Goal: Task Accomplishment & Management: Manage account settings

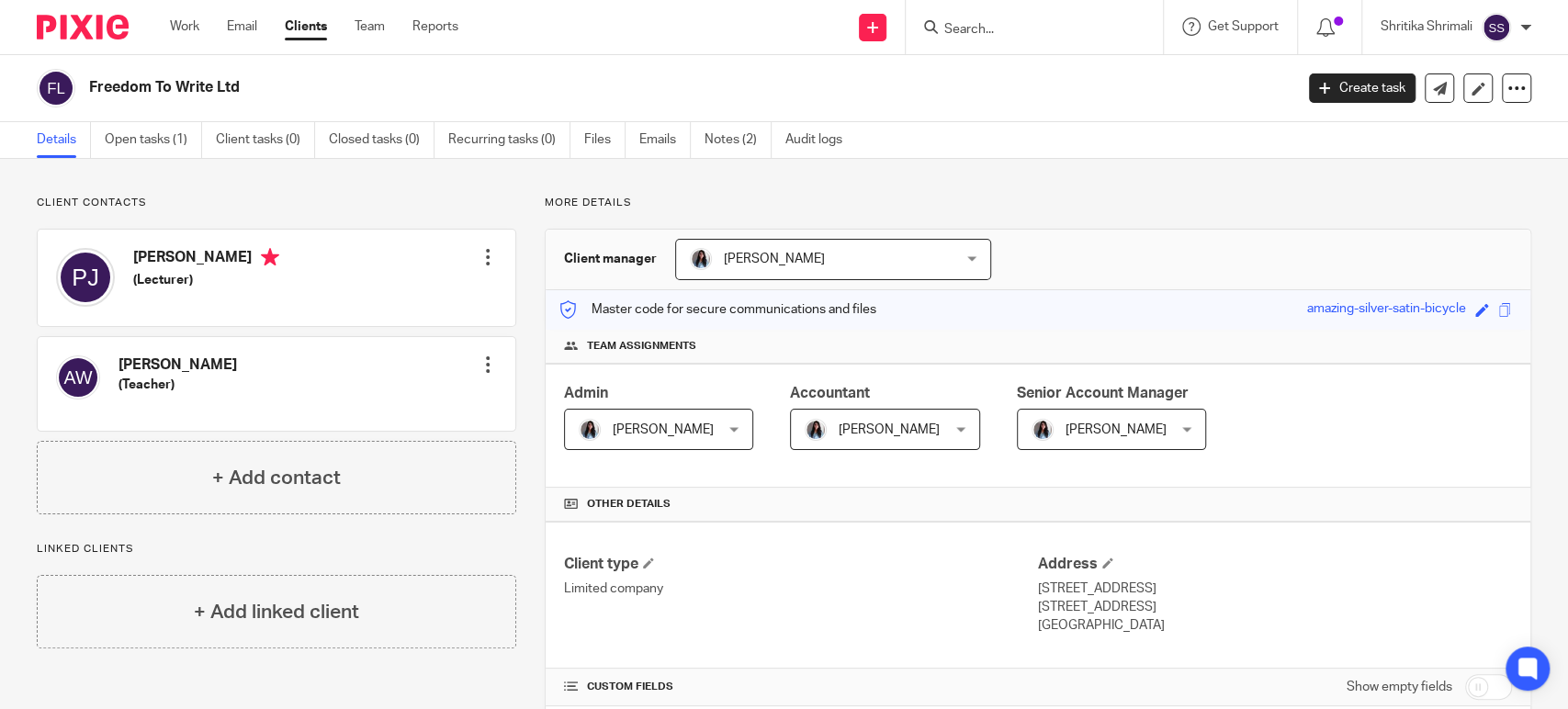
click at [153, 361] on h4 "Andy West" at bounding box center [178, 365] width 118 height 19
click at [151, 361] on h4 "Andy West" at bounding box center [178, 365] width 118 height 19
click at [125, 364] on h4 "Andy West" at bounding box center [178, 365] width 118 height 19
copy h4 "Andy"
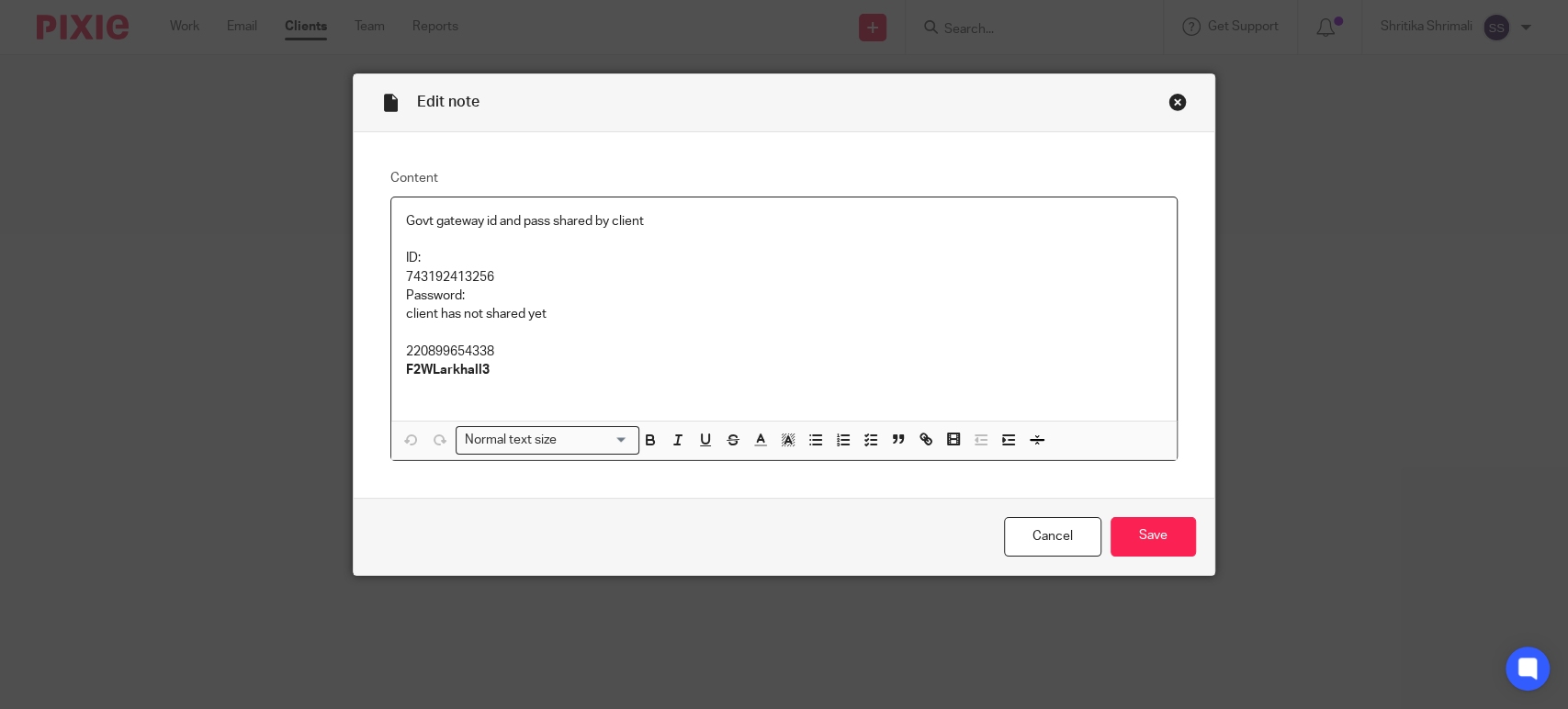
click at [447, 279] on p "743192413256" at bounding box center [784, 277] width 756 height 18
copy p "743192413256"
click at [906, 301] on p "Password:" at bounding box center [784, 295] width 756 height 18
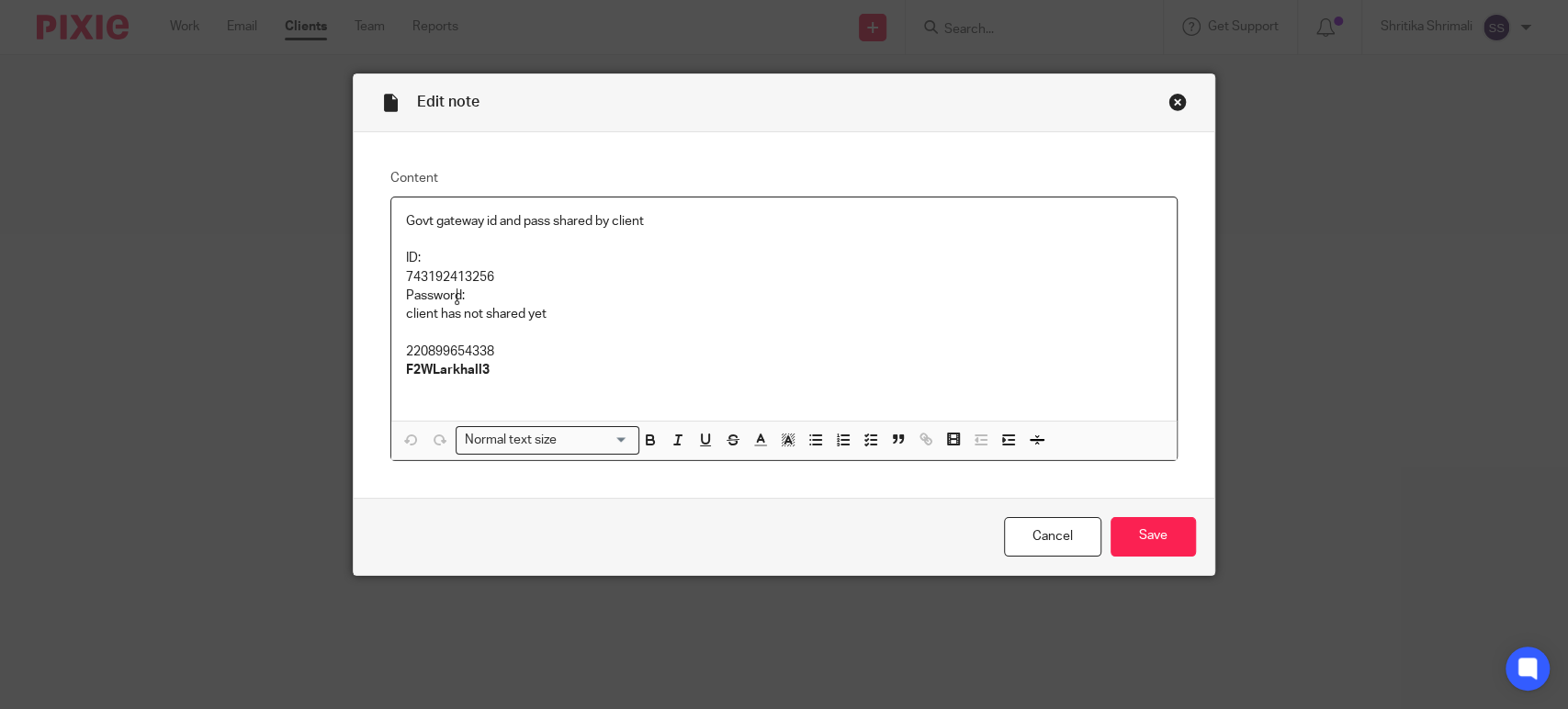
click at [438, 343] on p "220899654338 F2WLarkhall3" at bounding box center [784, 361] width 756 height 37
copy p "220899654338"
click at [435, 375] on strong "F2WLarkhall3" at bounding box center [447, 370] width 83 height 12
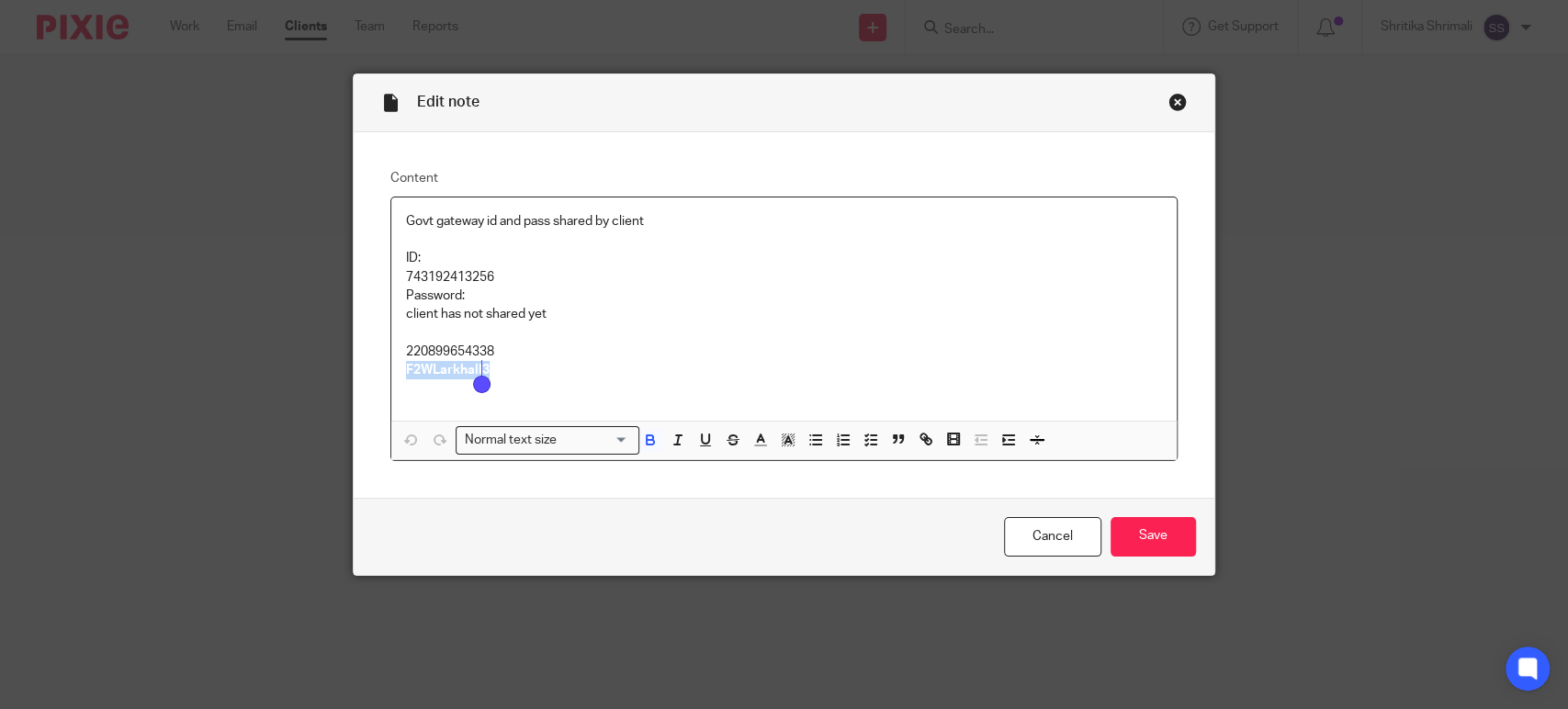
copy strong "F2WLarkhall3"
click at [1156, 100] on div "Edit note" at bounding box center [784, 103] width 861 height 58
click at [1169, 101] on div "Close this dialog window" at bounding box center [1177, 101] width 18 height 18
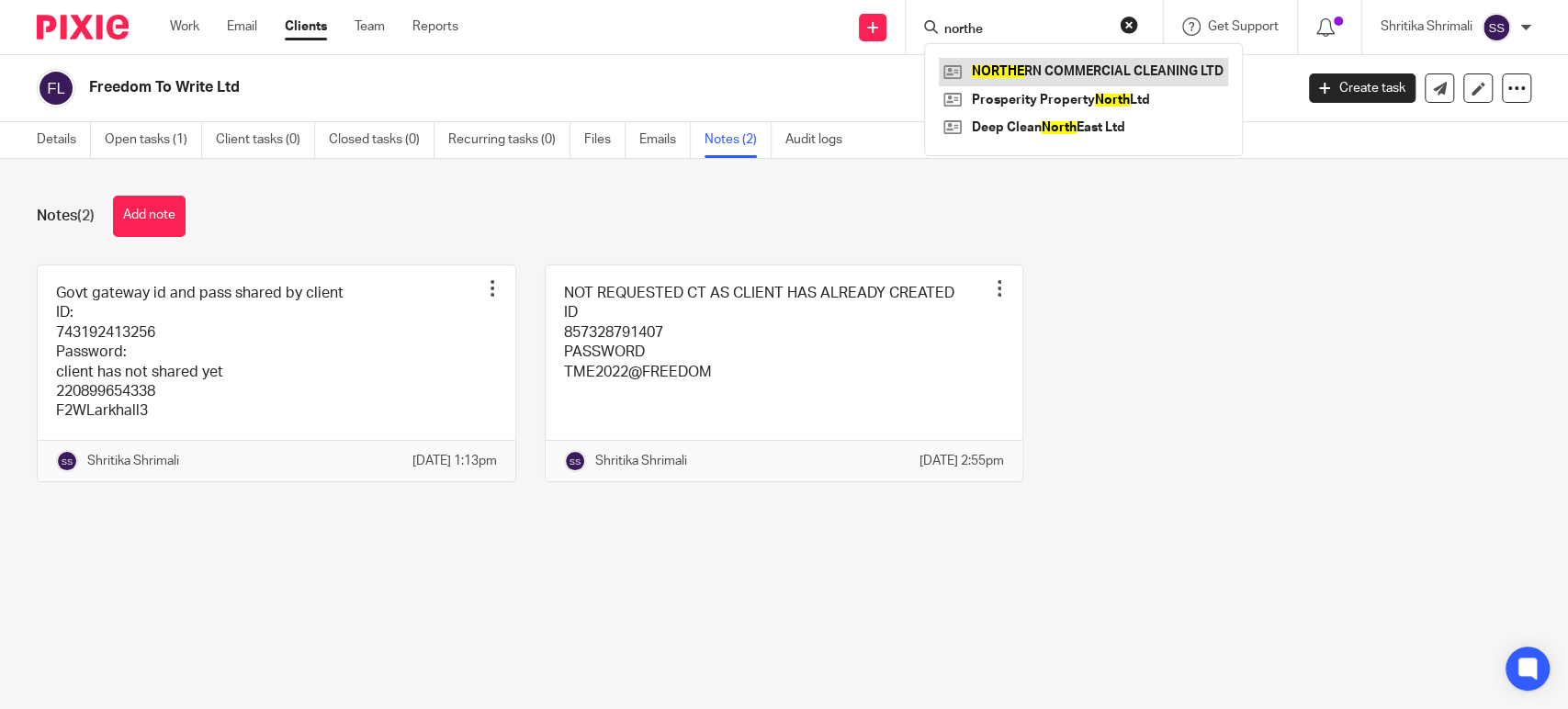
type input "northe"
click at [1030, 61] on link at bounding box center [1083, 72] width 290 height 28
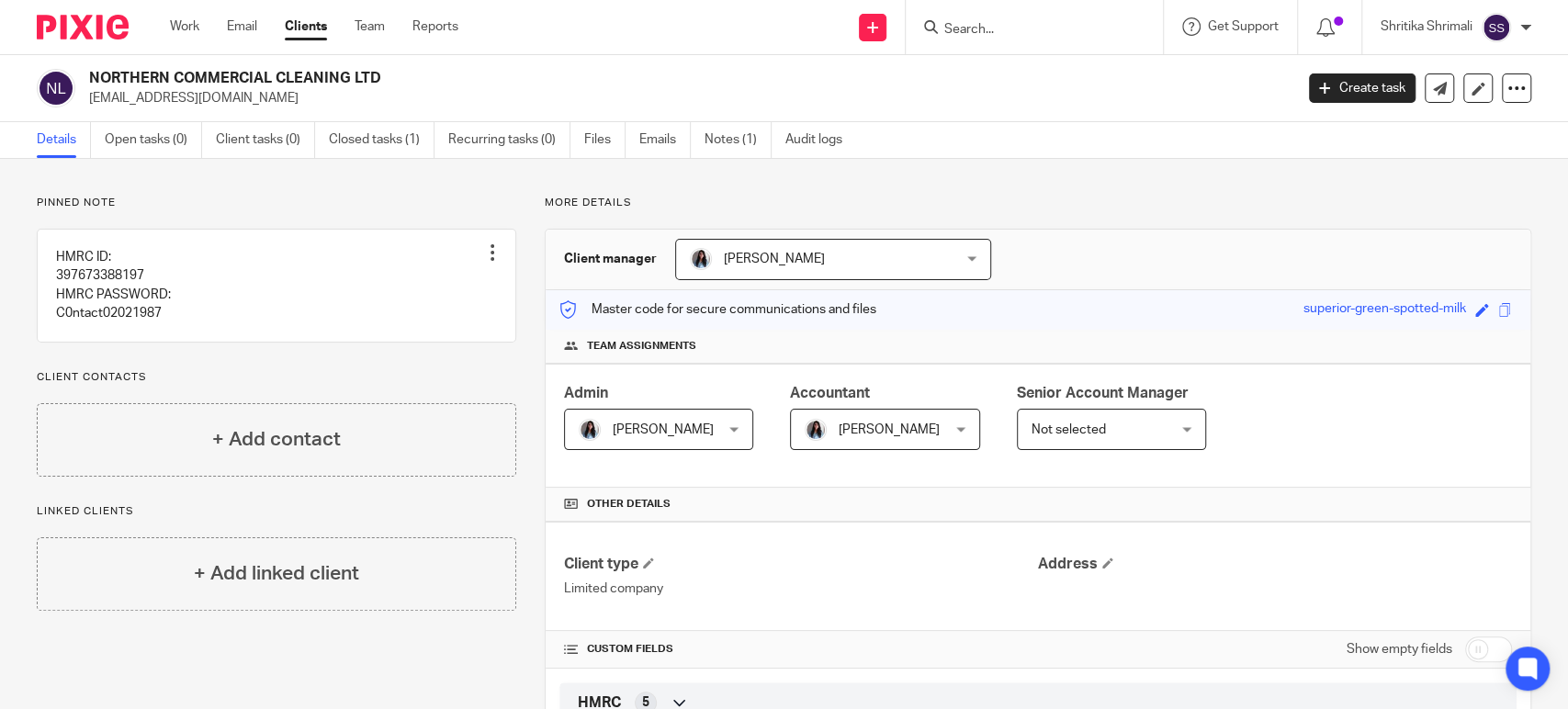
scroll to position [612, 0]
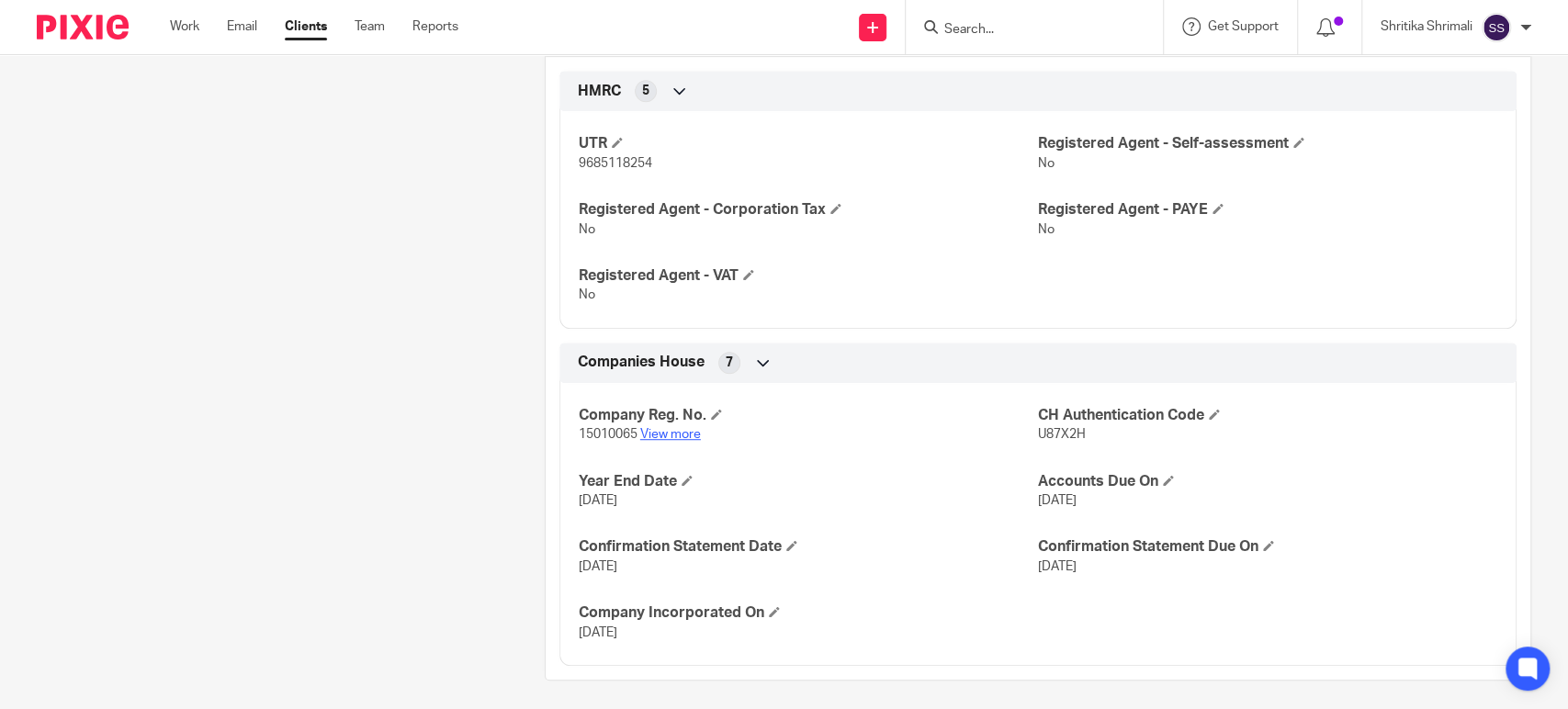
click at [661, 429] on link "View more" at bounding box center [670, 434] width 60 height 12
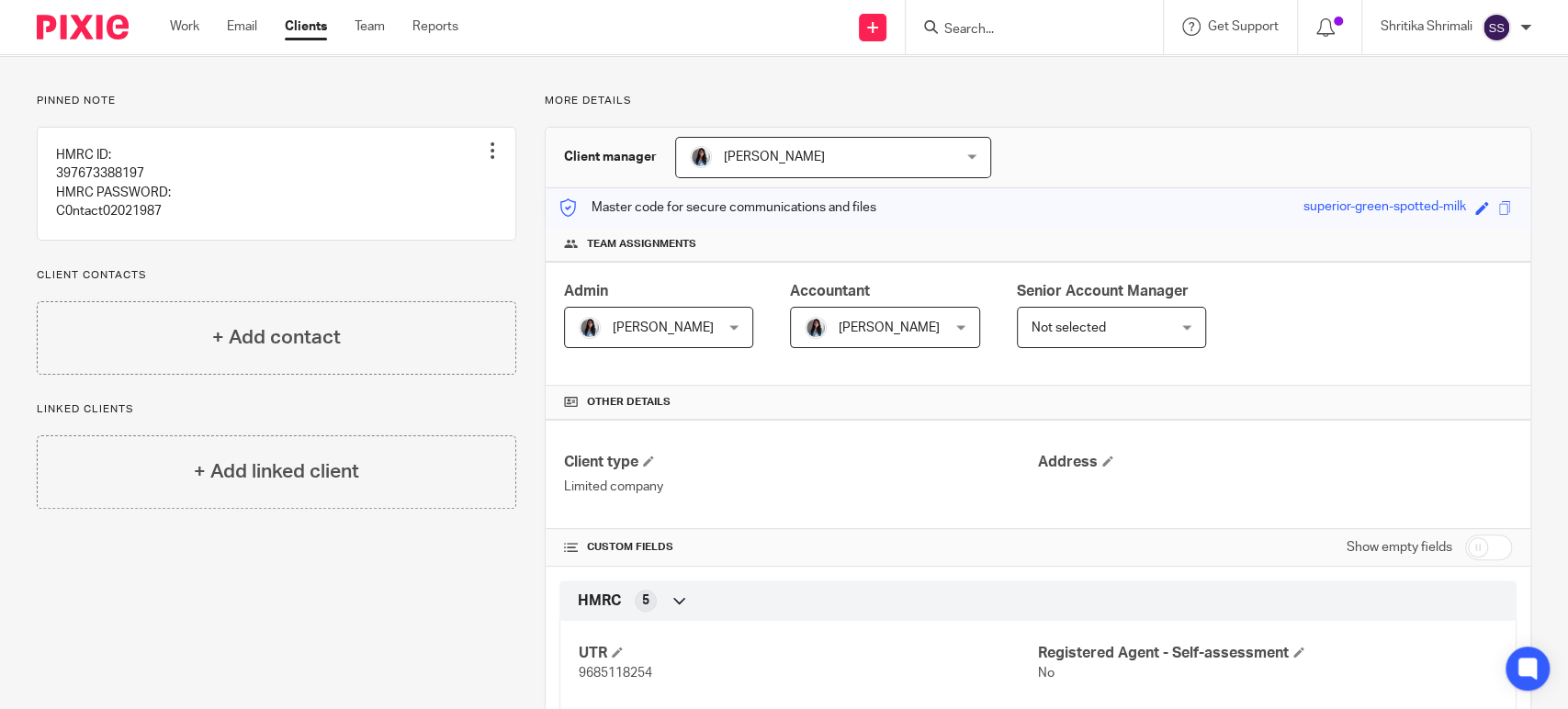
scroll to position [0, 0]
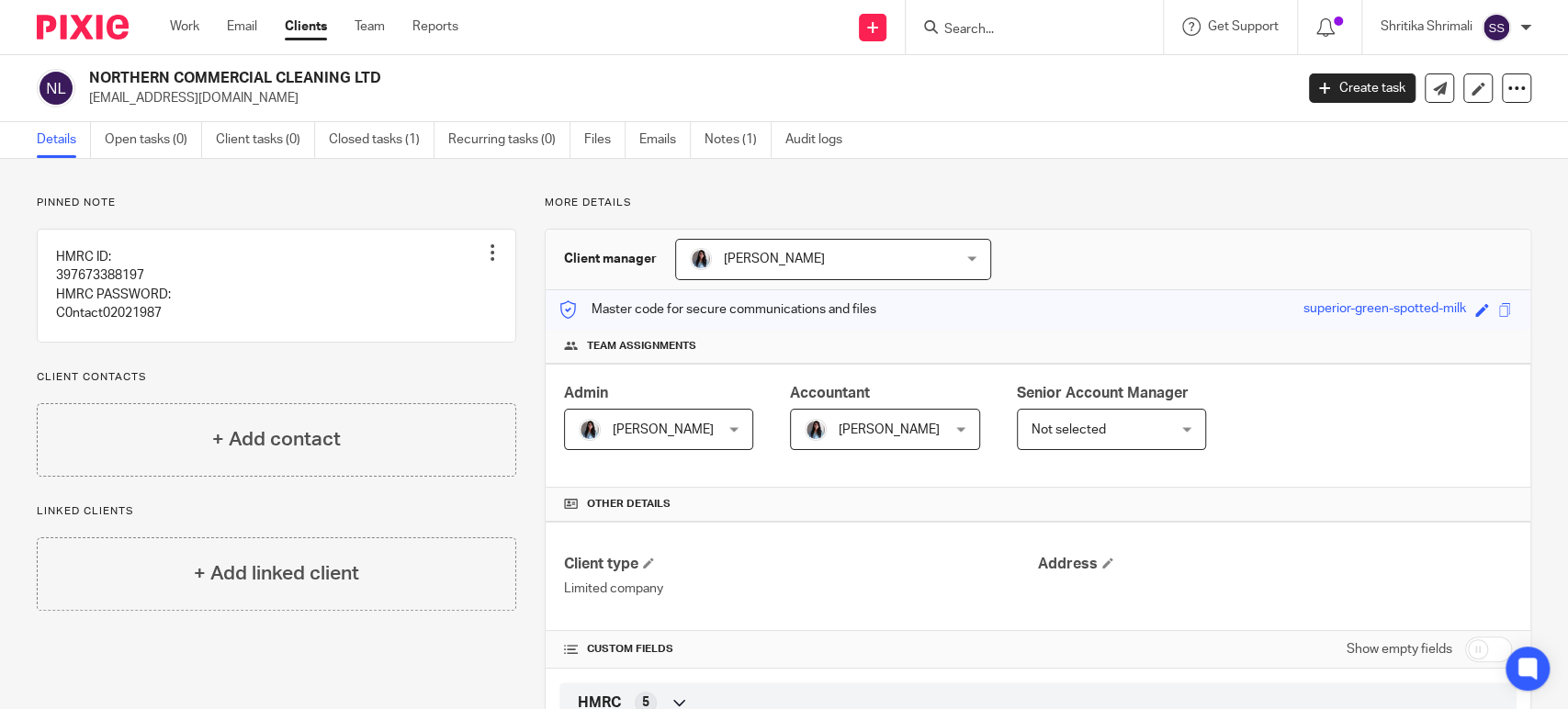
click at [347, 73] on h2 "NORTHERN COMMERCIAL CLEANING LTD" at bounding box center [566, 78] width 954 height 19
click at [313, 81] on h2 "NORTHERN COMMERCIAL CLEANING LTD" at bounding box center [566, 78] width 954 height 19
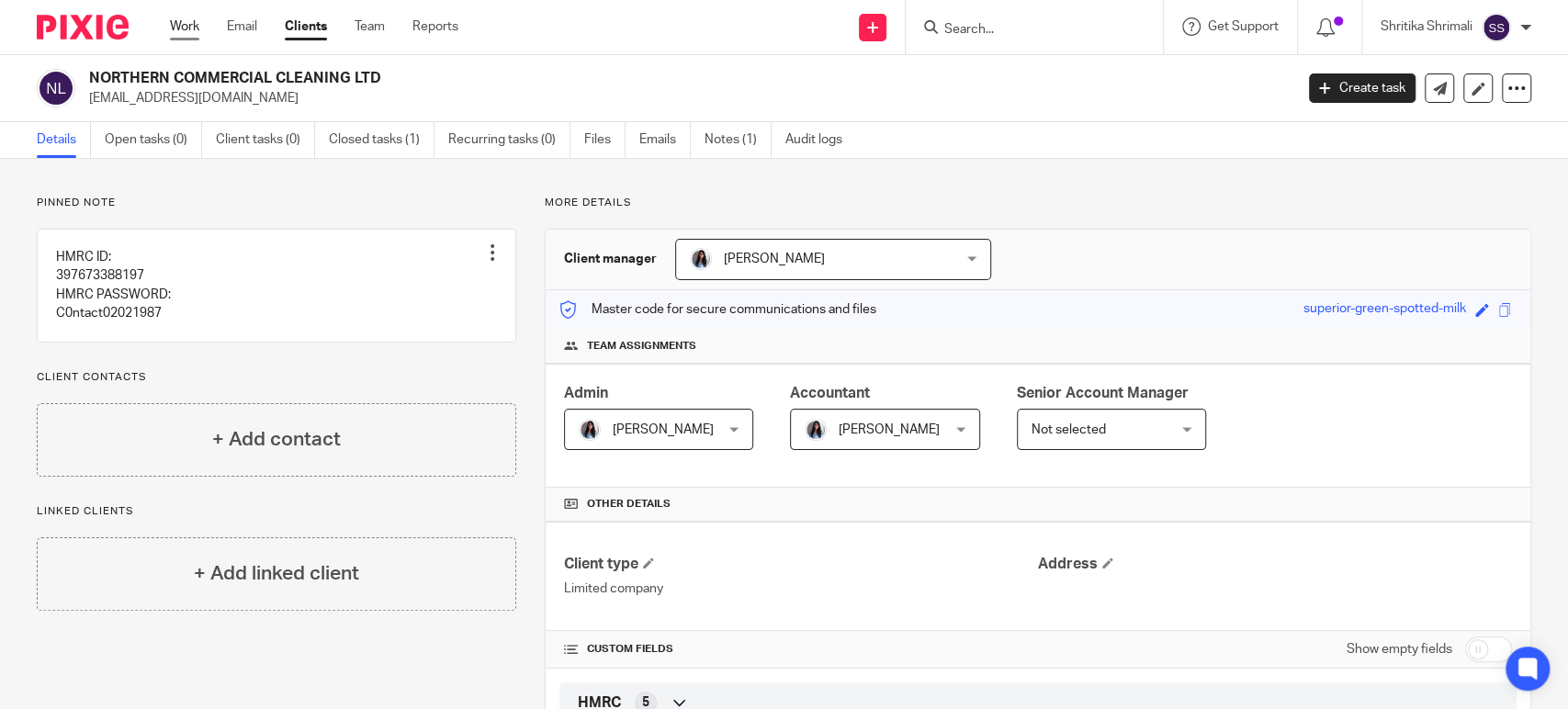
click at [176, 34] on link "Work" at bounding box center [184, 26] width 30 height 18
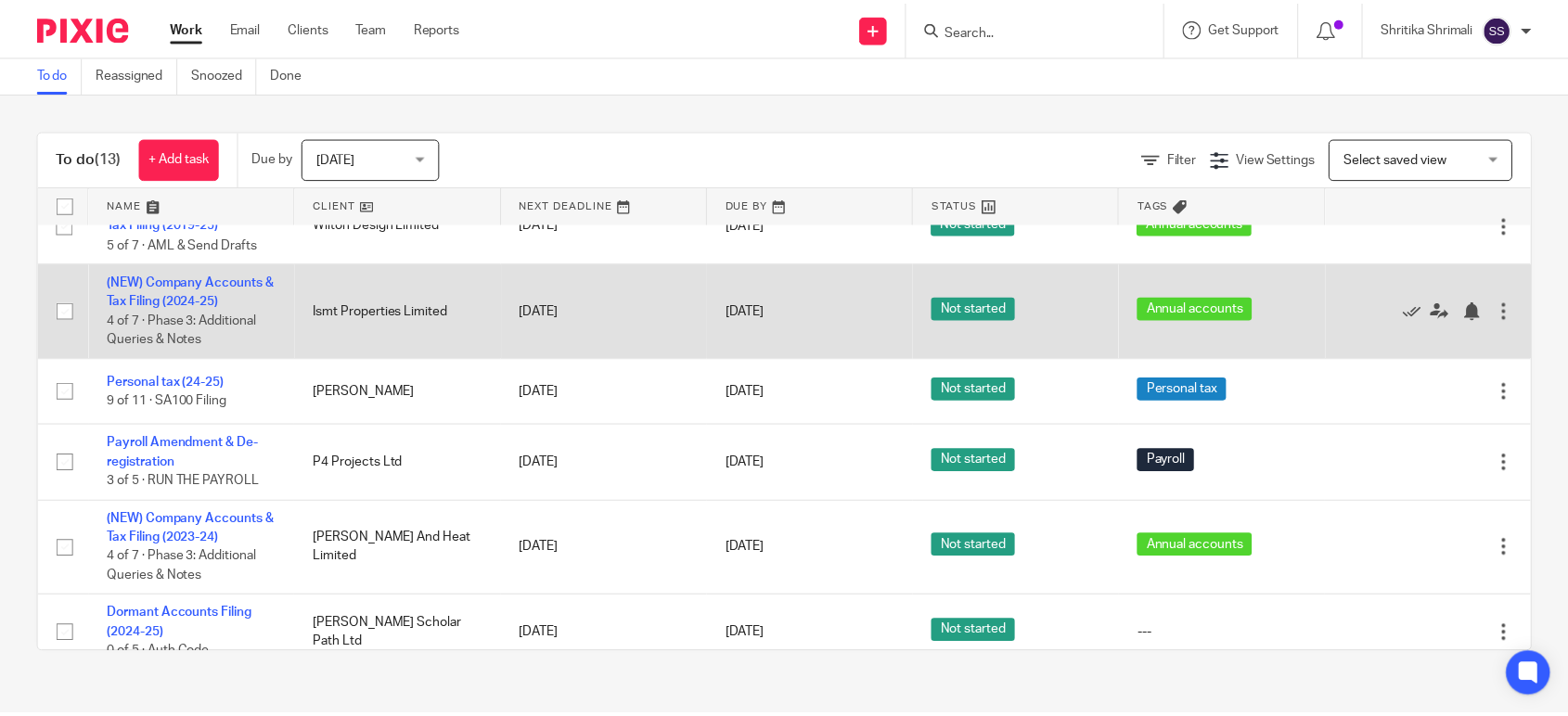
scroll to position [206, 0]
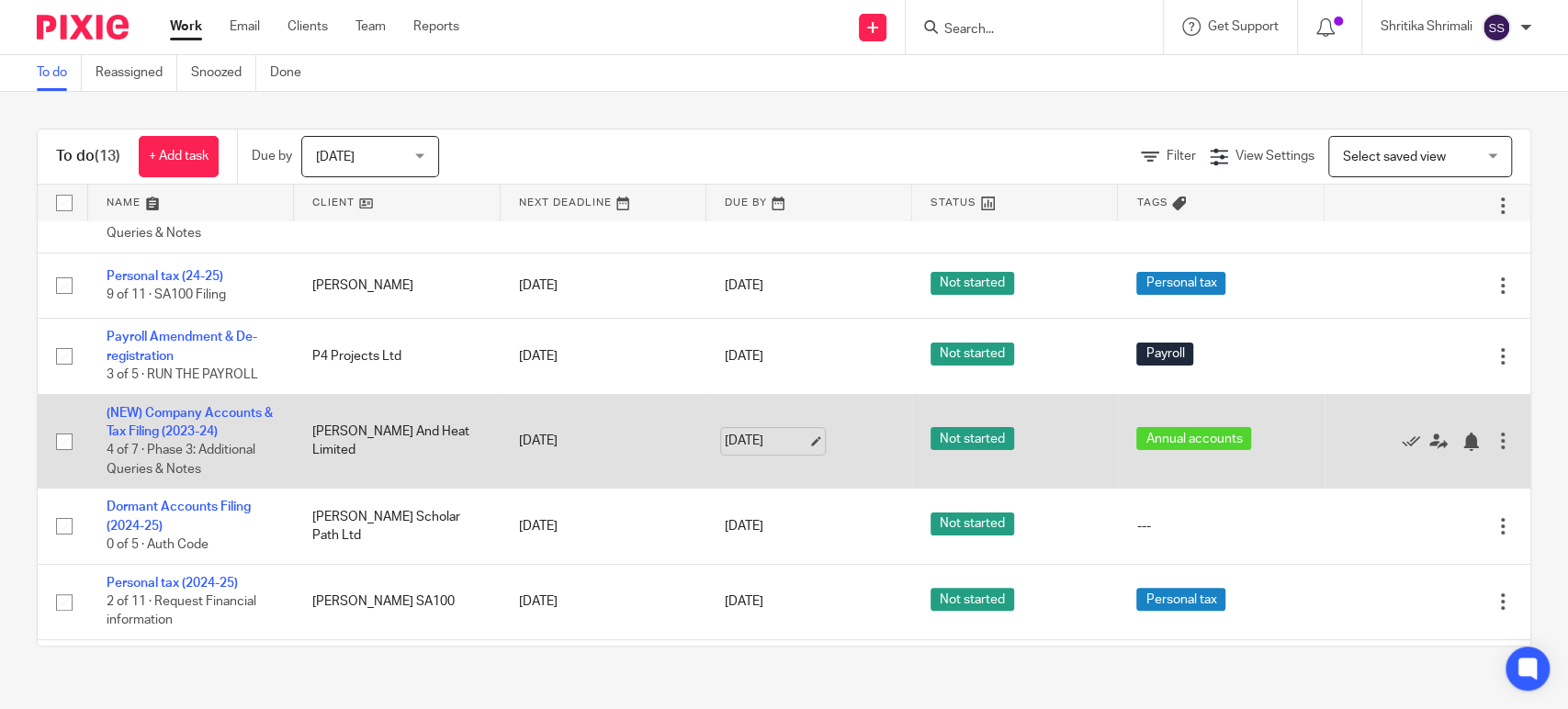
click at [770, 440] on link "[DATE]" at bounding box center [765, 441] width 83 height 19
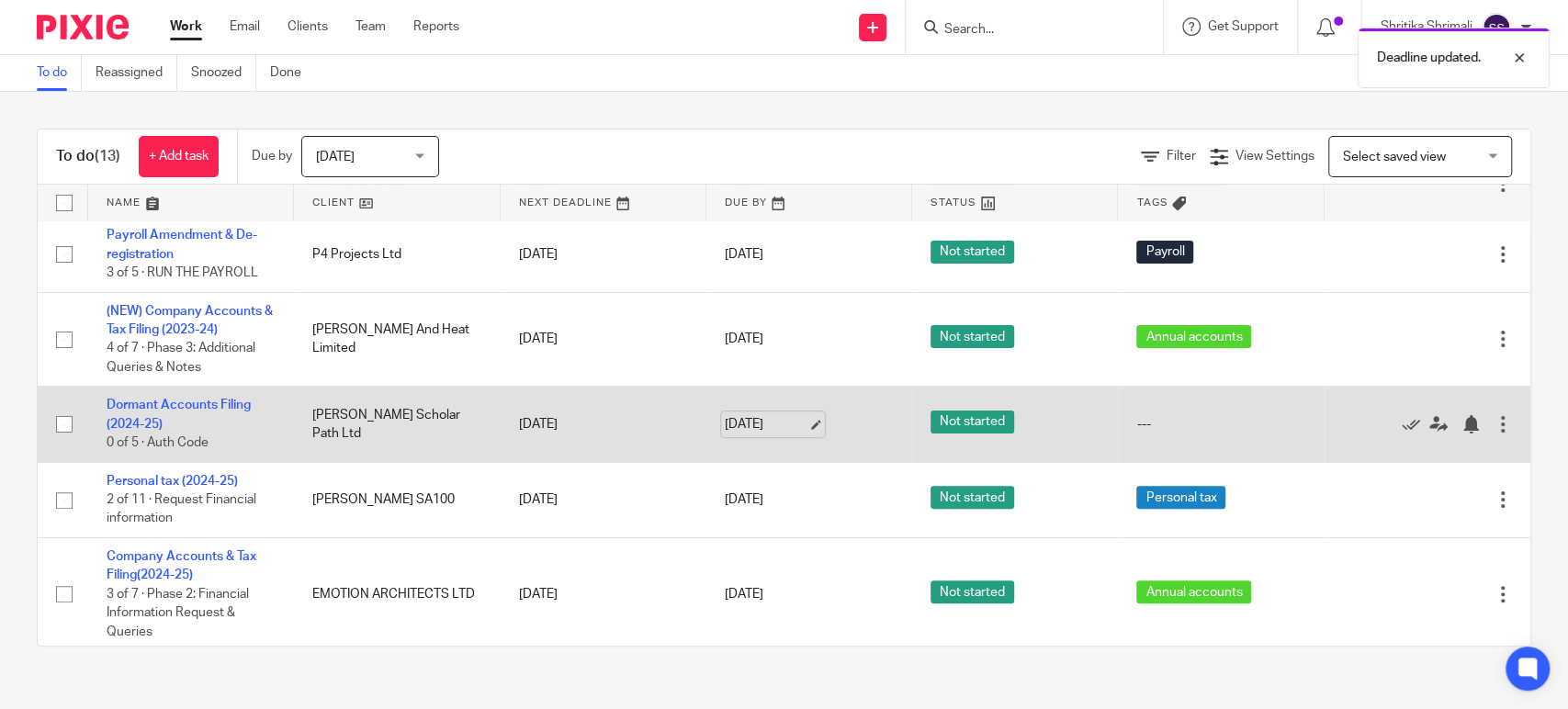
click at [731, 432] on link "[DATE]" at bounding box center [765, 424] width 83 height 19
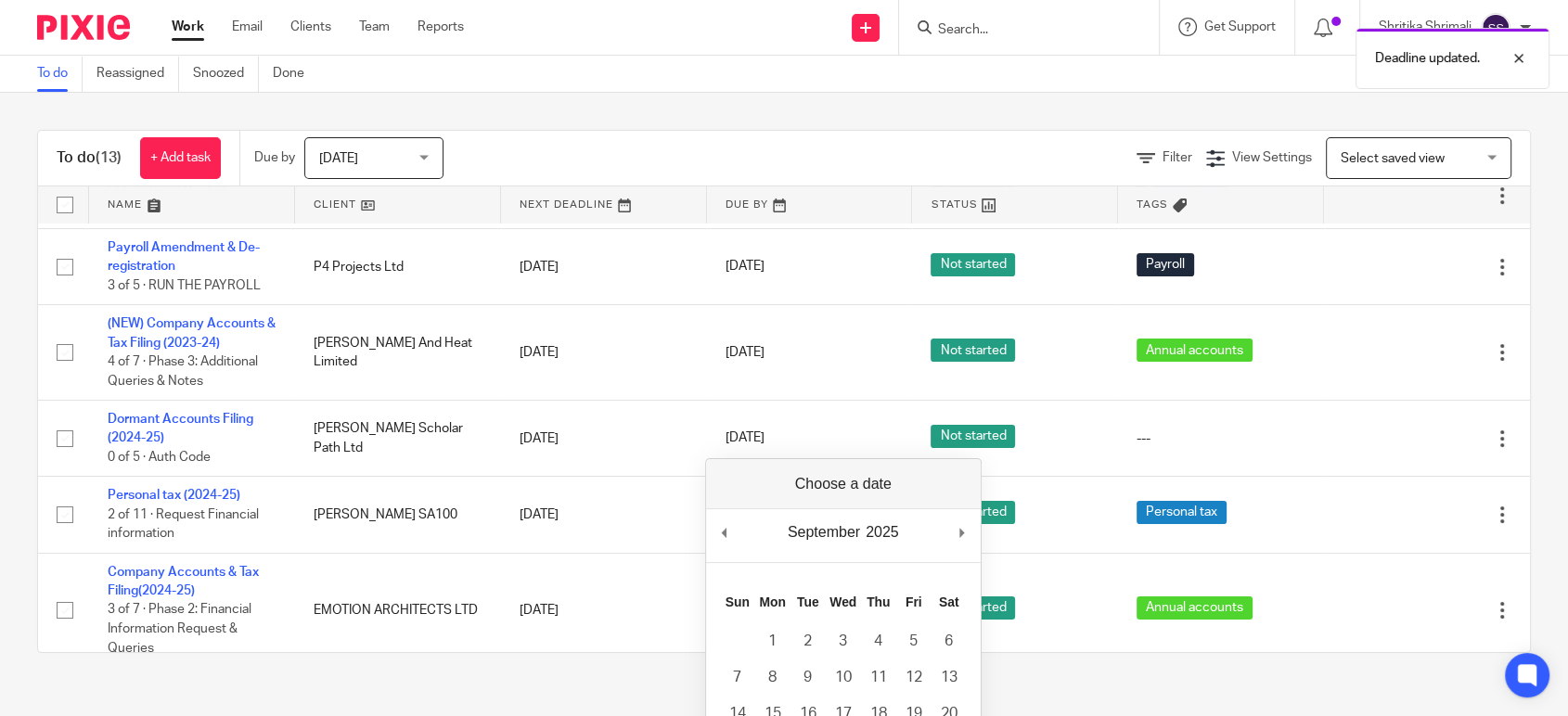
click at [0, 397] on div "To do (13) + Add task Due by Today Today Today Tomorrow This week Next week Thi…" at bounding box center [784, 391] width 1568 height 597
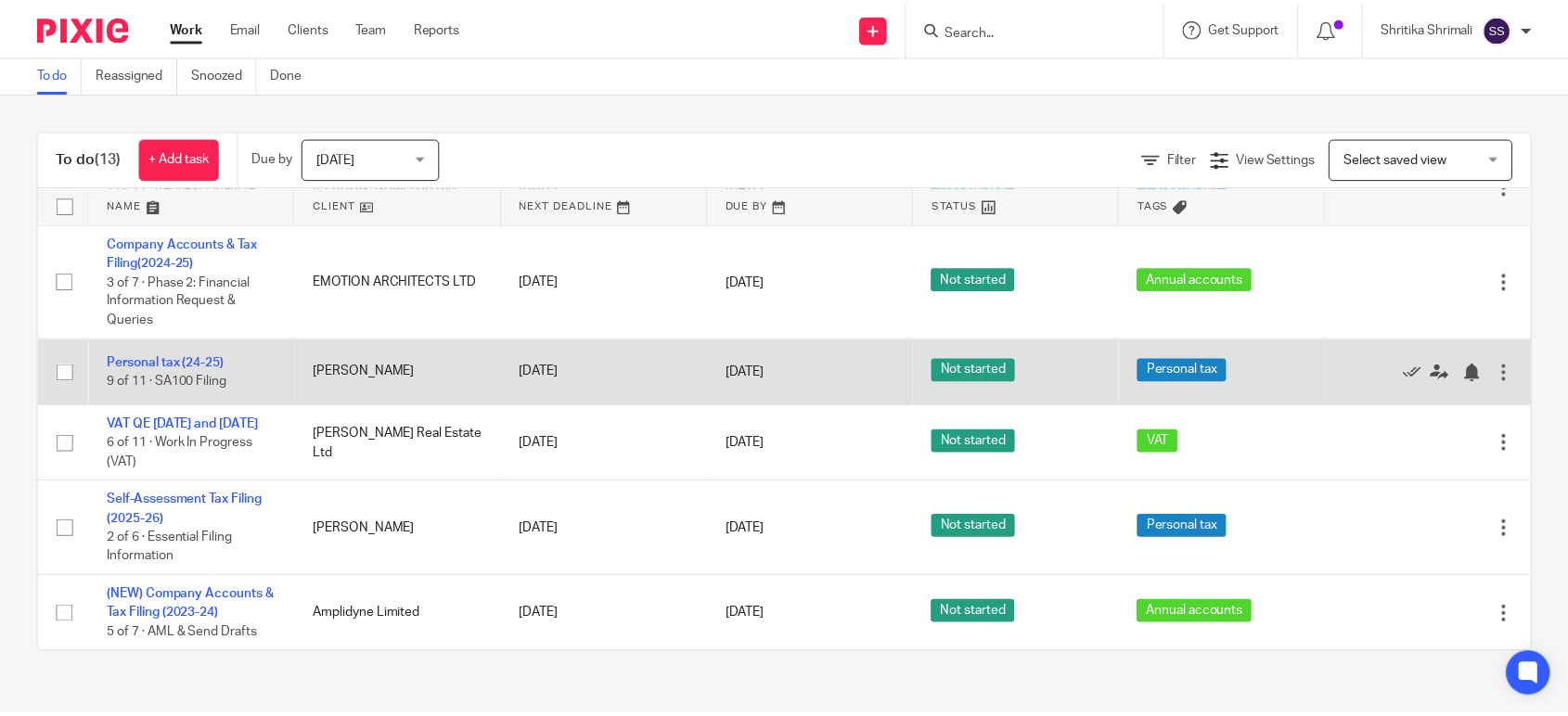
scroll to position [659, 0]
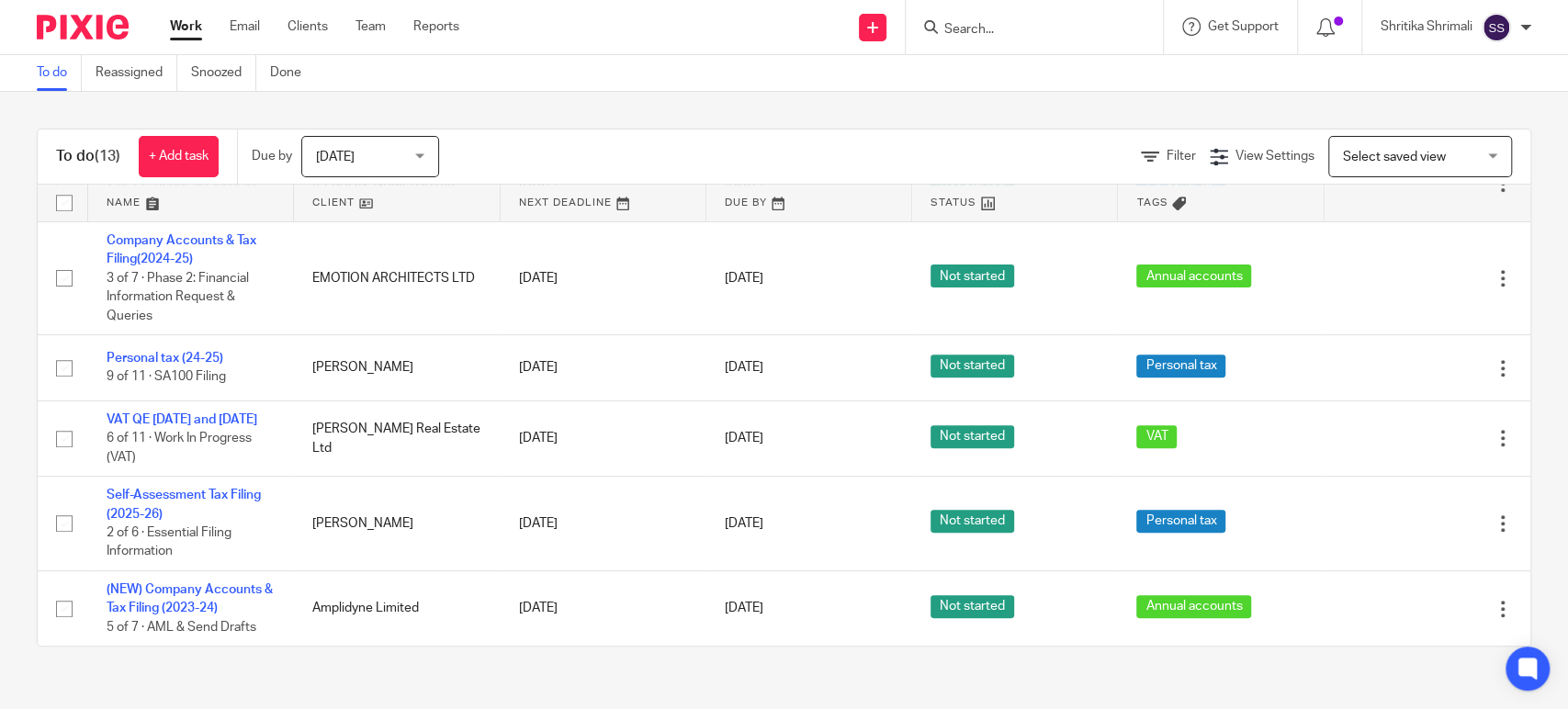
drag, startPoint x: 736, startPoint y: 528, endPoint x: 772, endPoint y: 548, distance: 41.2
click at [736, 528] on link "[DATE]" at bounding box center [765, 524] width 83 height 19
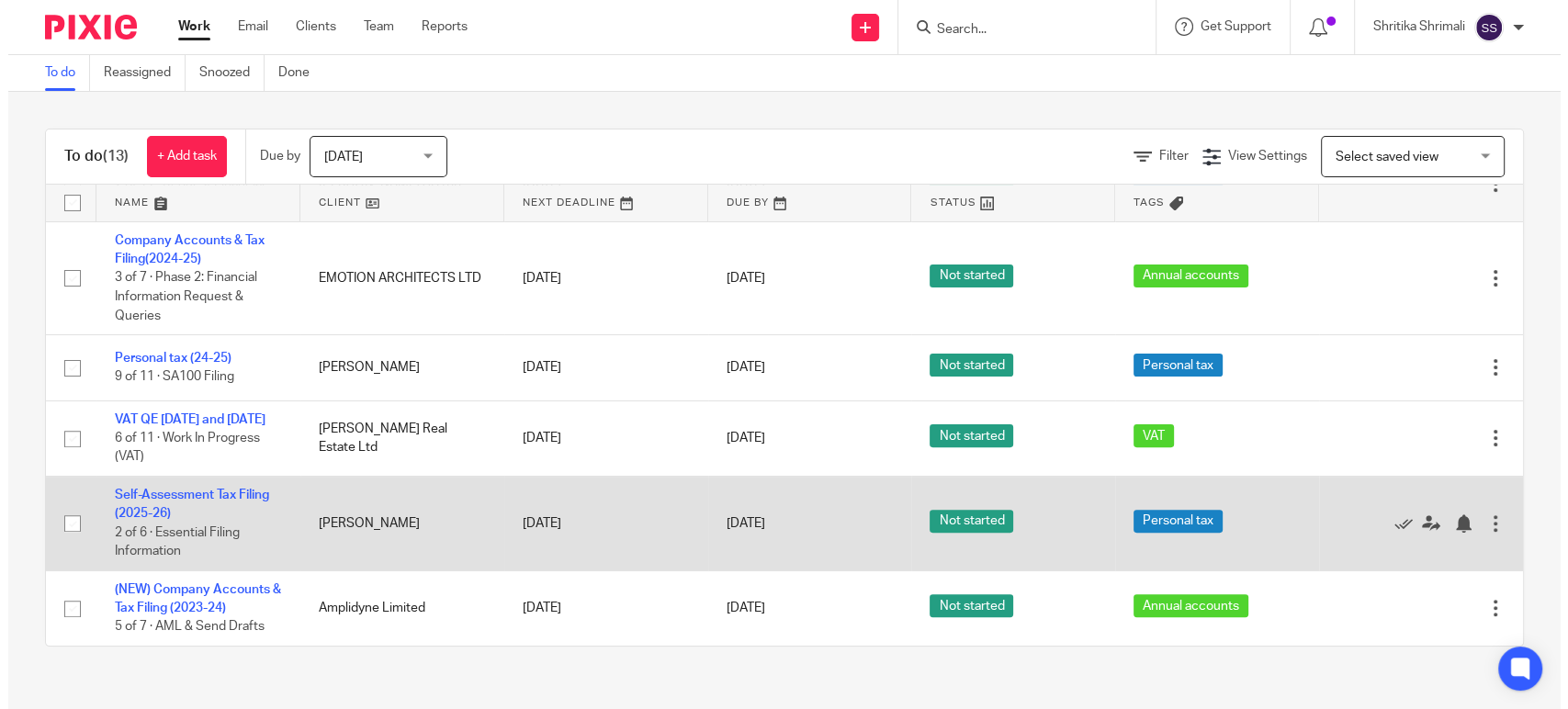
scroll to position [0, 0]
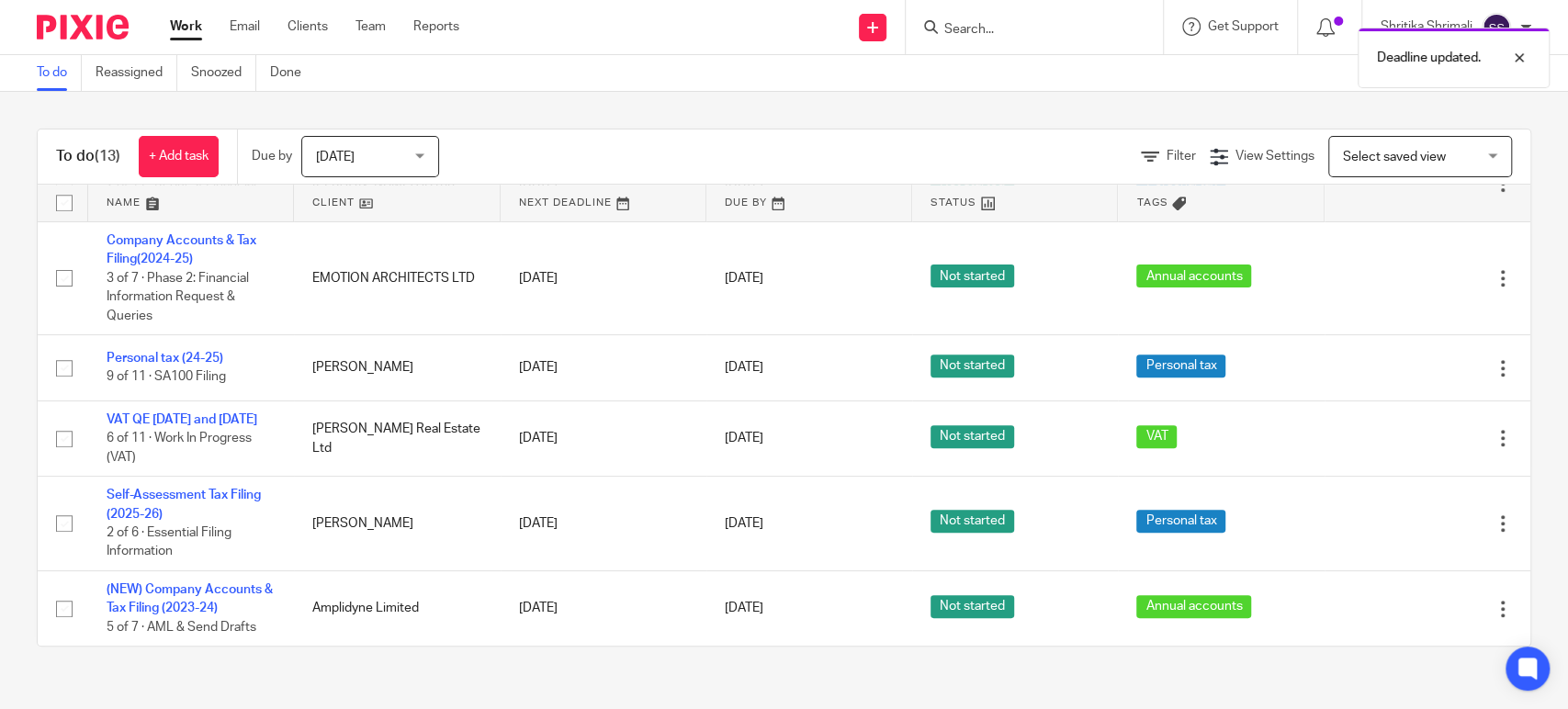
click at [191, 30] on link "Work" at bounding box center [186, 26] width 32 height 18
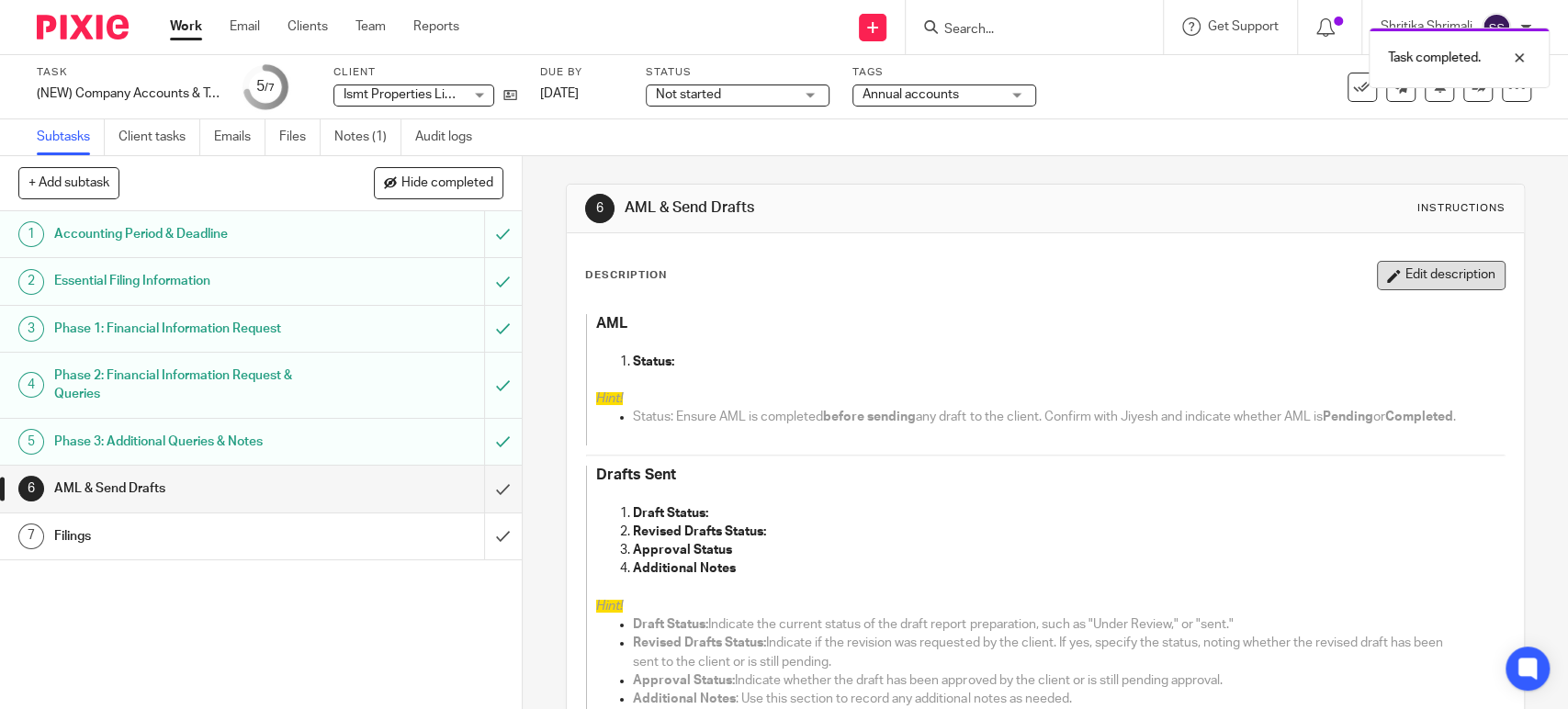
click at [1380, 281] on button "Edit description" at bounding box center [1441, 275] width 129 height 30
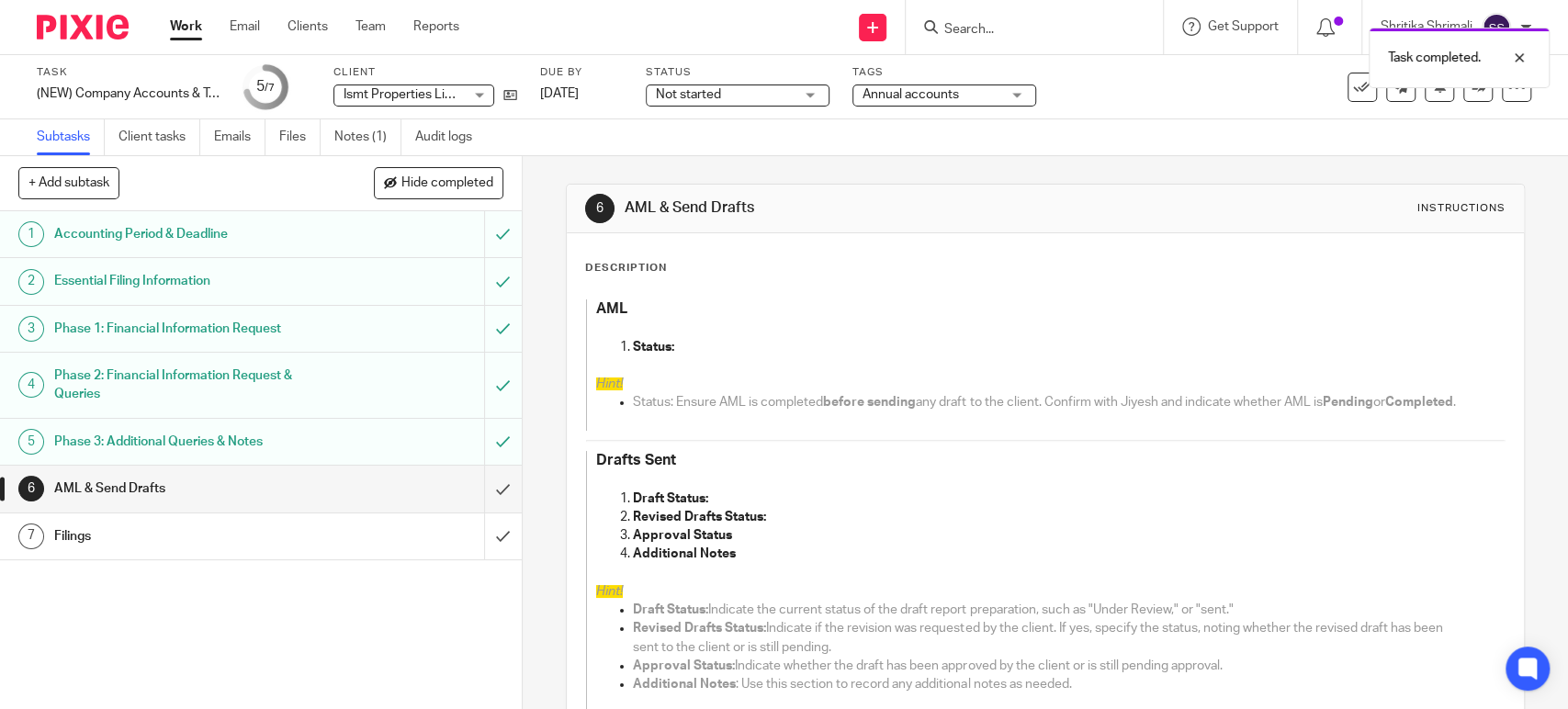
click at [736, 524] on strong "Revised Drafts Status:" at bounding box center [698, 516] width 133 height 12
click at [729, 508] on p "Draft Status:" at bounding box center [1049, 498] width 834 height 18
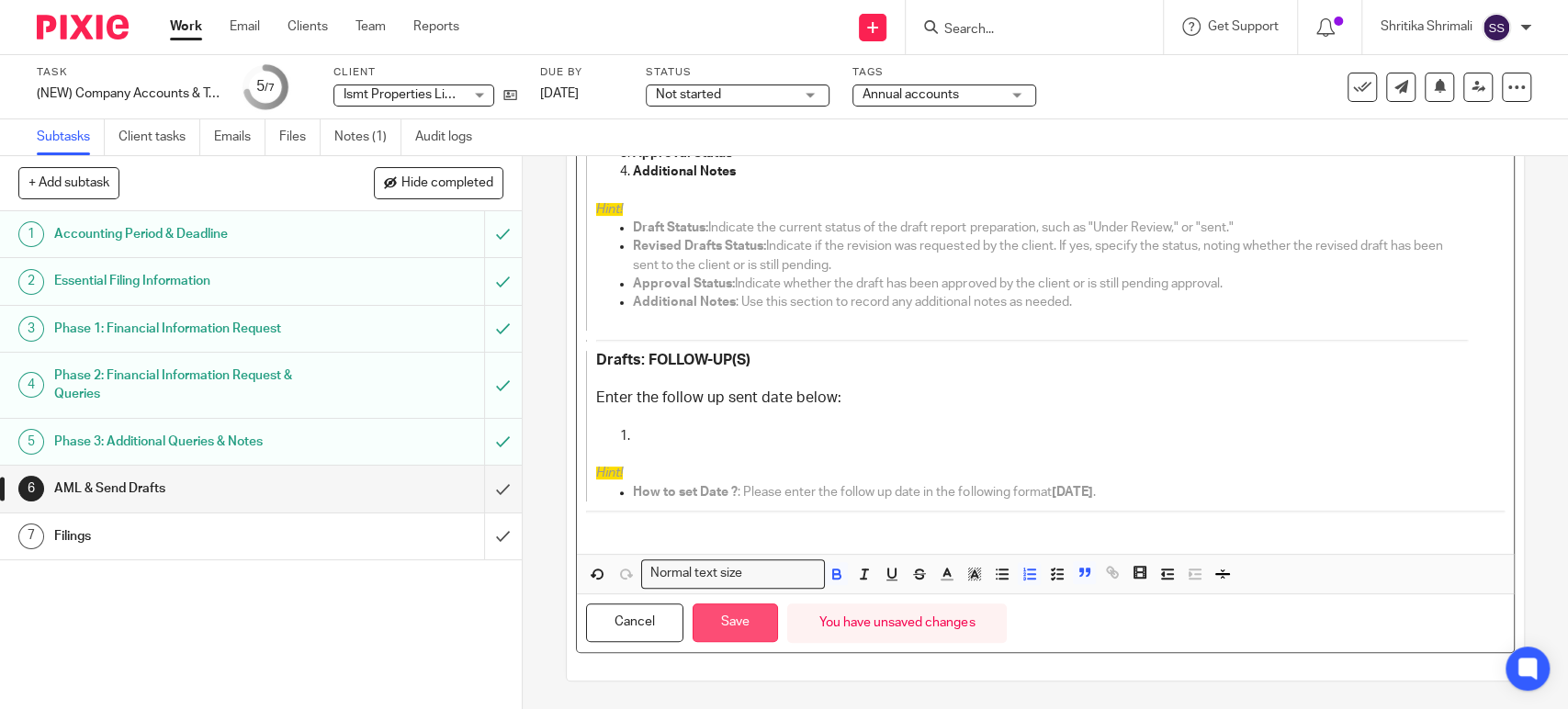
click at [726, 634] on button "Save" at bounding box center [735, 622] width 85 height 39
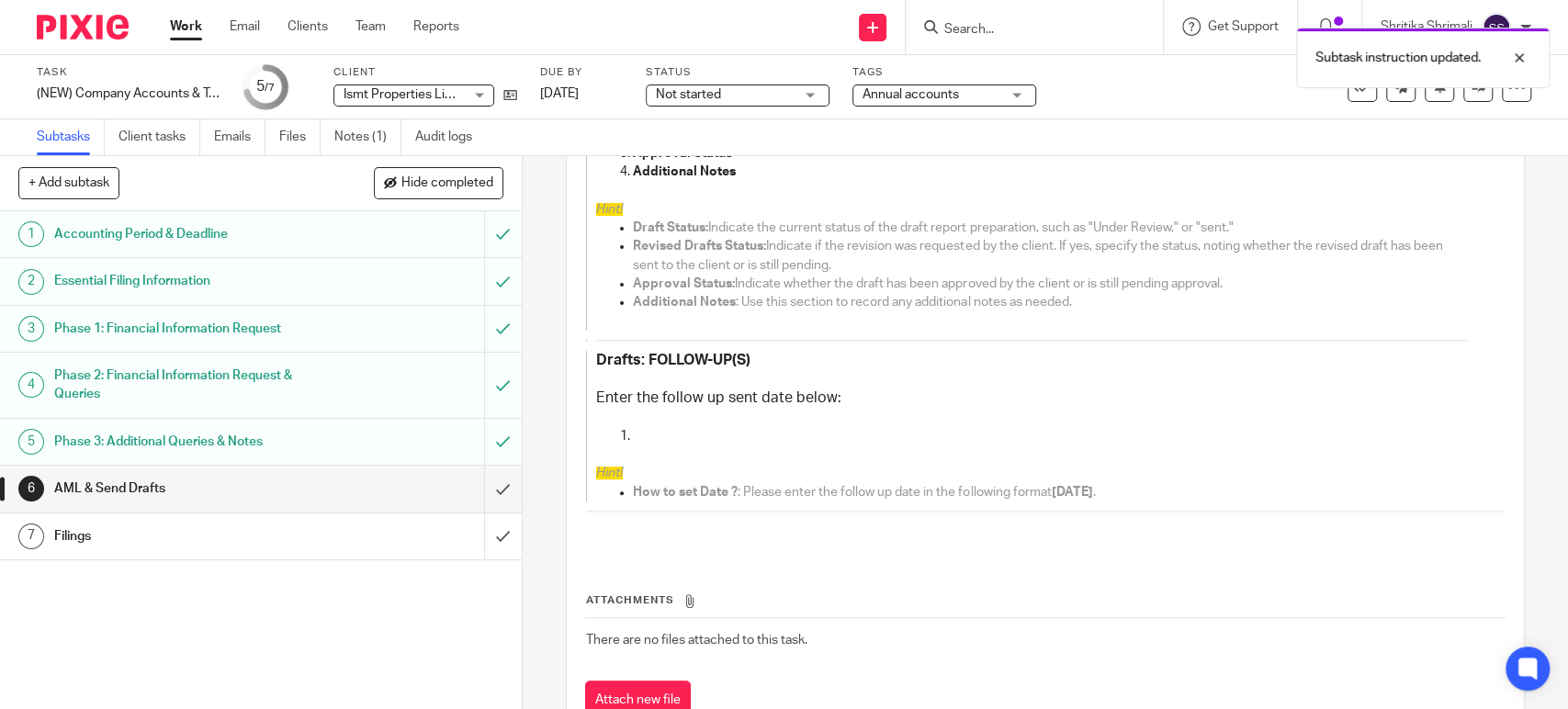
scroll to position [412, 0]
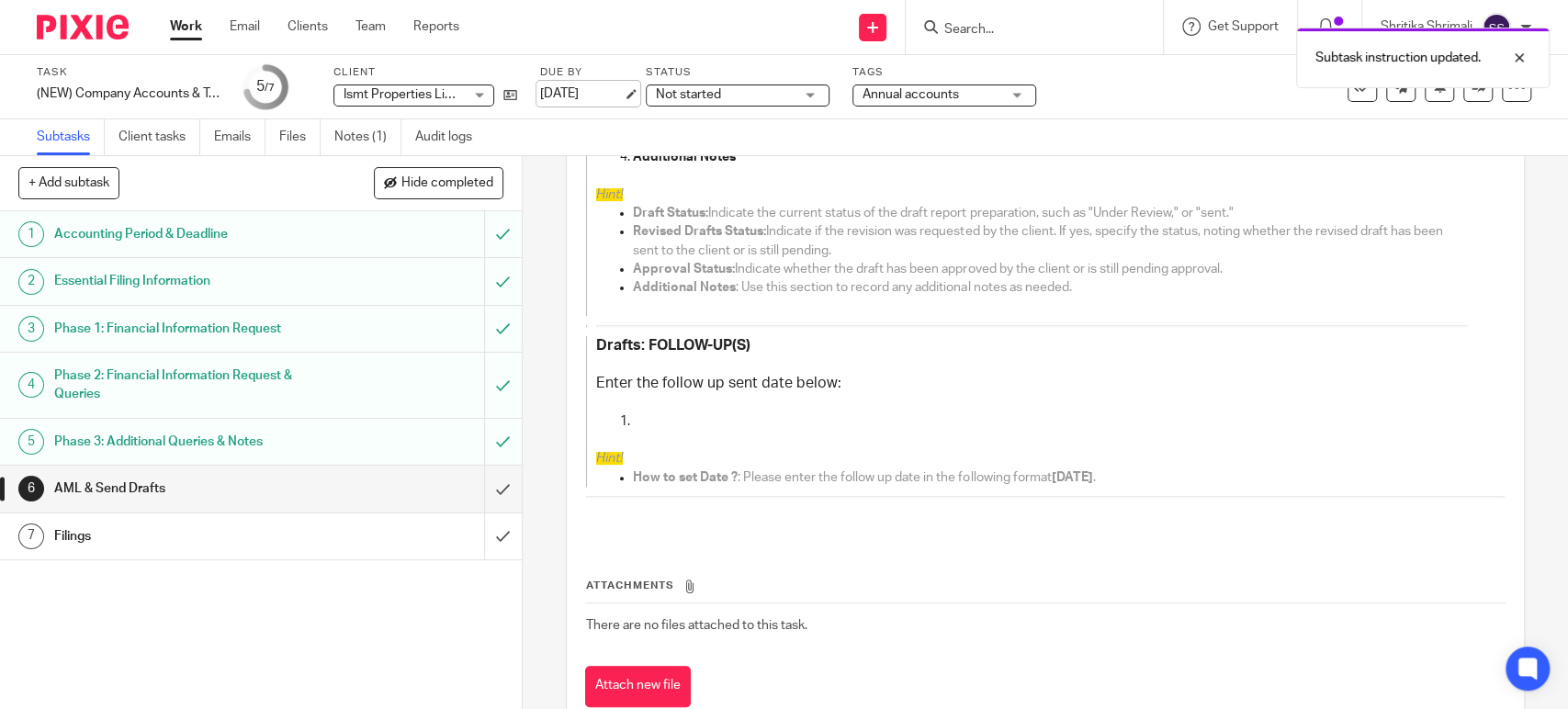
click at [603, 88] on link "[DATE]" at bounding box center [581, 94] width 83 height 19
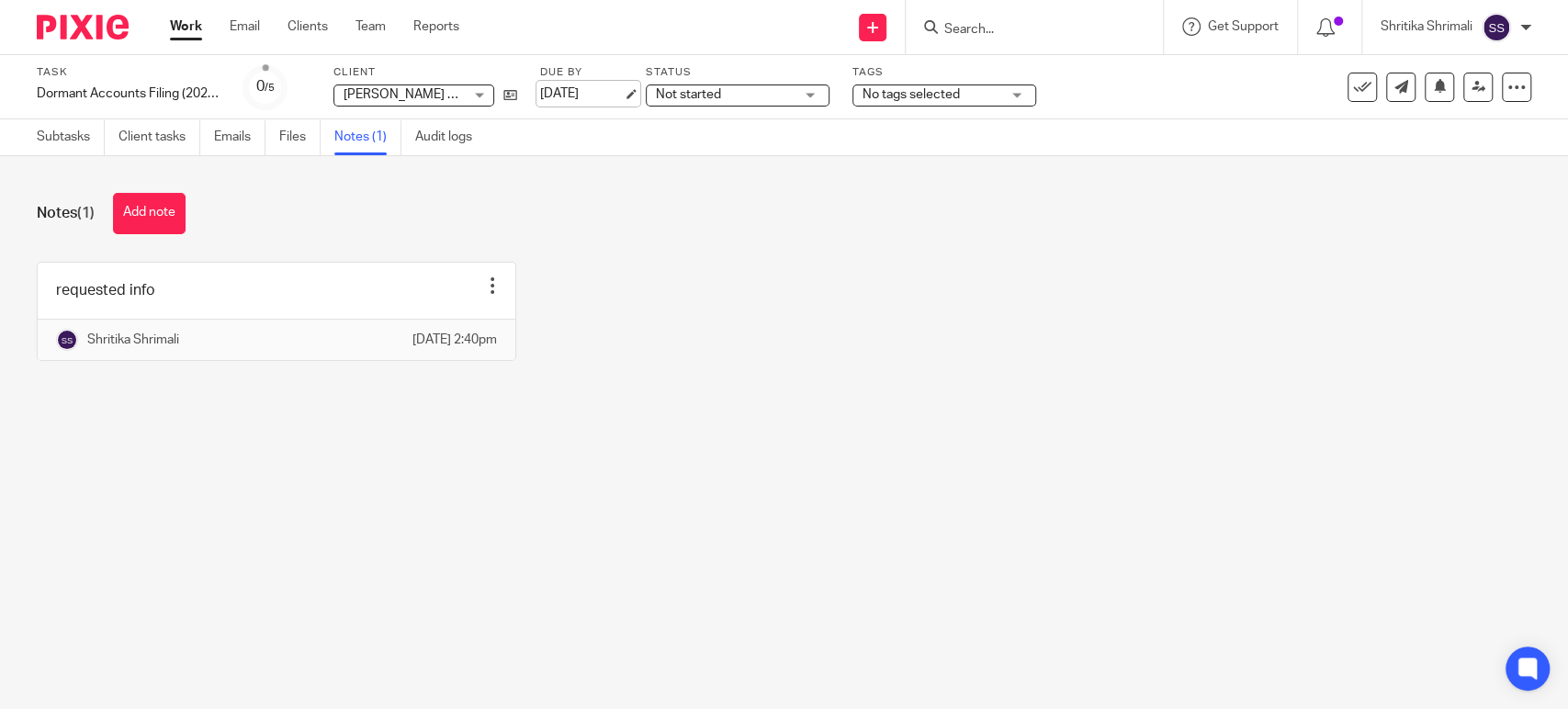
click at [590, 86] on link "[DATE]" at bounding box center [581, 94] width 83 height 19
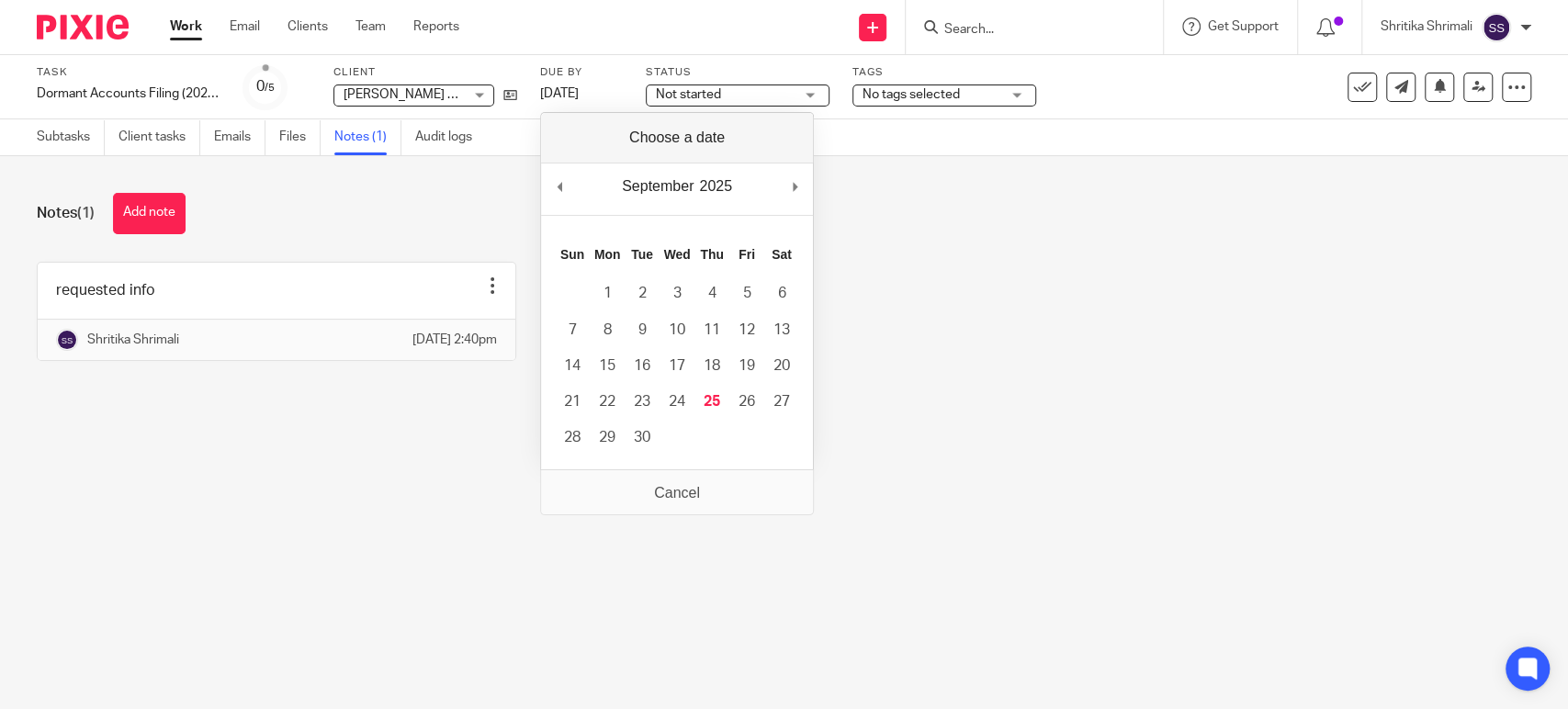
click at [903, 343] on div "requested info Edit note Delete note [PERSON_NAME] [DATE] 2:40pm" at bounding box center [770, 325] width 1523 height 127
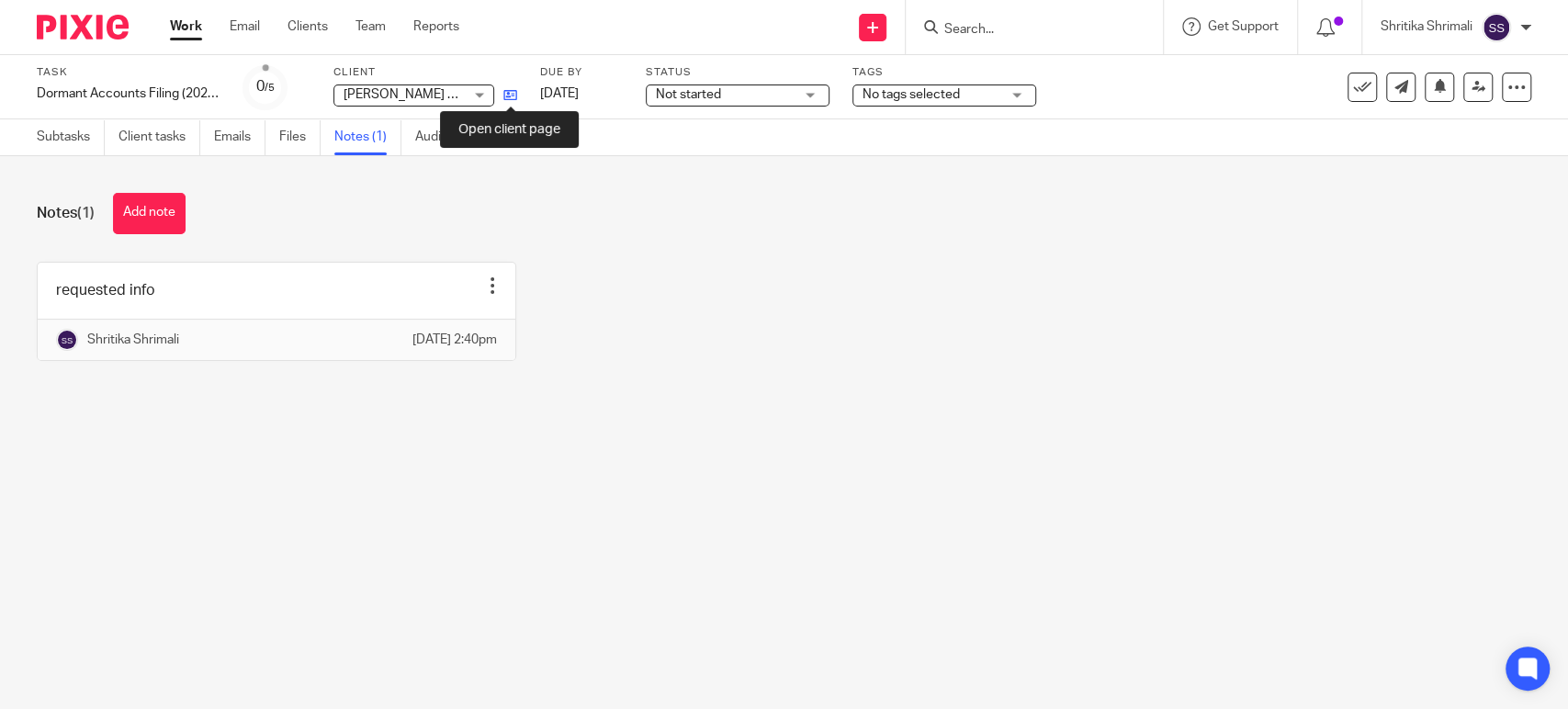
click at [513, 97] on icon at bounding box center [510, 95] width 13 height 13
click at [609, 94] on link "[DATE]" at bounding box center [581, 94] width 83 height 19
click at [658, 233] on div "Notes (1) Add note" at bounding box center [784, 213] width 1494 height 41
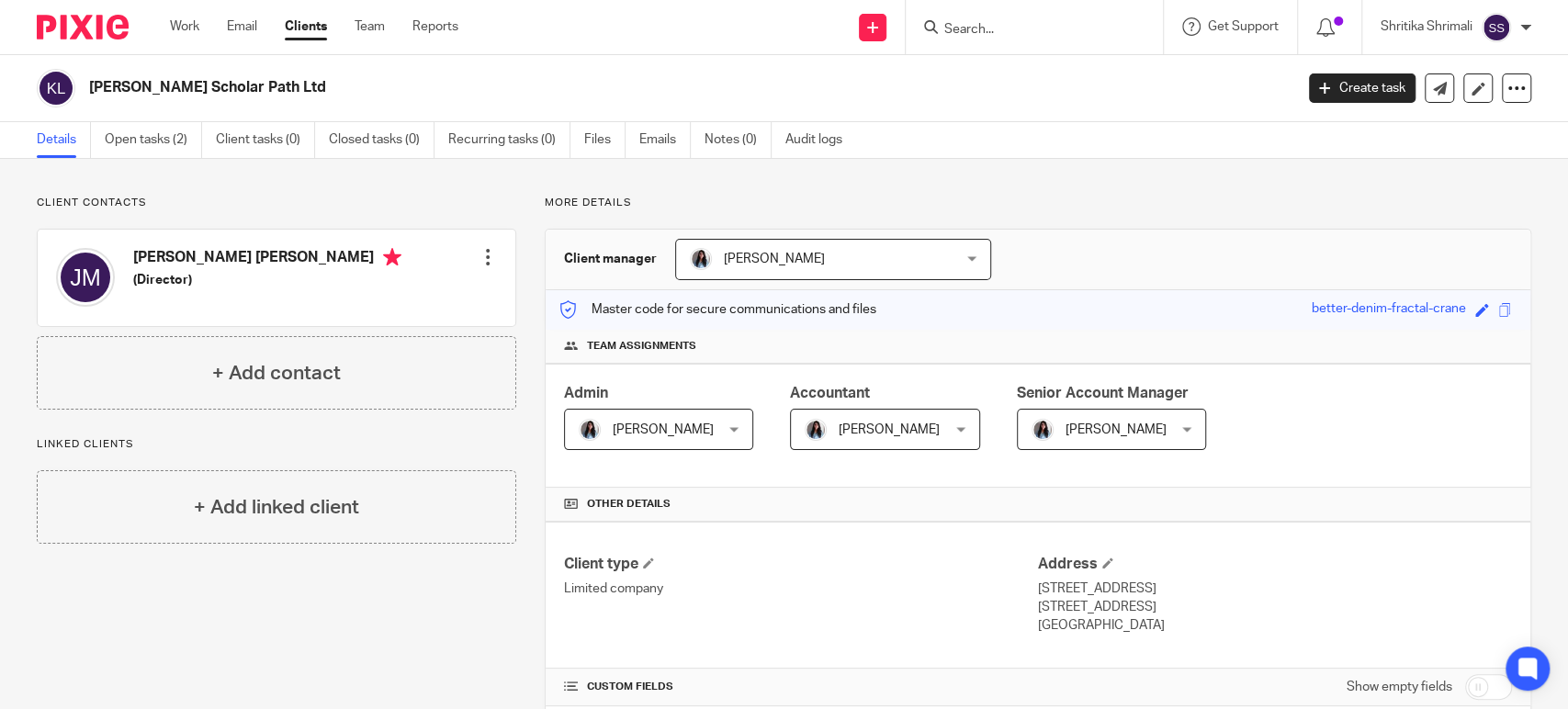
scroll to position [372, 0]
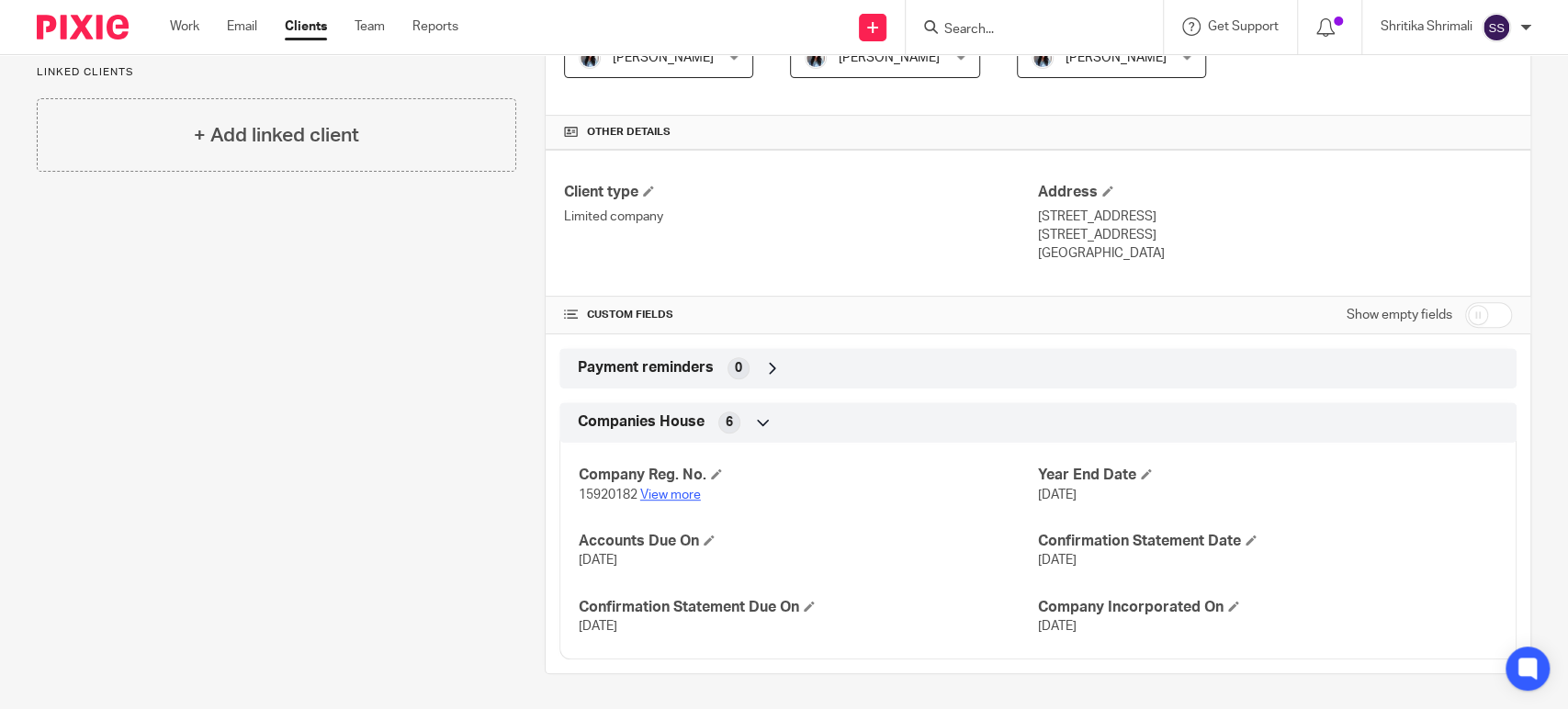
click at [665, 495] on link "View more" at bounding box center [670, 494] width 60 height 12
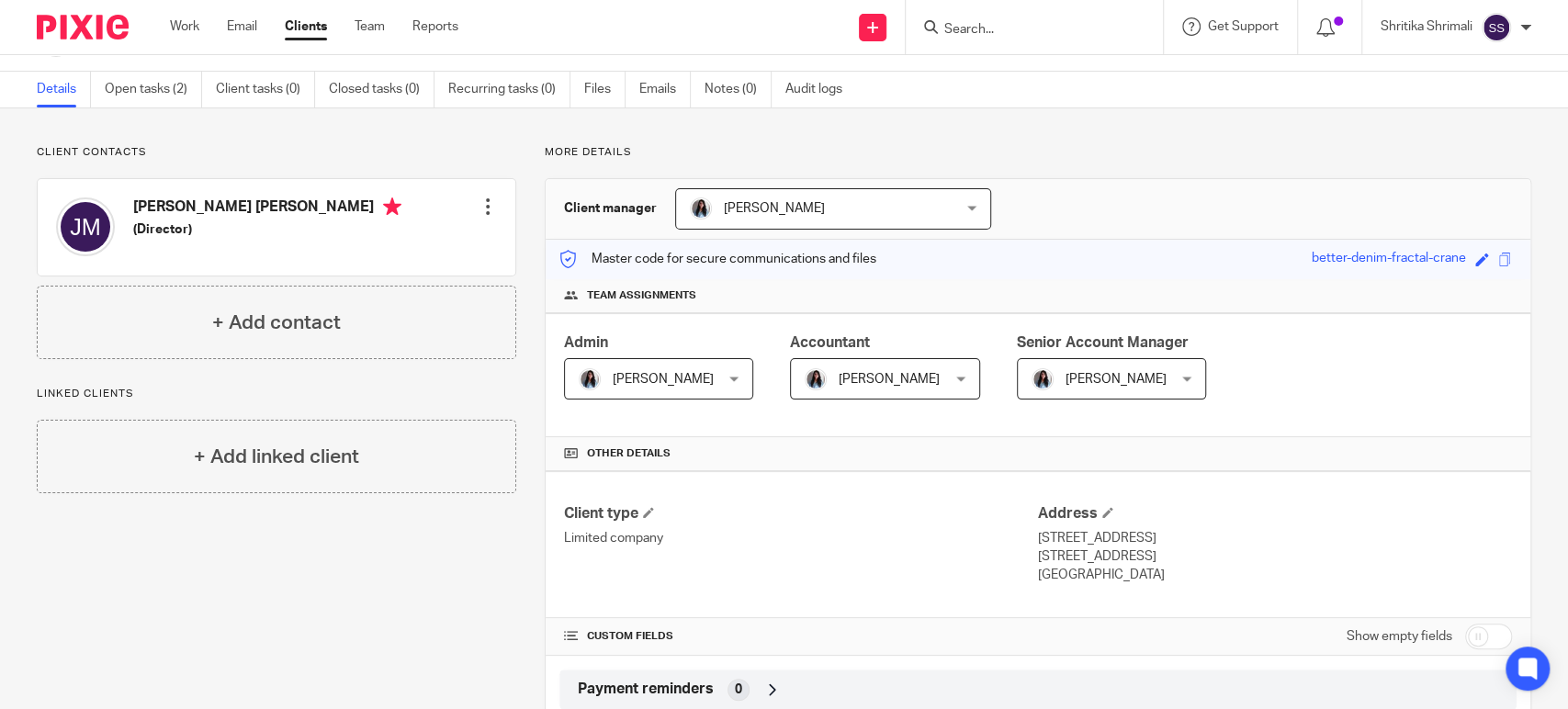
scroll to position [0, 0]
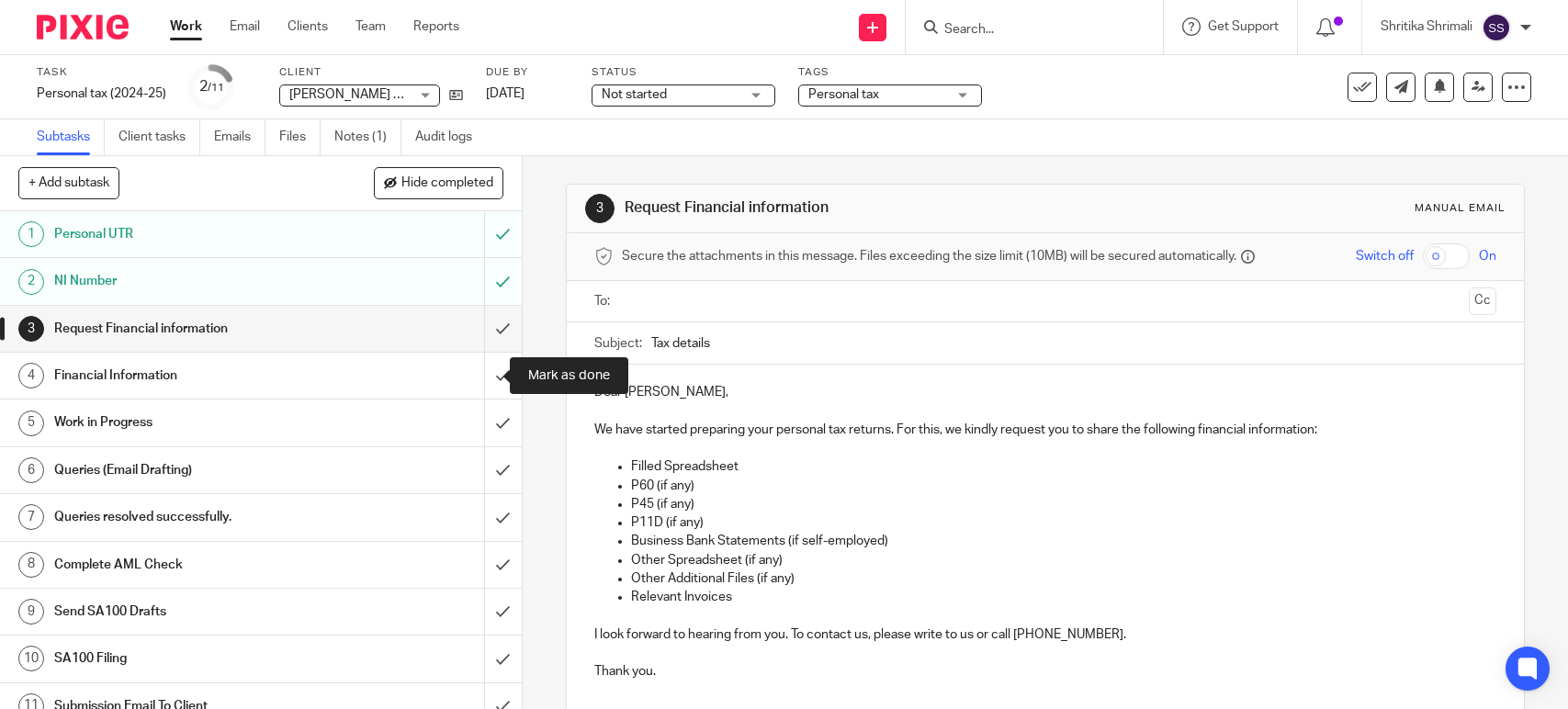
click at [484, 370] on input "submit" at bounding box center [261, 376] width 522 height 46
click at [484, 419] on input "submit" at bounding box center [261, 422] width 522 height 46
click at [484, 462] on input "submit" at bounding box center [261, 470] width 522 height 46
click at [484, 514] on input "submit" at bounding box center [261, 517] width 522 height 46
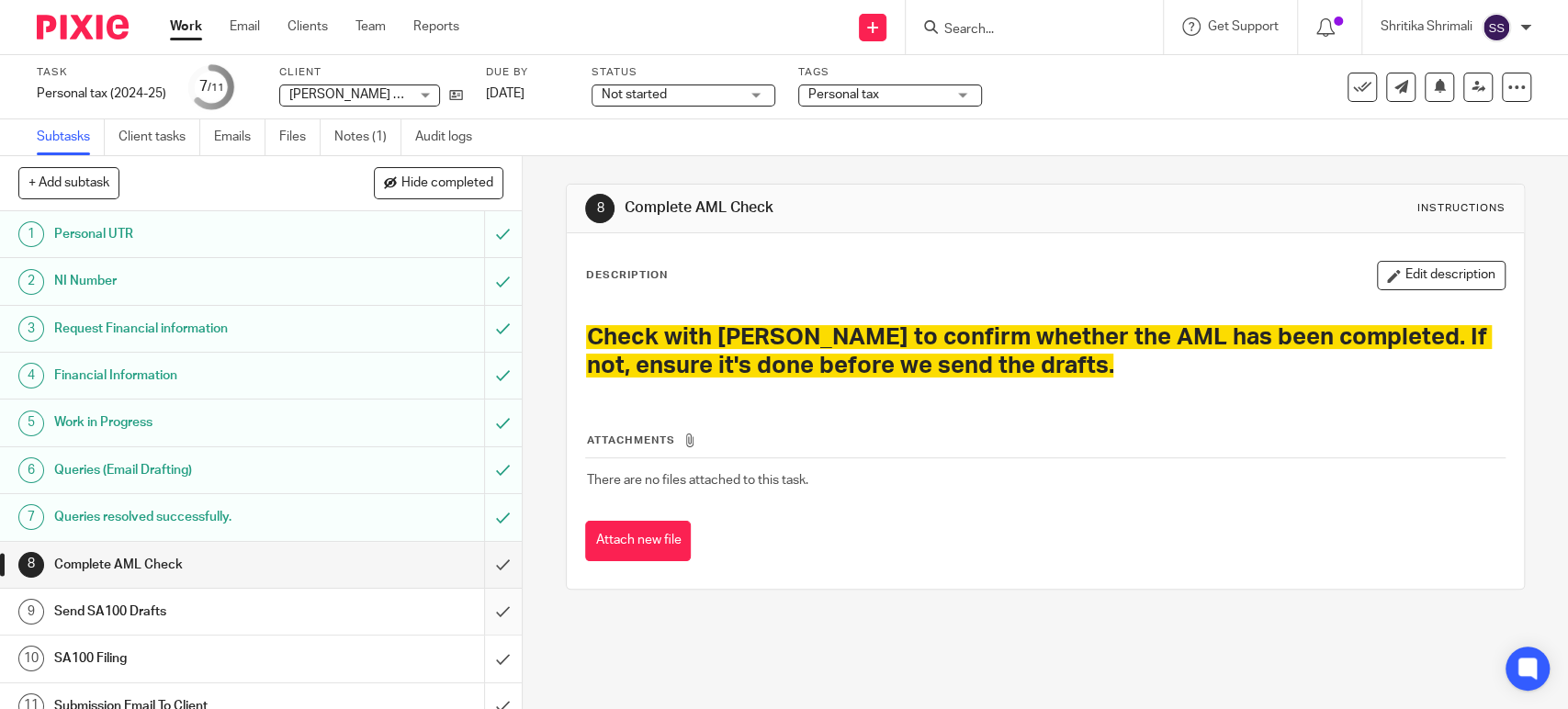
click at [484, 608] on input "submit" at bounding box center [261, 612] width 522 height 46
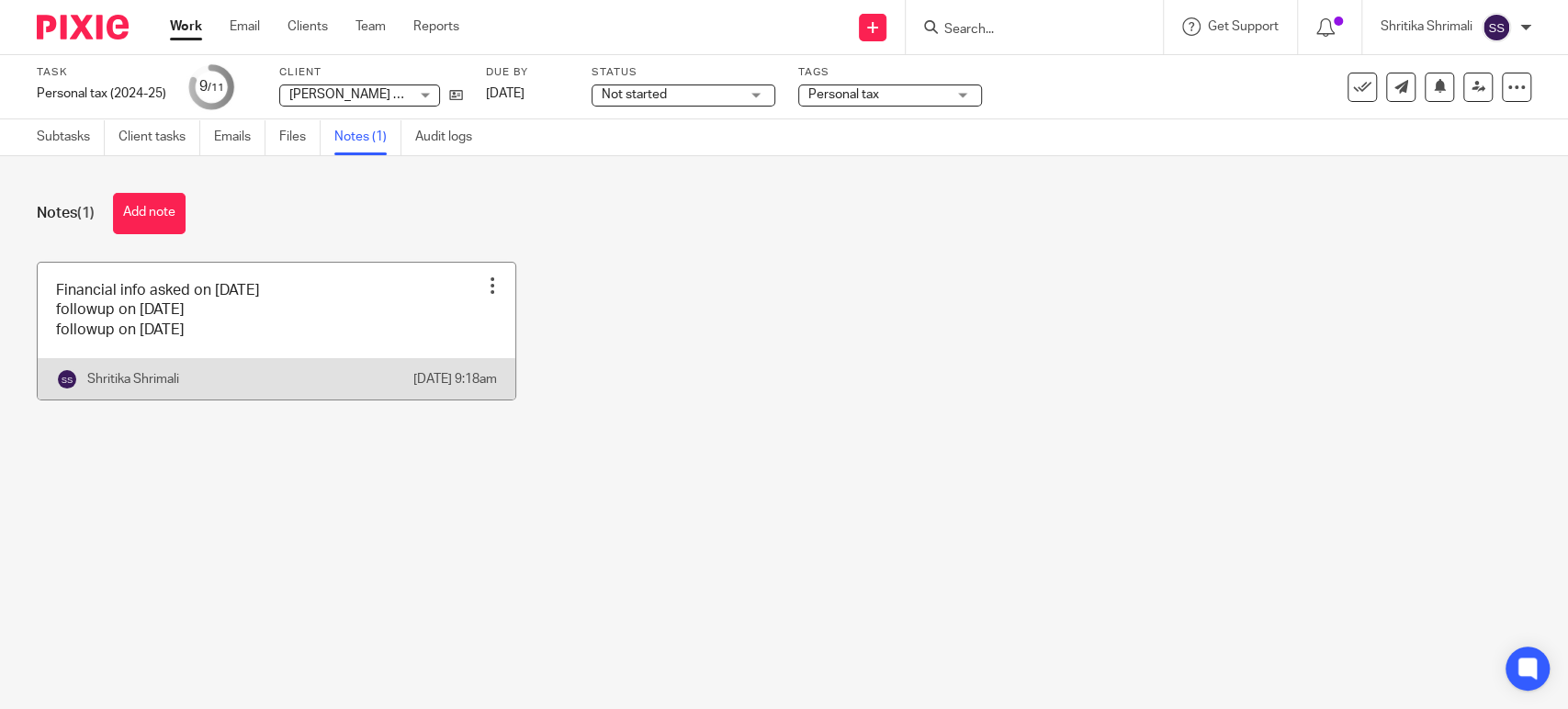
click at [243, 285] on link at bounding box center [276, 331] width 478 height 137
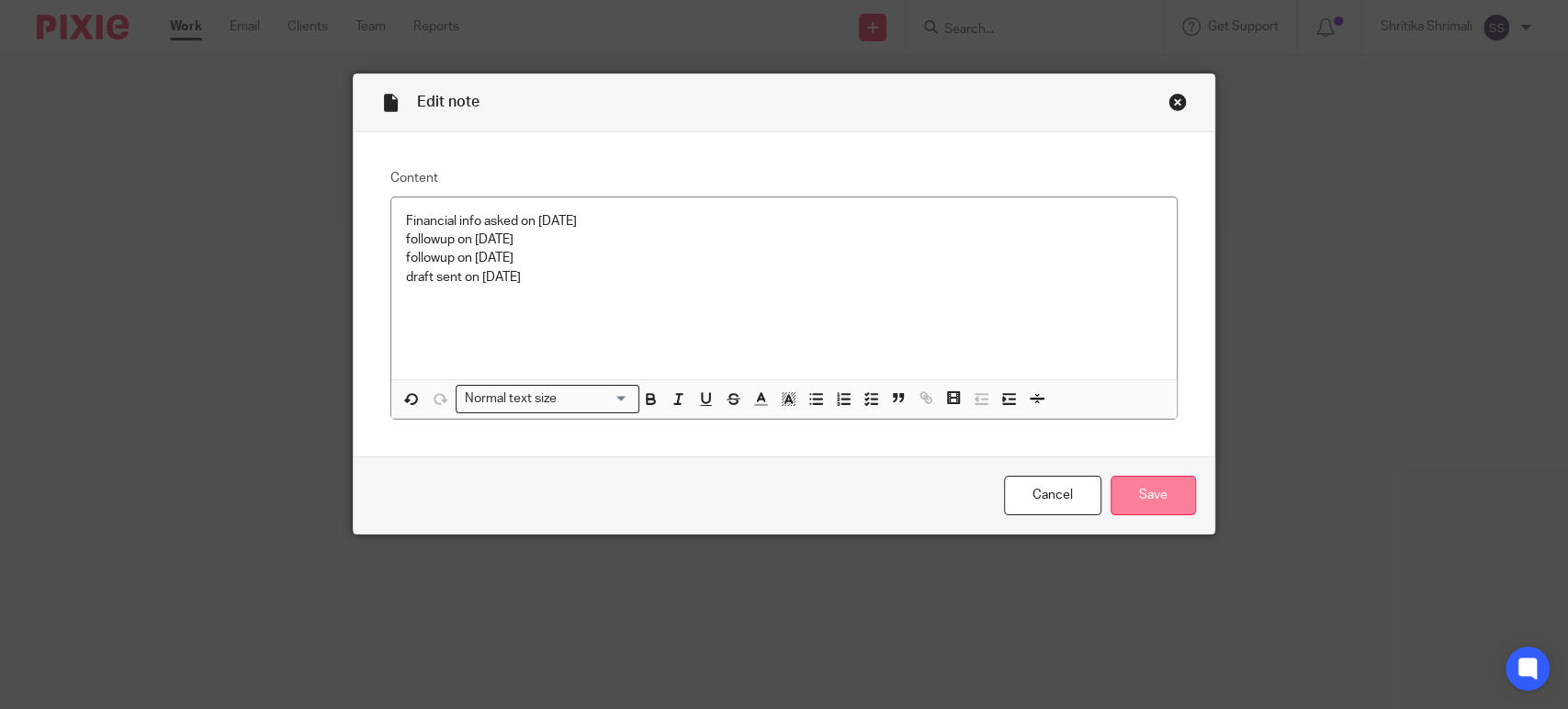
click at [1139, 491] on input "Save" at bounding box center [1152, 495] width 85 height 39
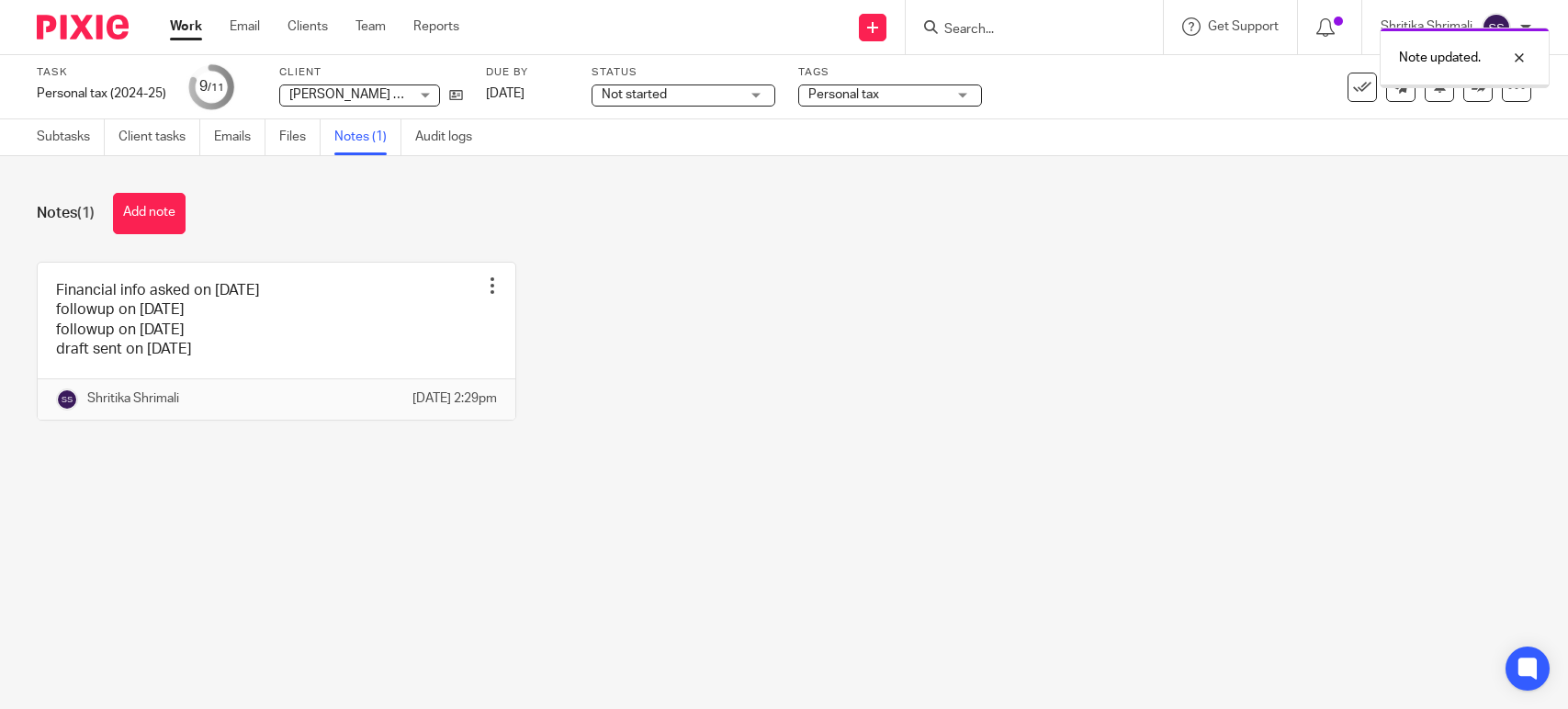
click at [547, 94] on link "[DATE]" at bounding box center [526, 94] width 83 height 19
click at [826, 270] on div "Financial info asked on 23 june 2025 followup on 16 july 2025 followup on 29 ju…" at bounding box center [770, 354] width 1523 height 186
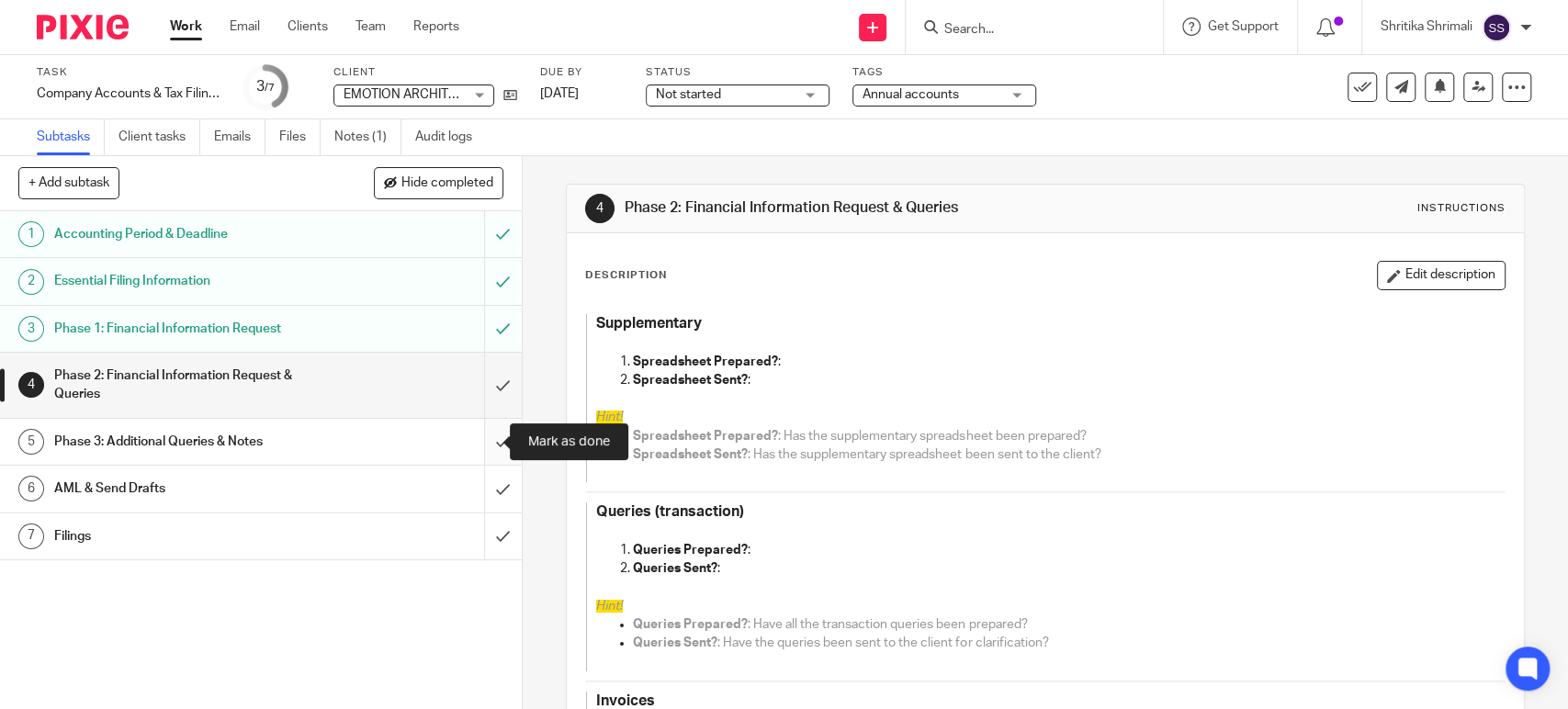
click at [484, 425] on input "submit" at bounding box center [261, 441] width 522 height 46
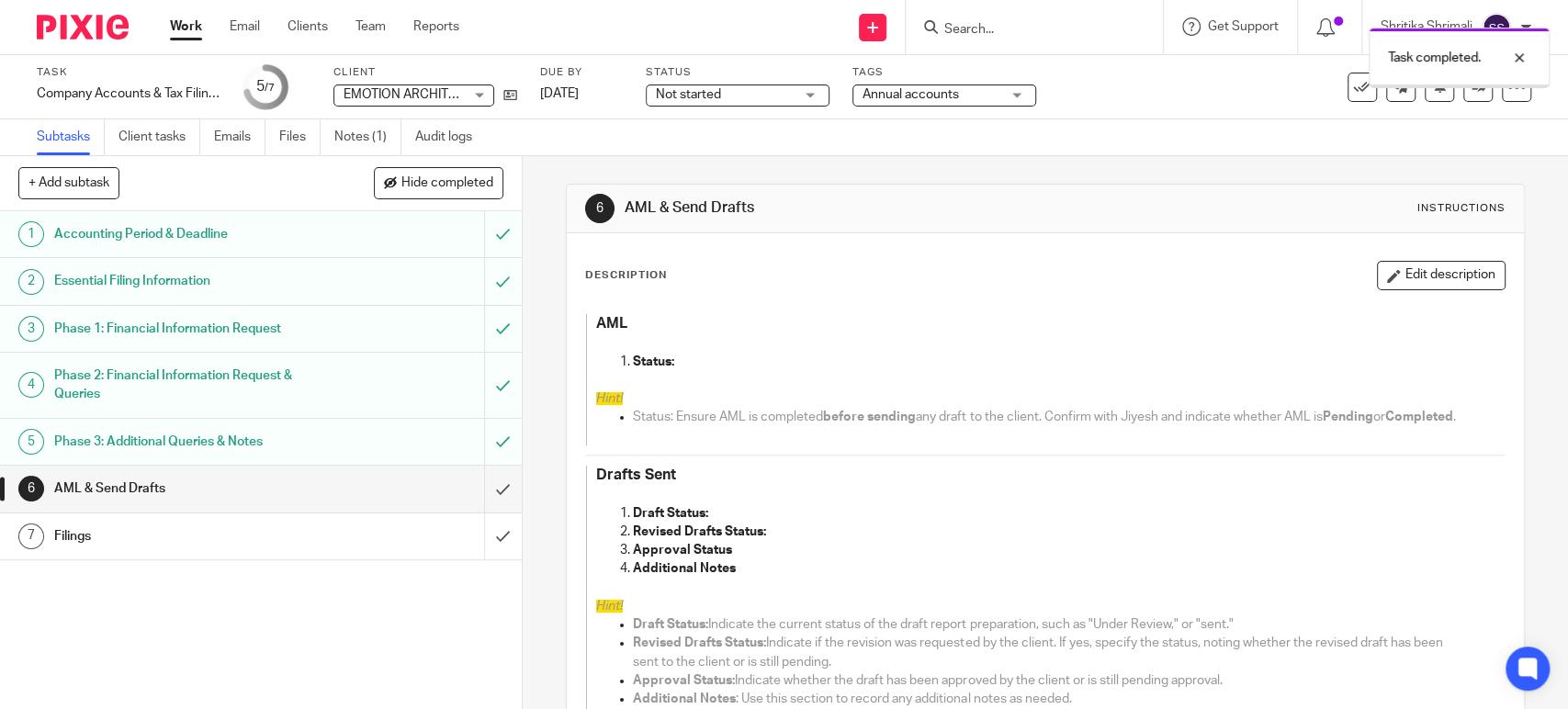
drag, startPoint x: 0, startPoint y: 0, endPoint x: 1346, endPoint y: 295, distance: 1377.9
click at [1377, 269] on button "Edit description" at bounding box center [1441, 275] width 129 height 30
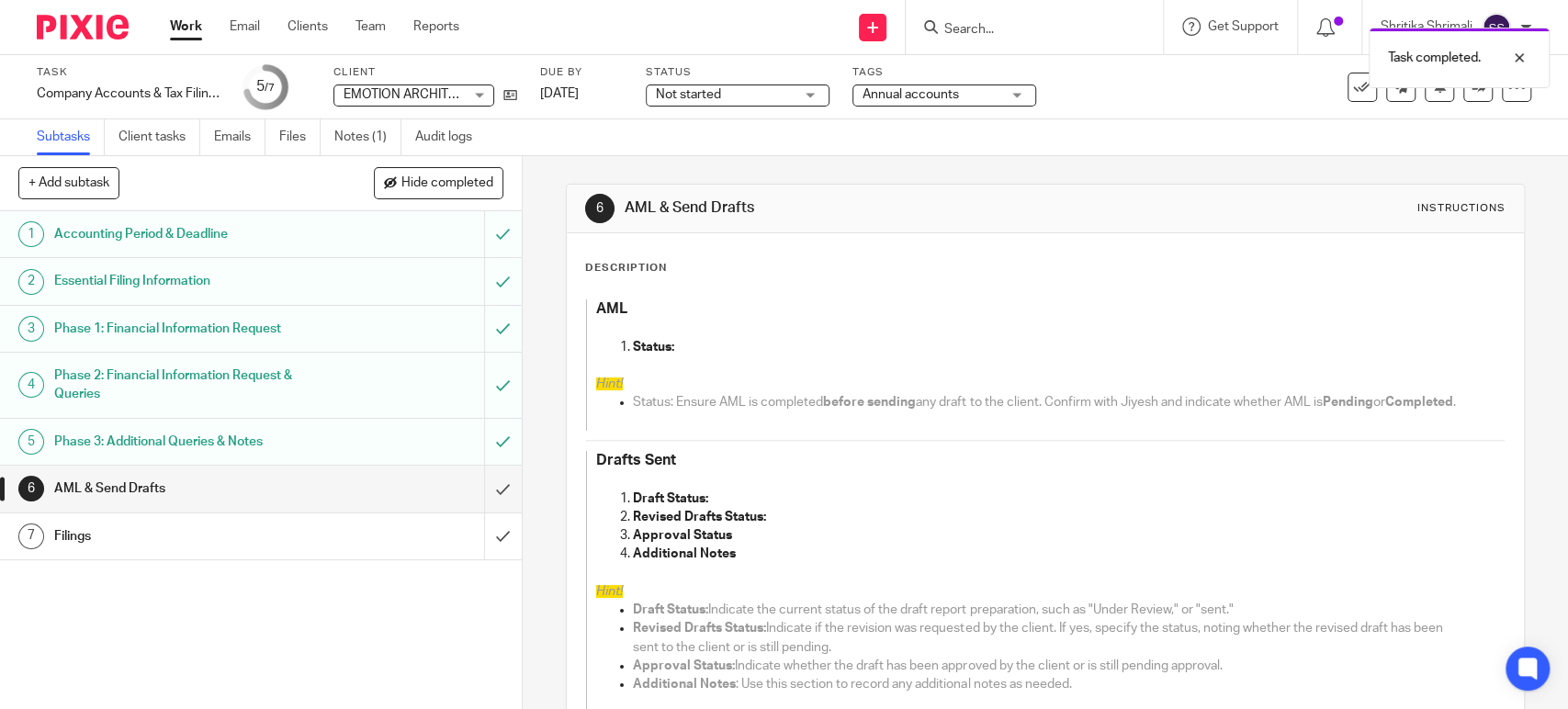
click at [747, 508] on p "Draft Status:" at bounding box center [1049, 498] width 834 height 18
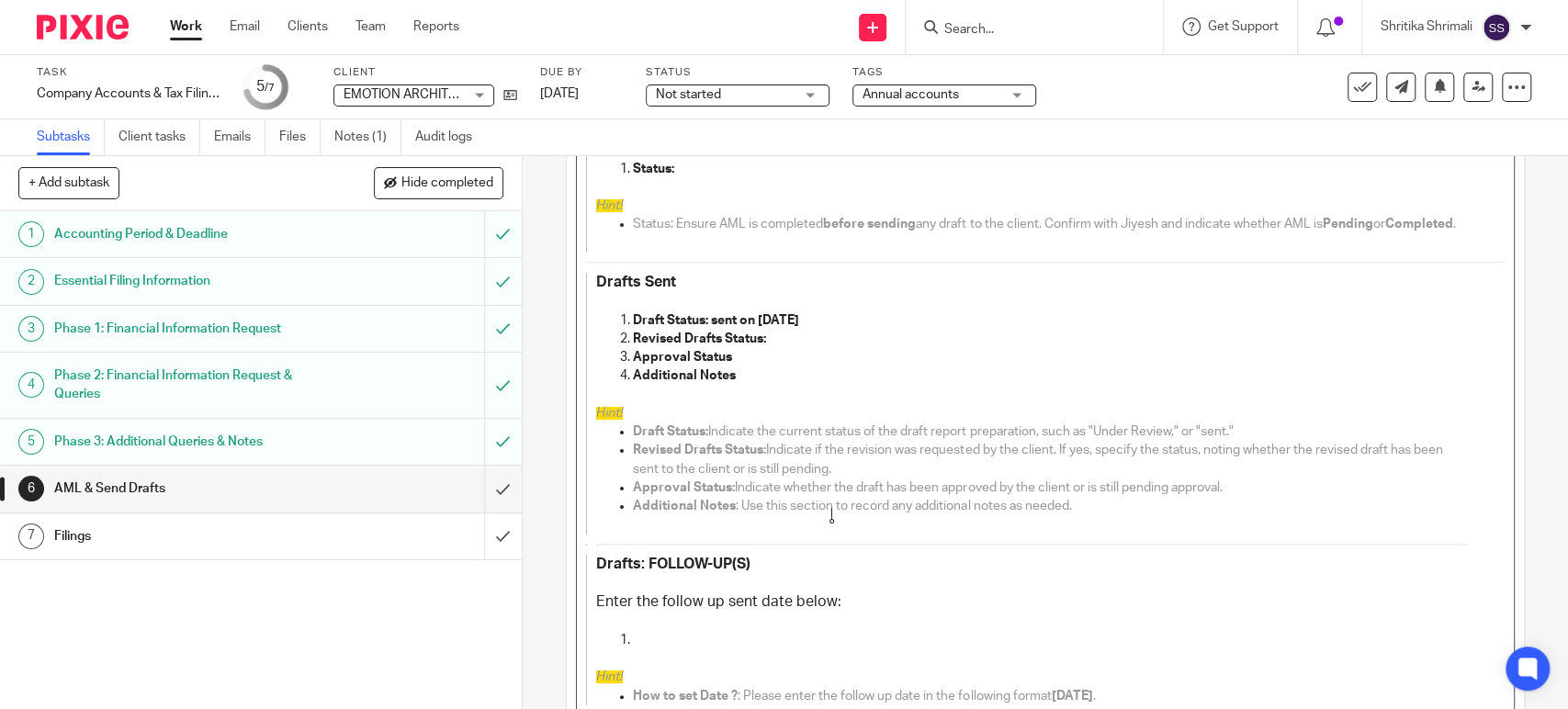
scroll to position [397, 0]
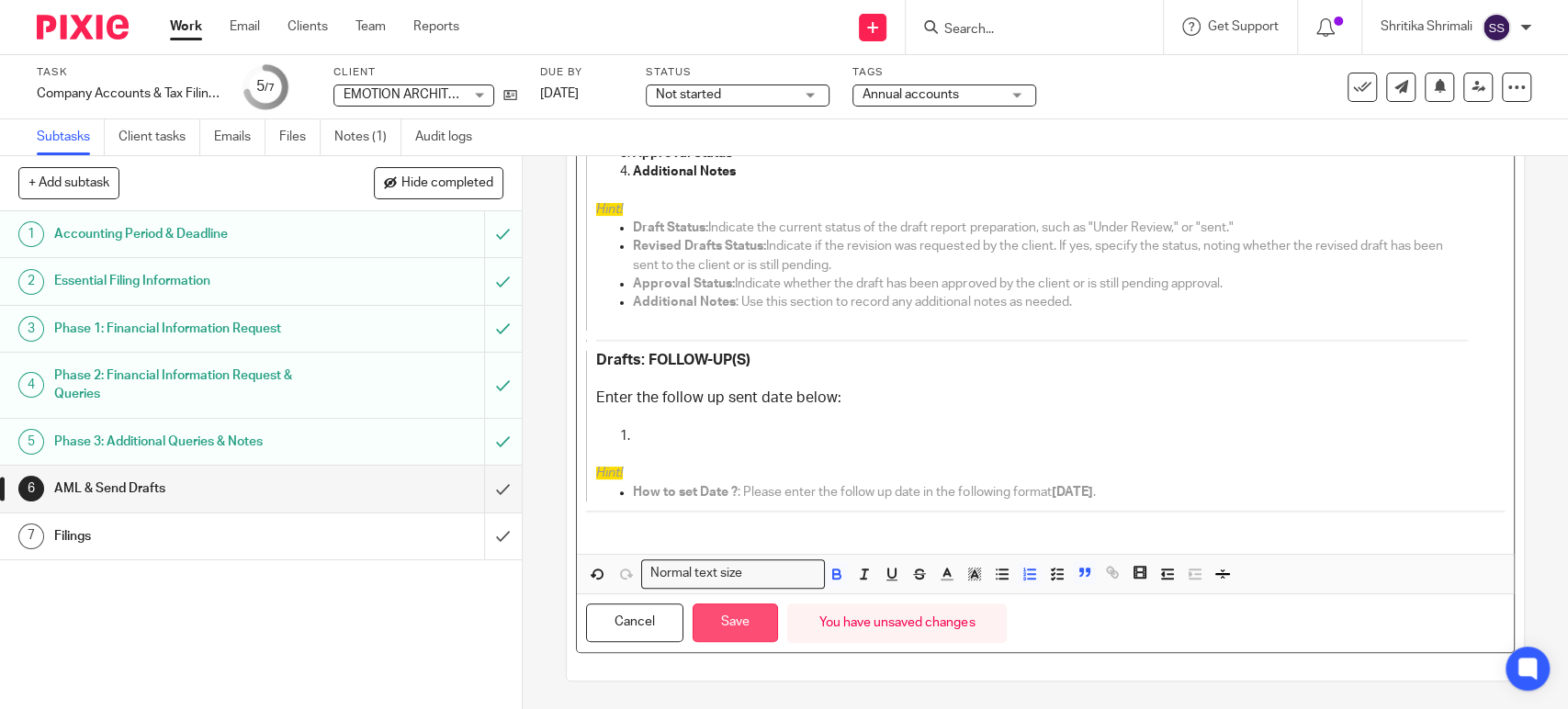
click at [720, 635] on button "Save" at bounding box center [735, 622] width 85 height 39
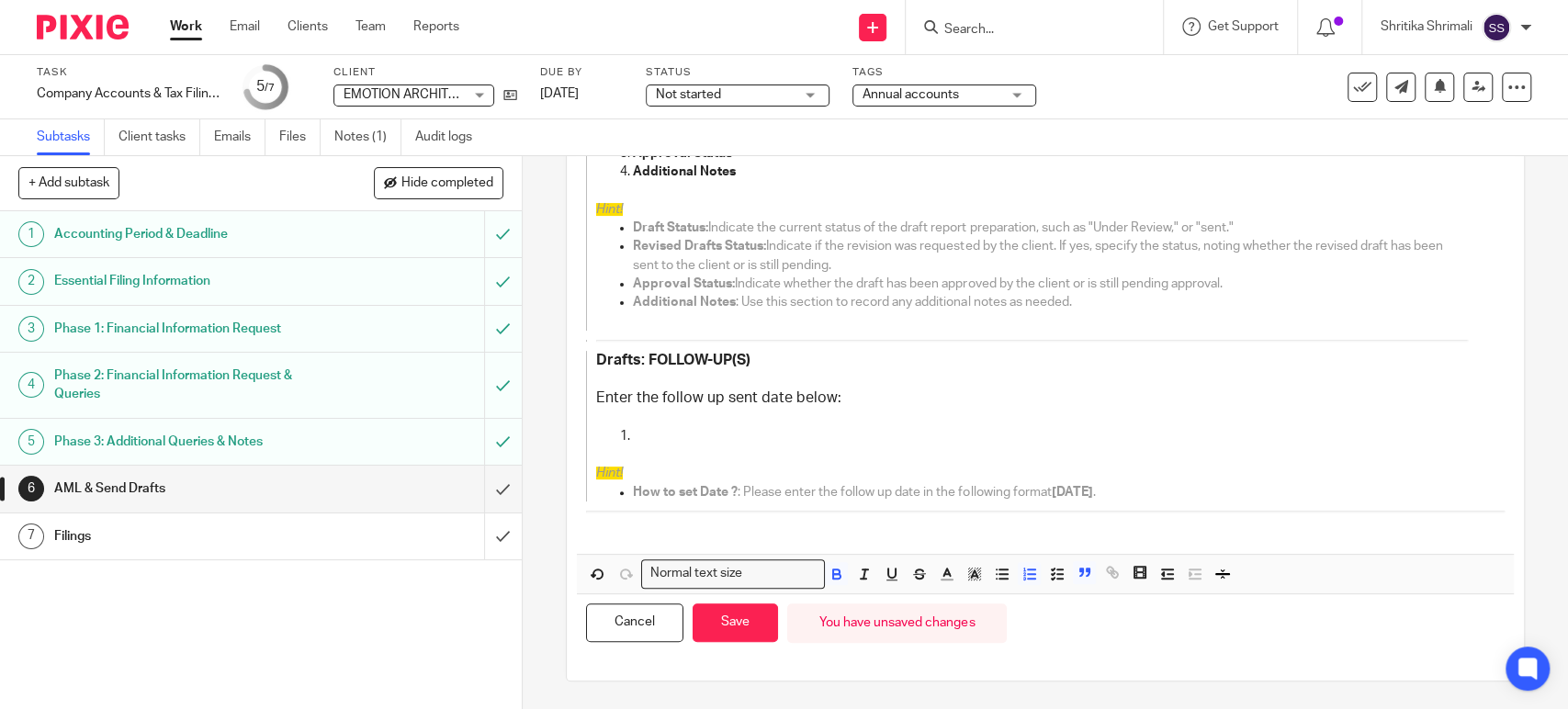
scroll to position [412, 0]
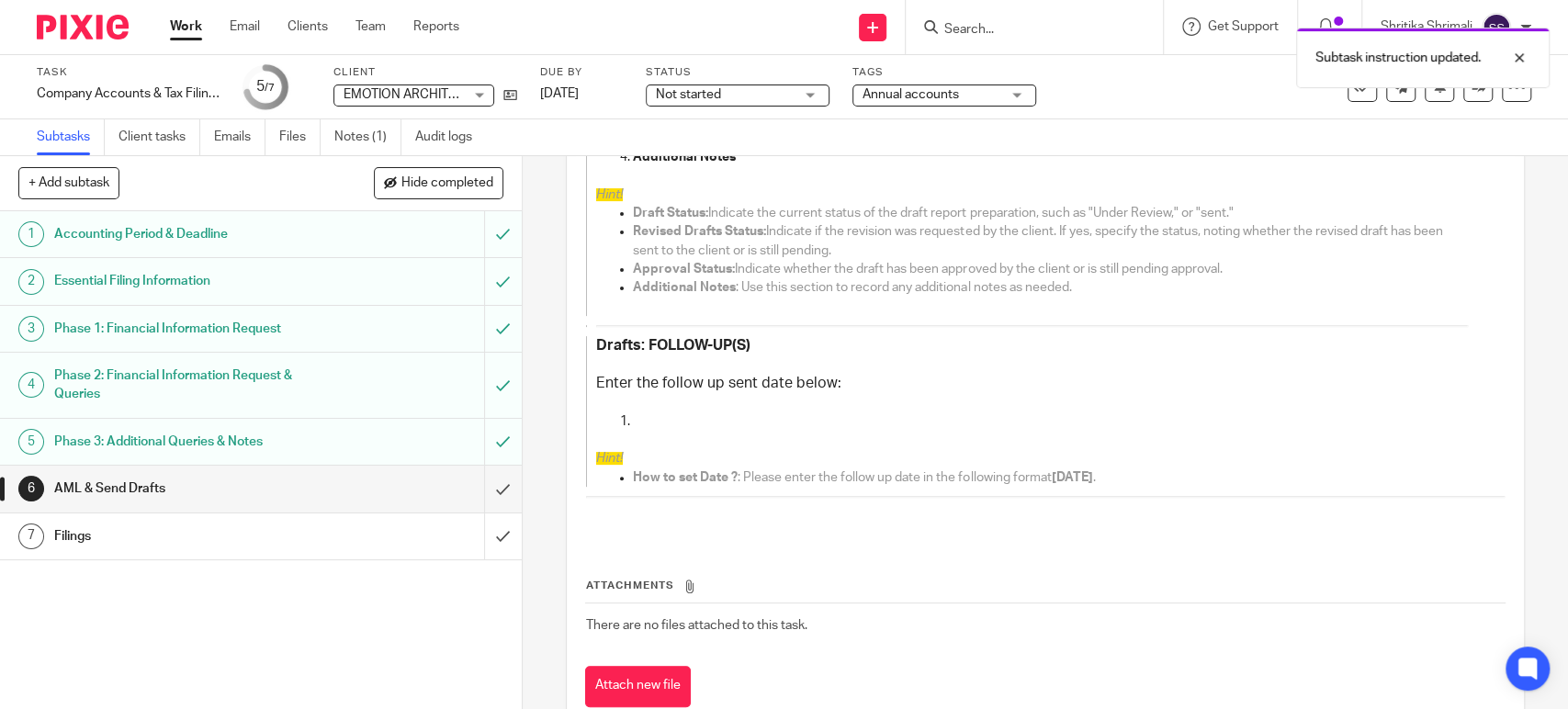
click at [599, 81] on div "Due by 25 Sep 2025" at bounding box center [581, 87] width 83 height 44
click at [603, 90] on link "[DATE]" at bounding box center [581, 94] width 83 height 19
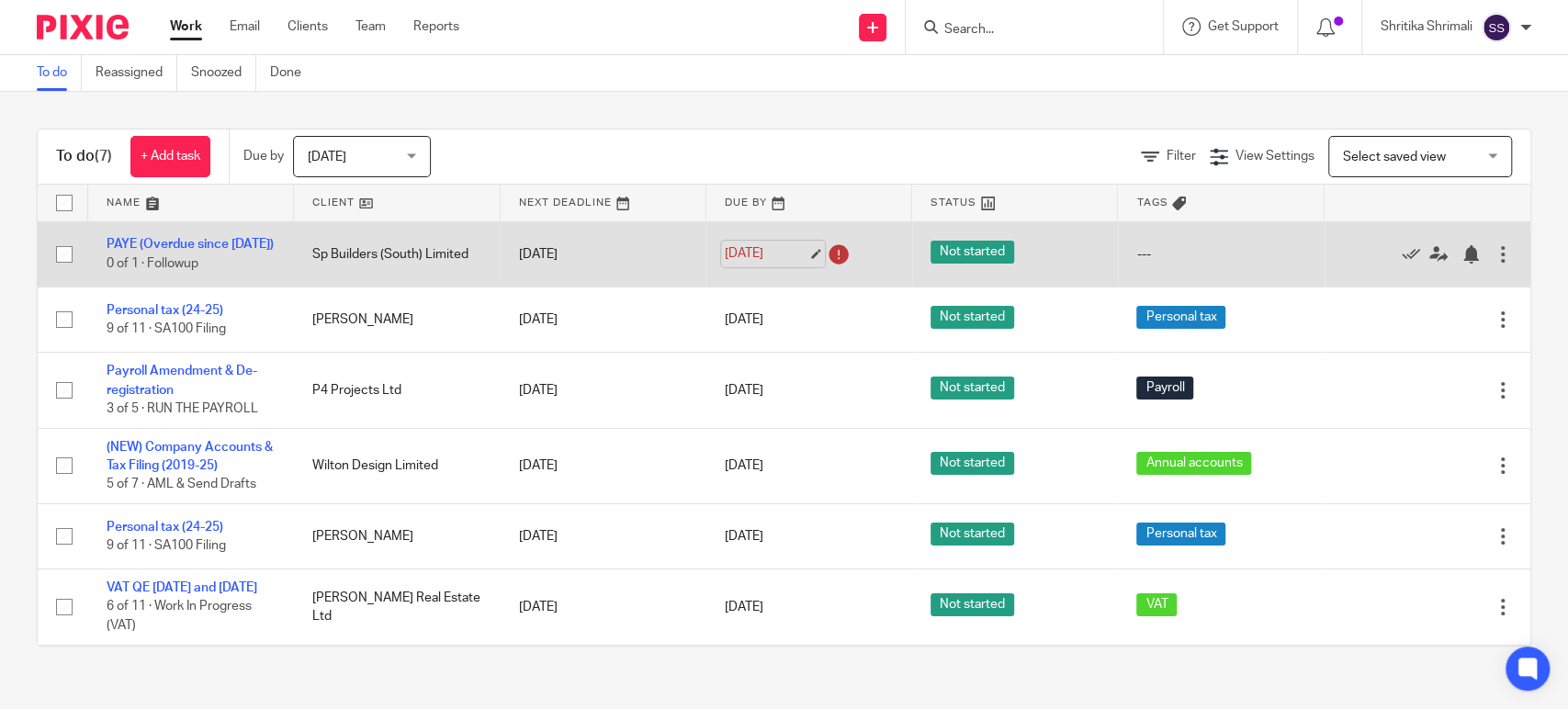
click at [773, 264] on link "24 Sep 2025" at bounding box center [765, 254] width 83 height 19
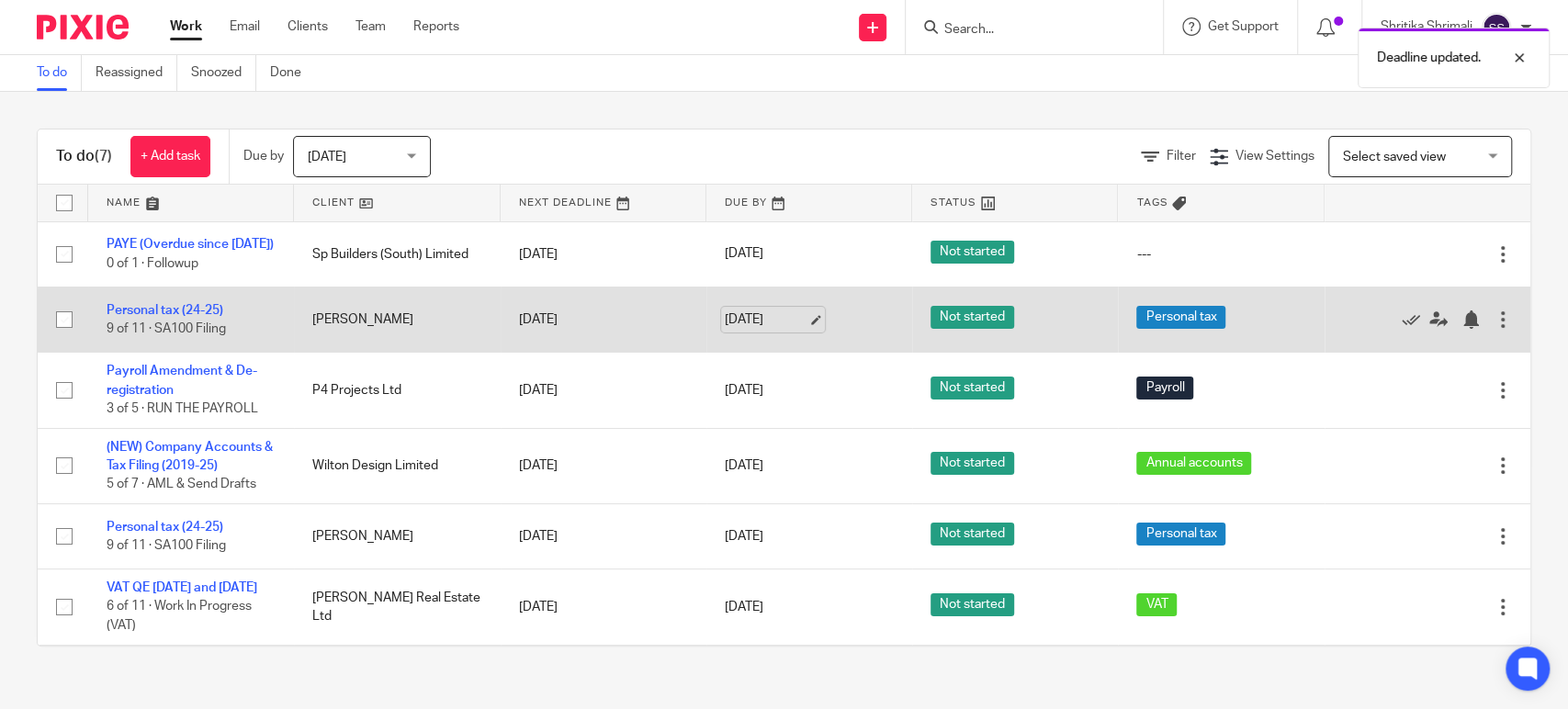
click at [771, 321] on link "[DATE]" at bounding box center [765, 320] width 83 height 19
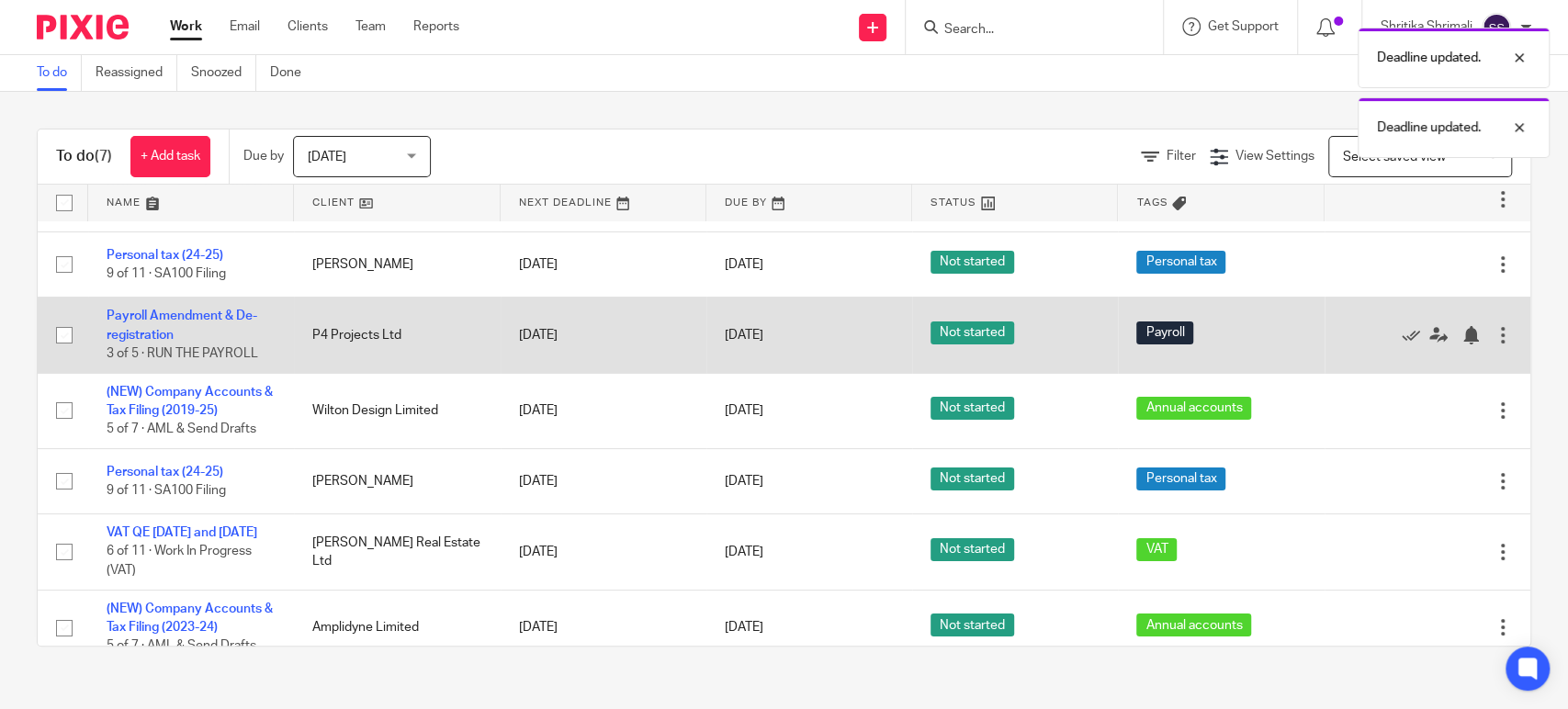
scroll to position [102, 0]
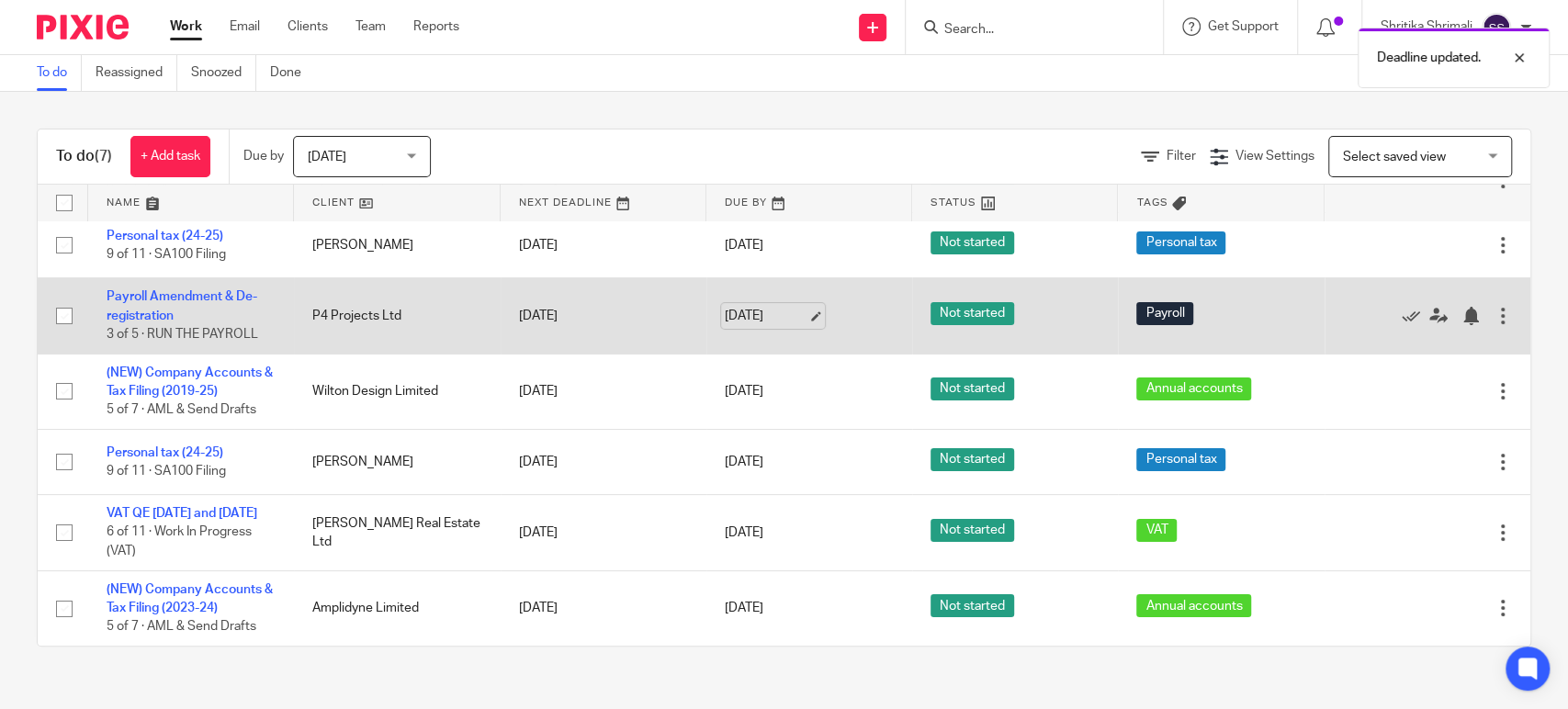
click at [752, 307] on link "[DATE]" at bounding box center [765, 316] width 83 height 19
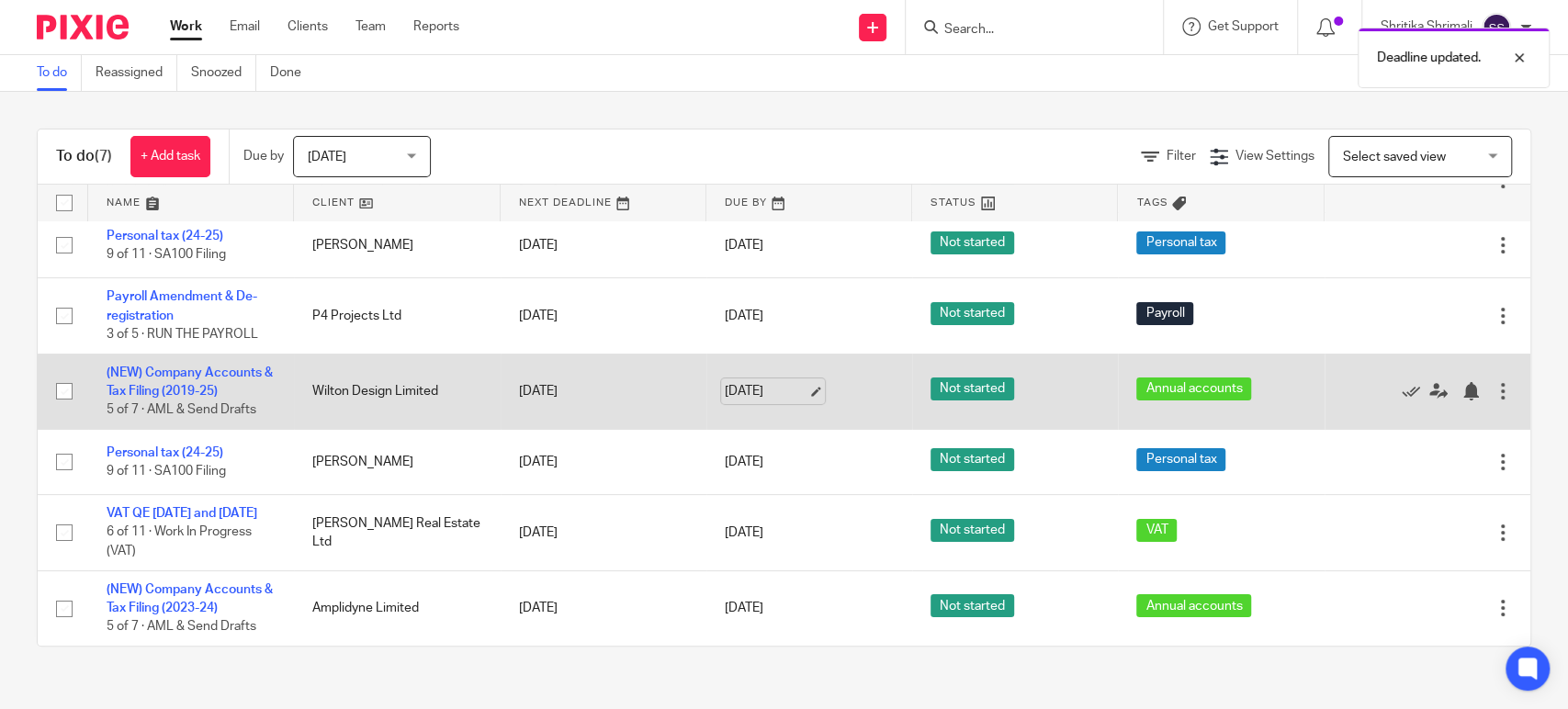
click at [757, 382] on link "[DATE]" at bounding box center [765, 392] width 83 height 19
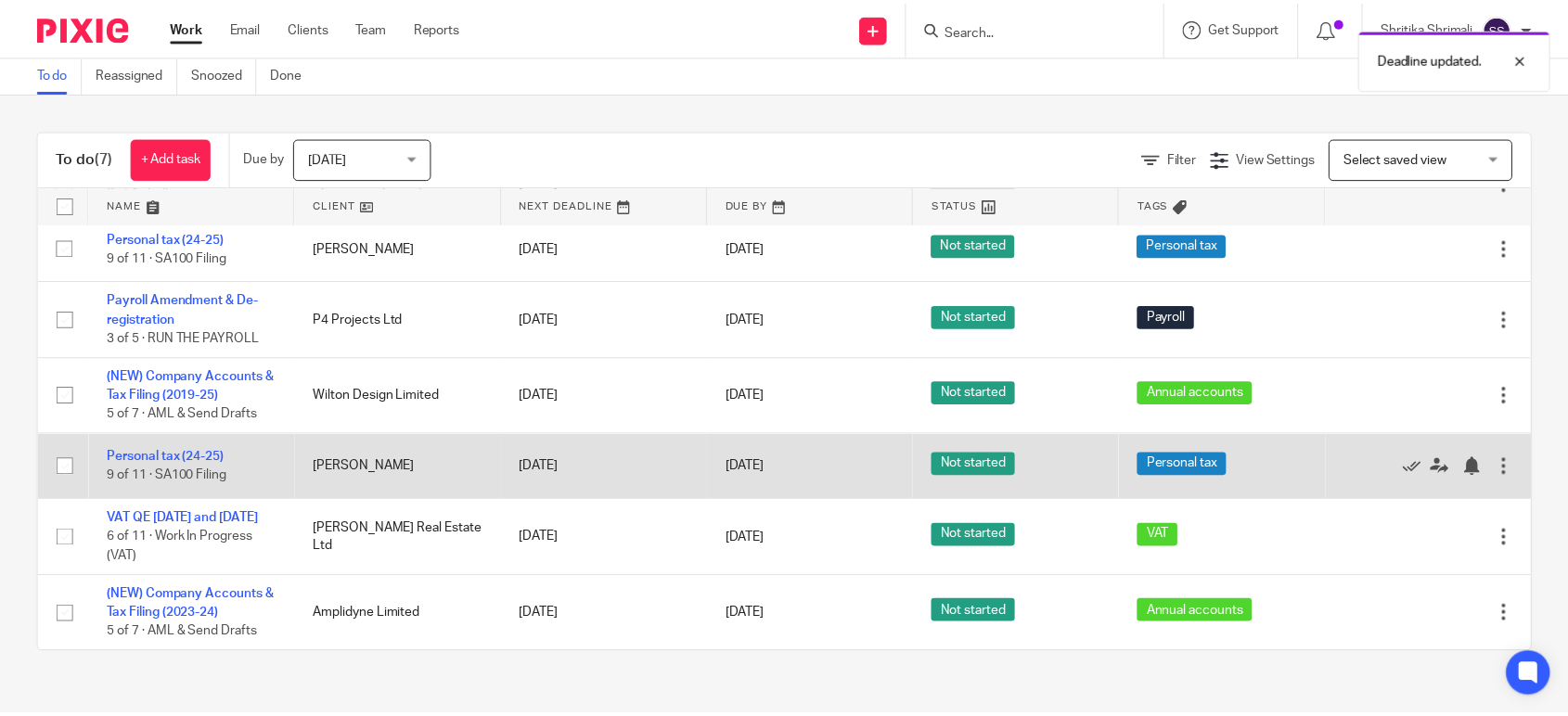
scroll to position [104, 0]
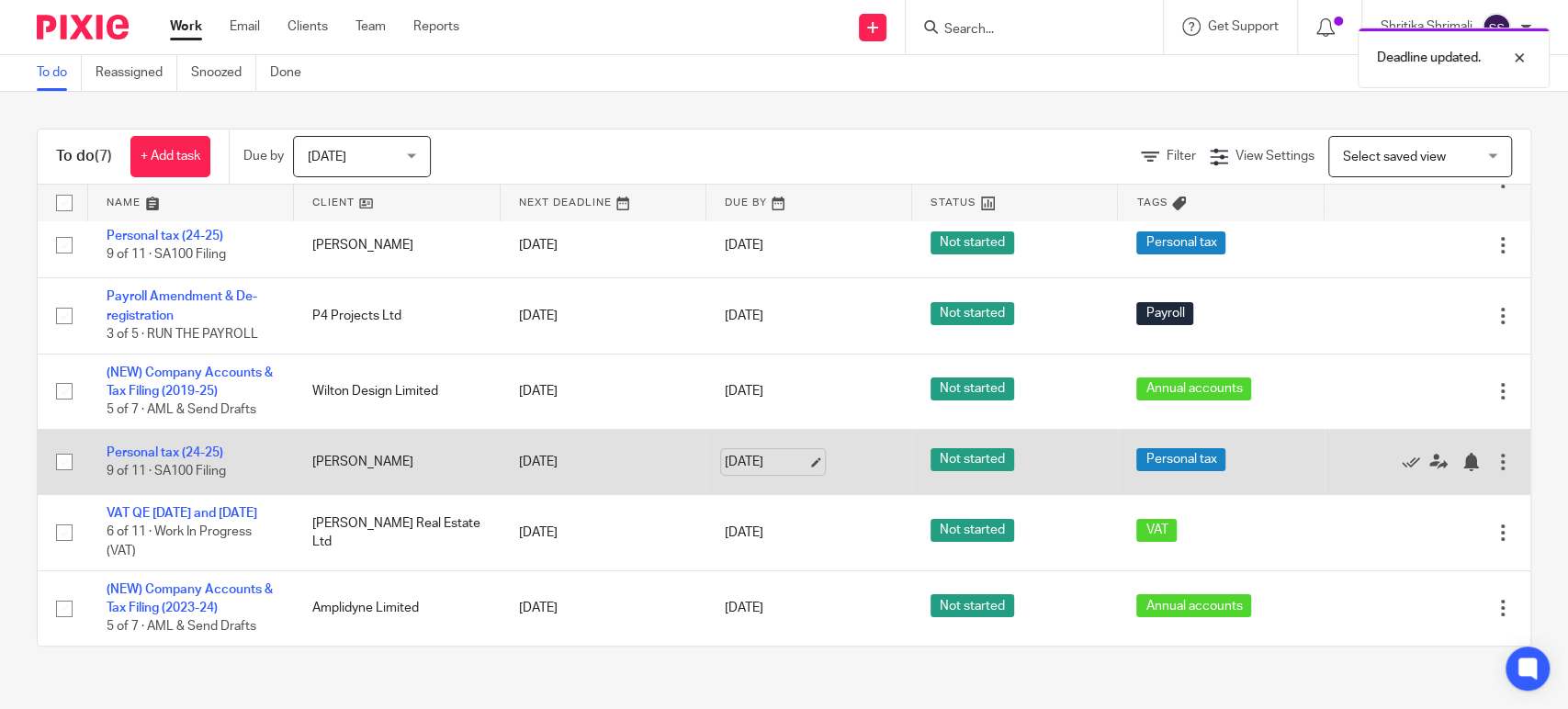
click at [774, 453] on link "[DATE]" at bounding box center [765, 462] width 83 height 19
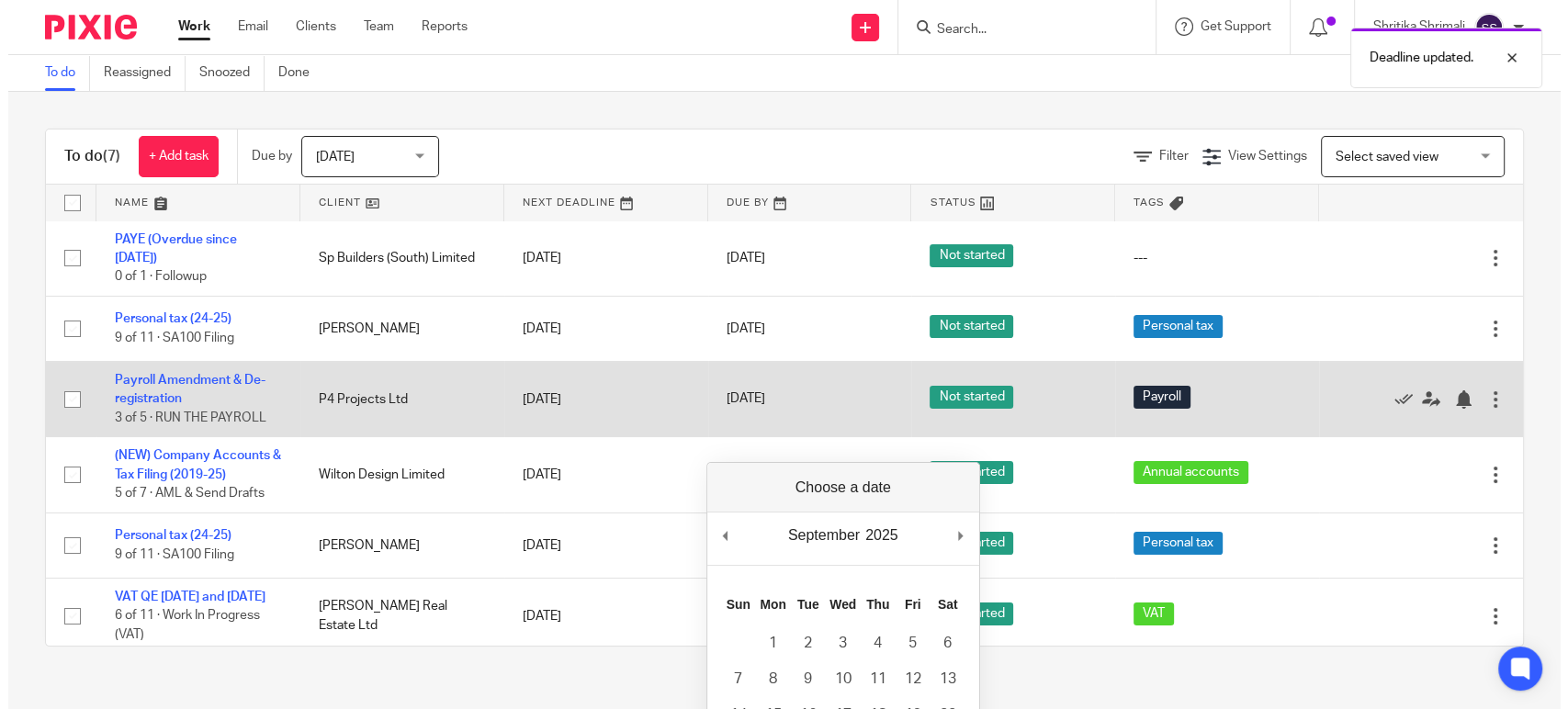
scroll to position [0, 0]
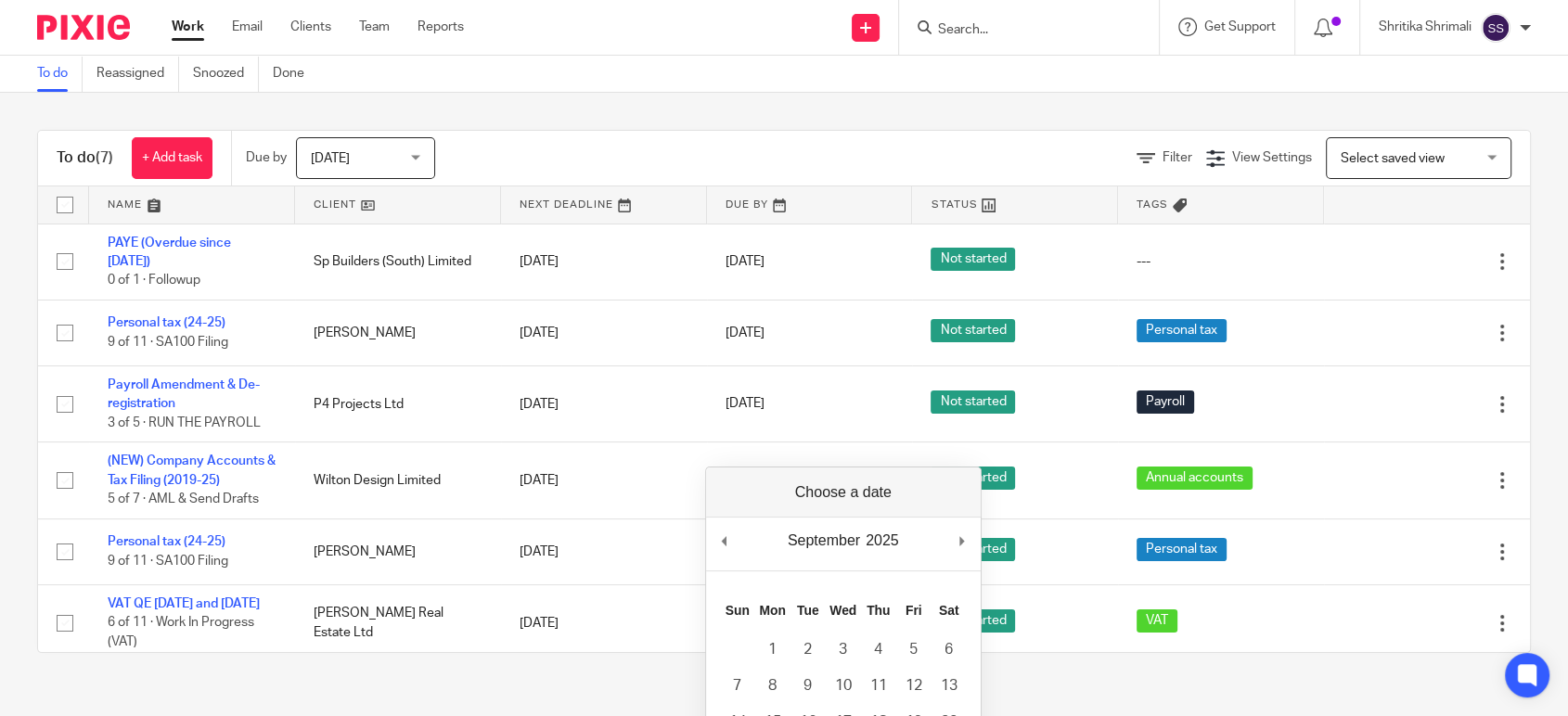
click at [686, 131] on div "To do (7) + Add task Due by Today Today Today Tomorrow This week Next week This…" at bounding box center [784, 159] width 1493 height 56
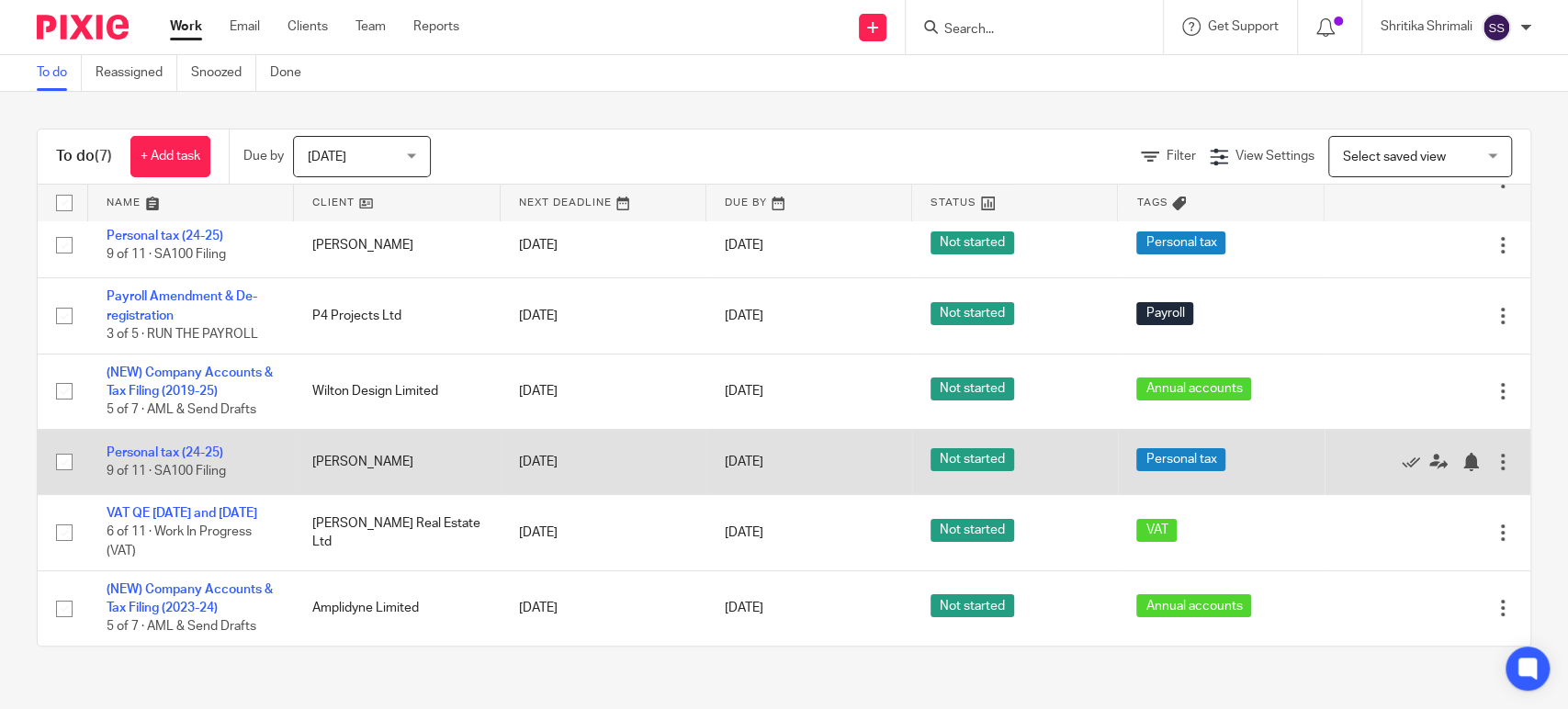
scroll to position [103, 0]
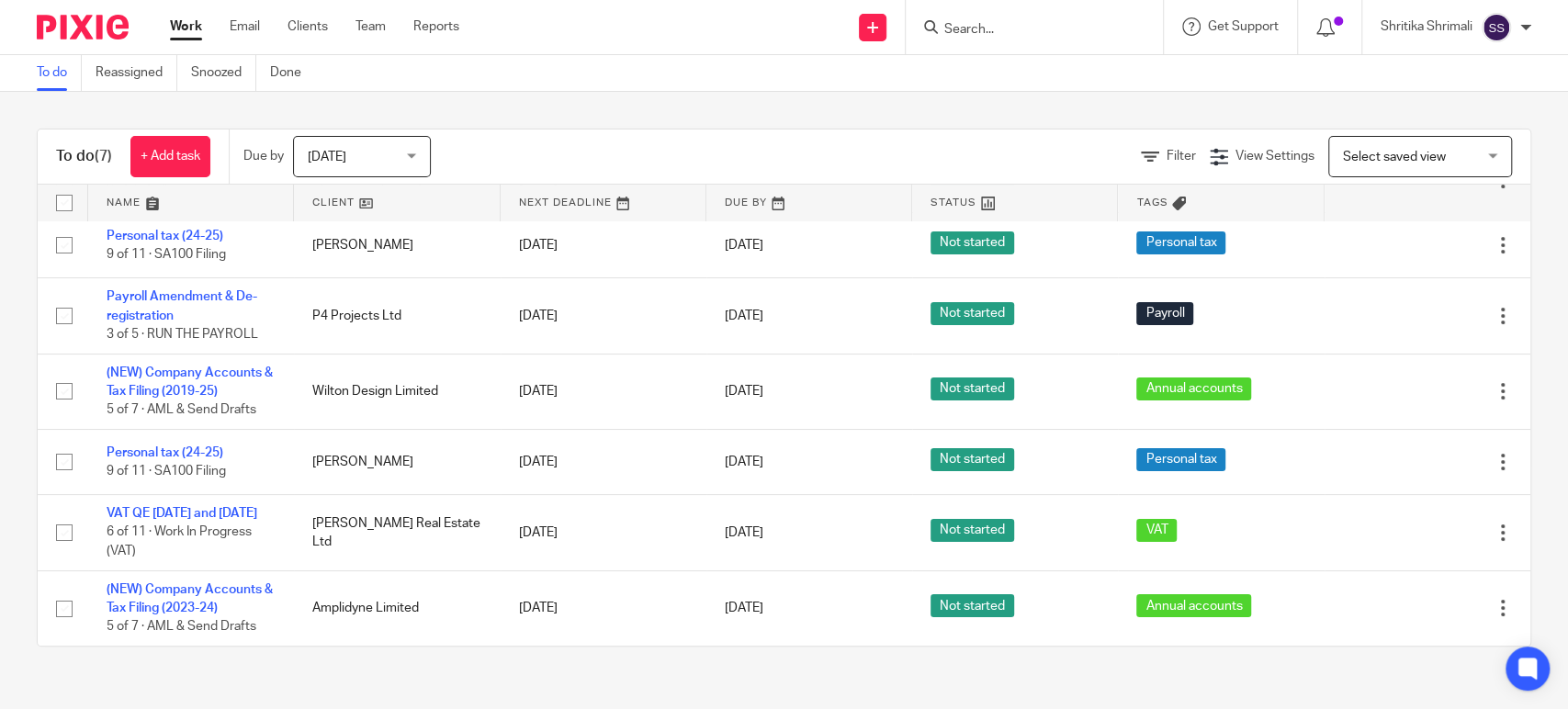
click at [185, 24] on link "Work" at bounding box center [186, 26] width 32 height 18
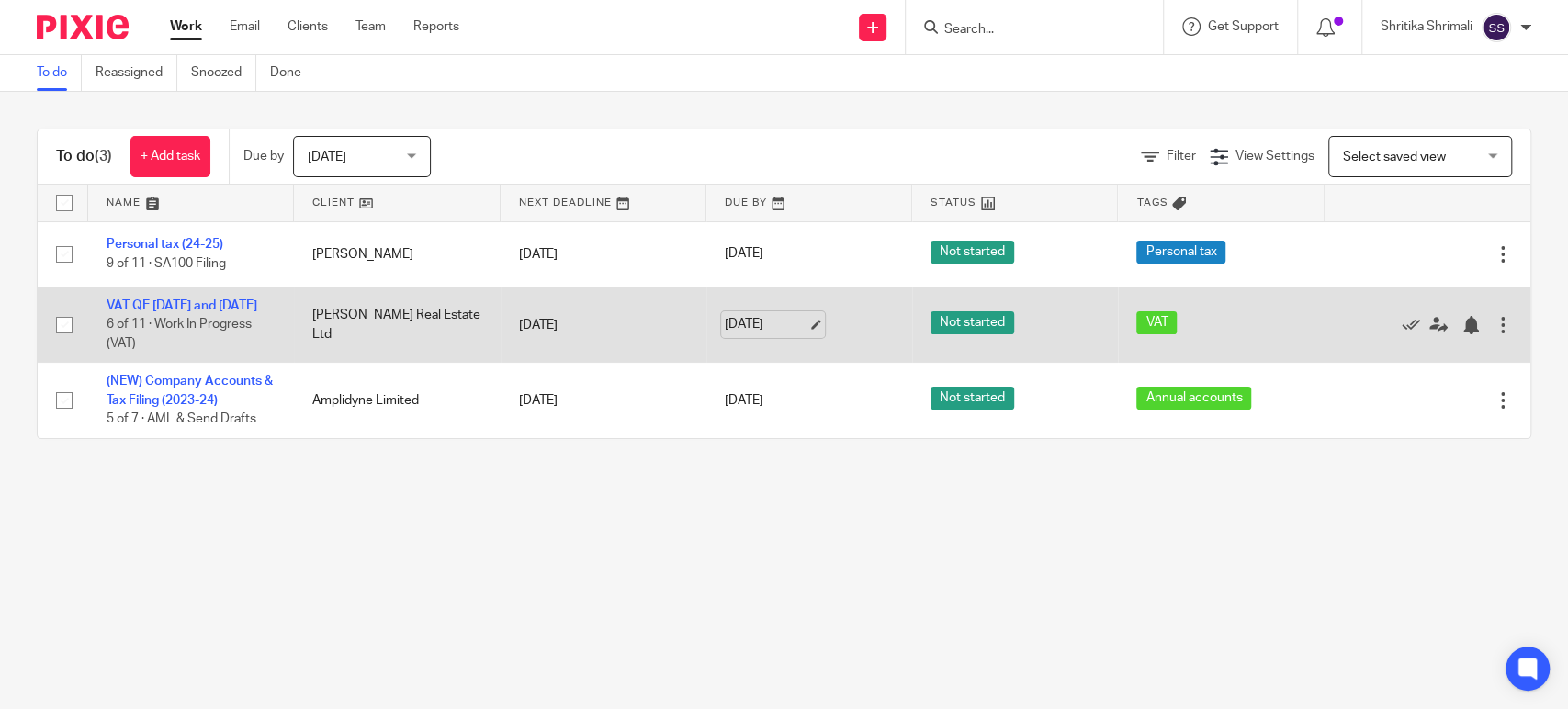
click at [786, 327] on link "[DATE]" at bounding box center [765, 325] width 83 height 19
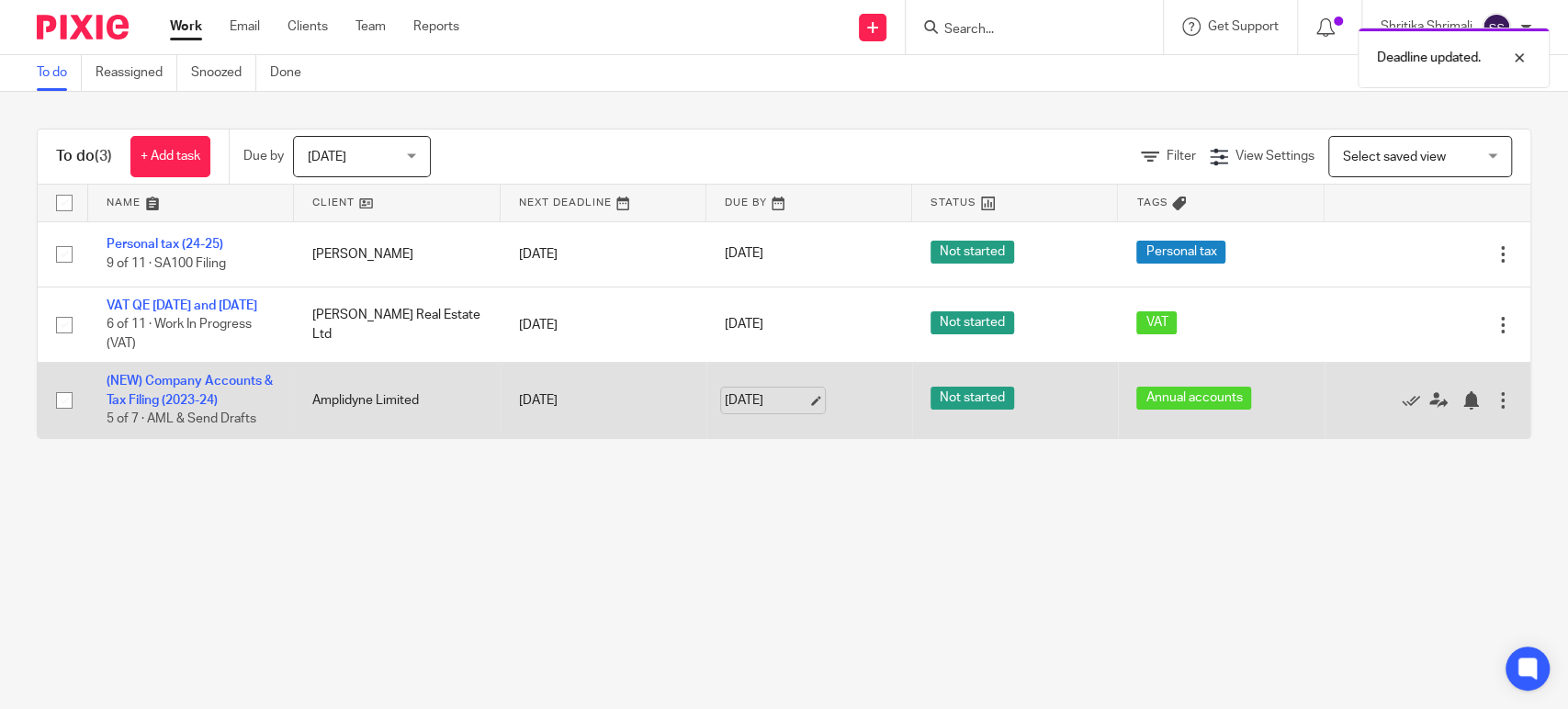
click at [765, 411] on link "[DATE]" at bounding box center [765, 400] width 83 height 19
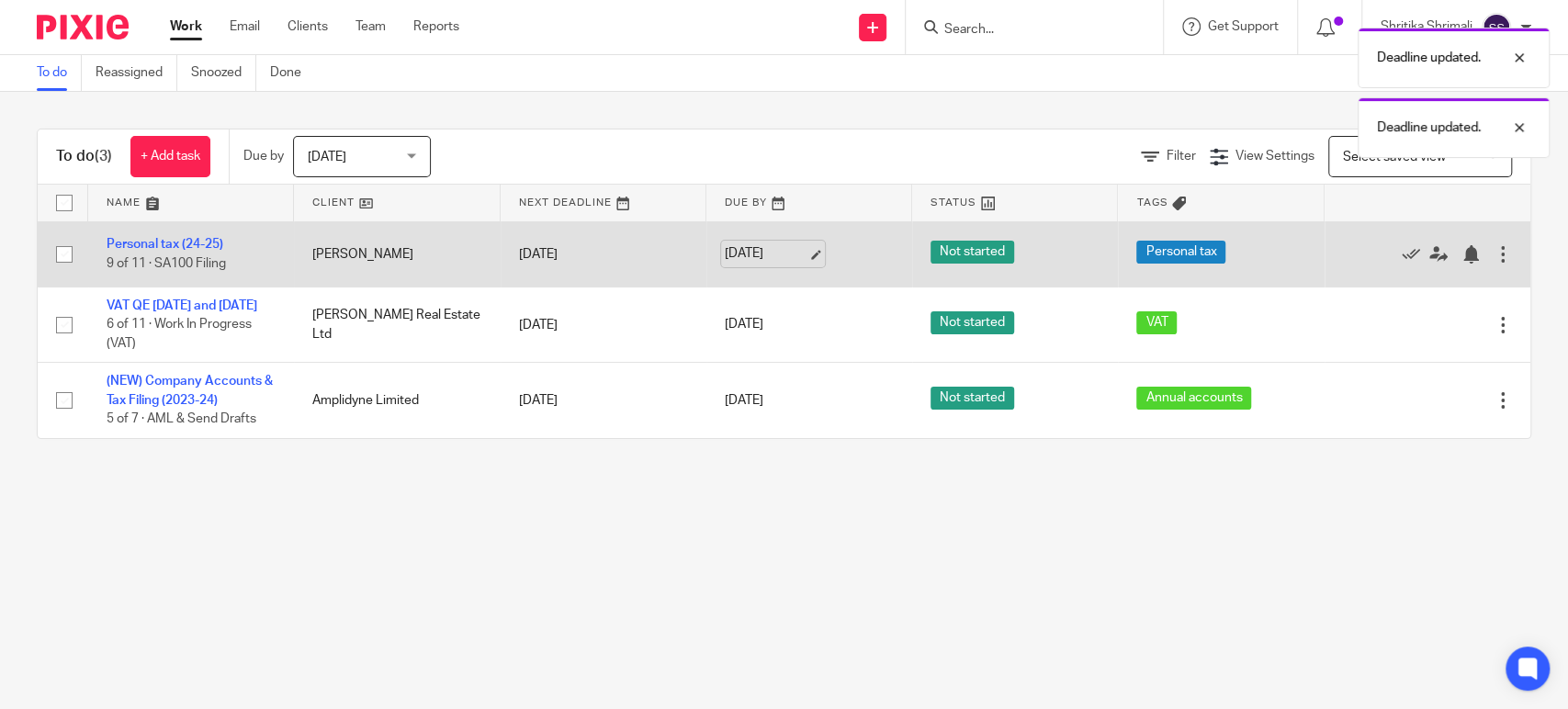
click at [765, 256] on link "[DATE]" at bounding box center [765, 254] width 83 height 19
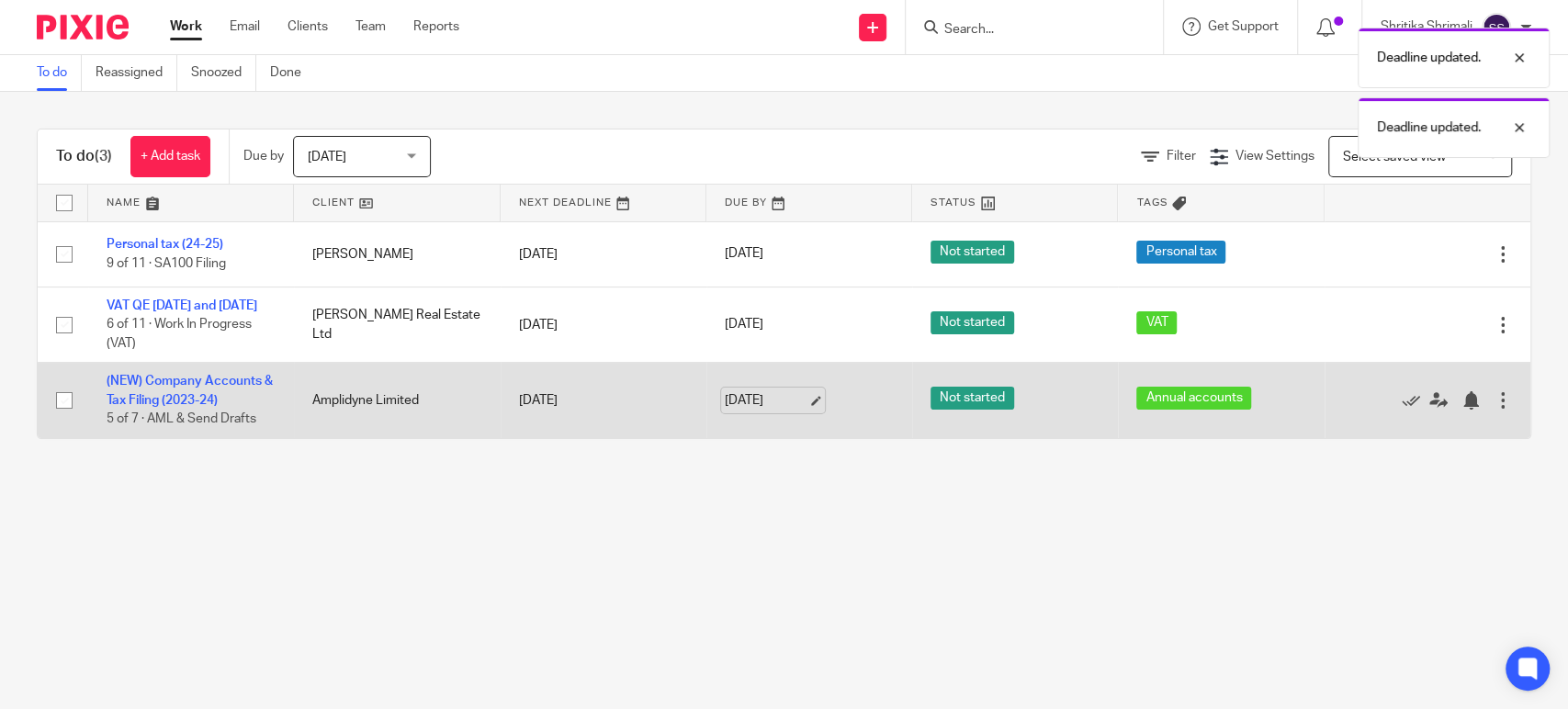
click at [747, 411] on link "[DATE]" at bounding box center [765, 400] width 83 height 19
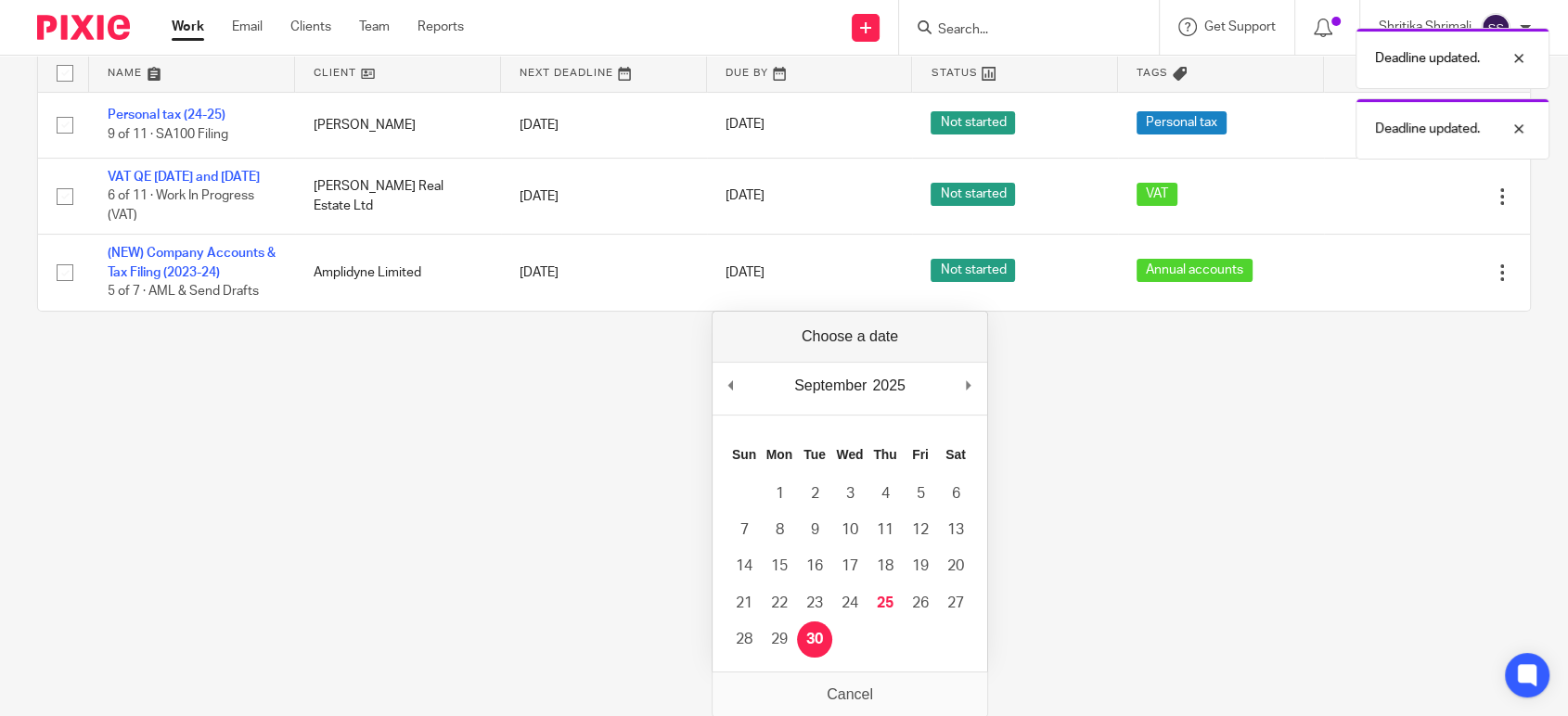
scroll to position [132, 0]
drag, startPoint x: 926, startPoint y: 602, endPoint x: 870, endPoint y: 467, distance: 146.2
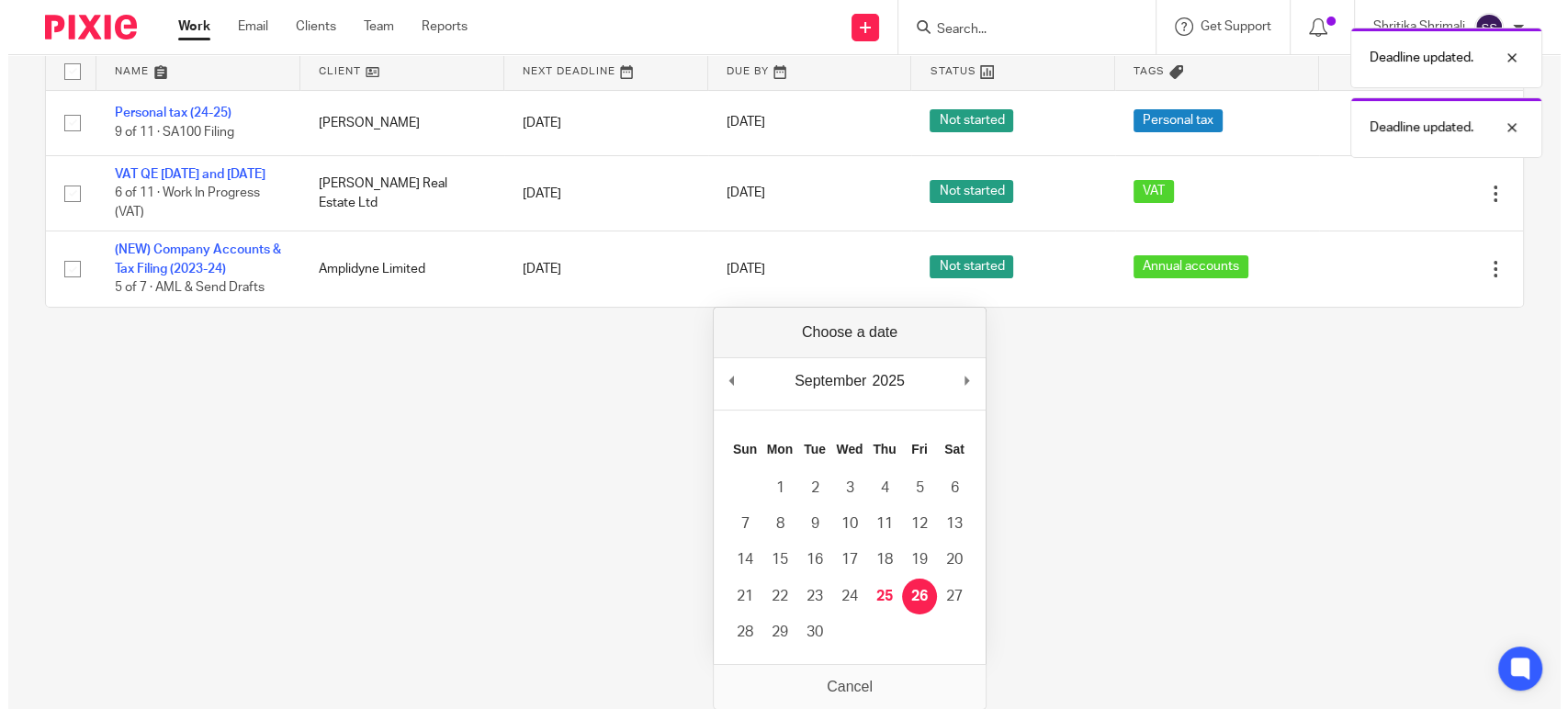
scroll to position [0, 0]
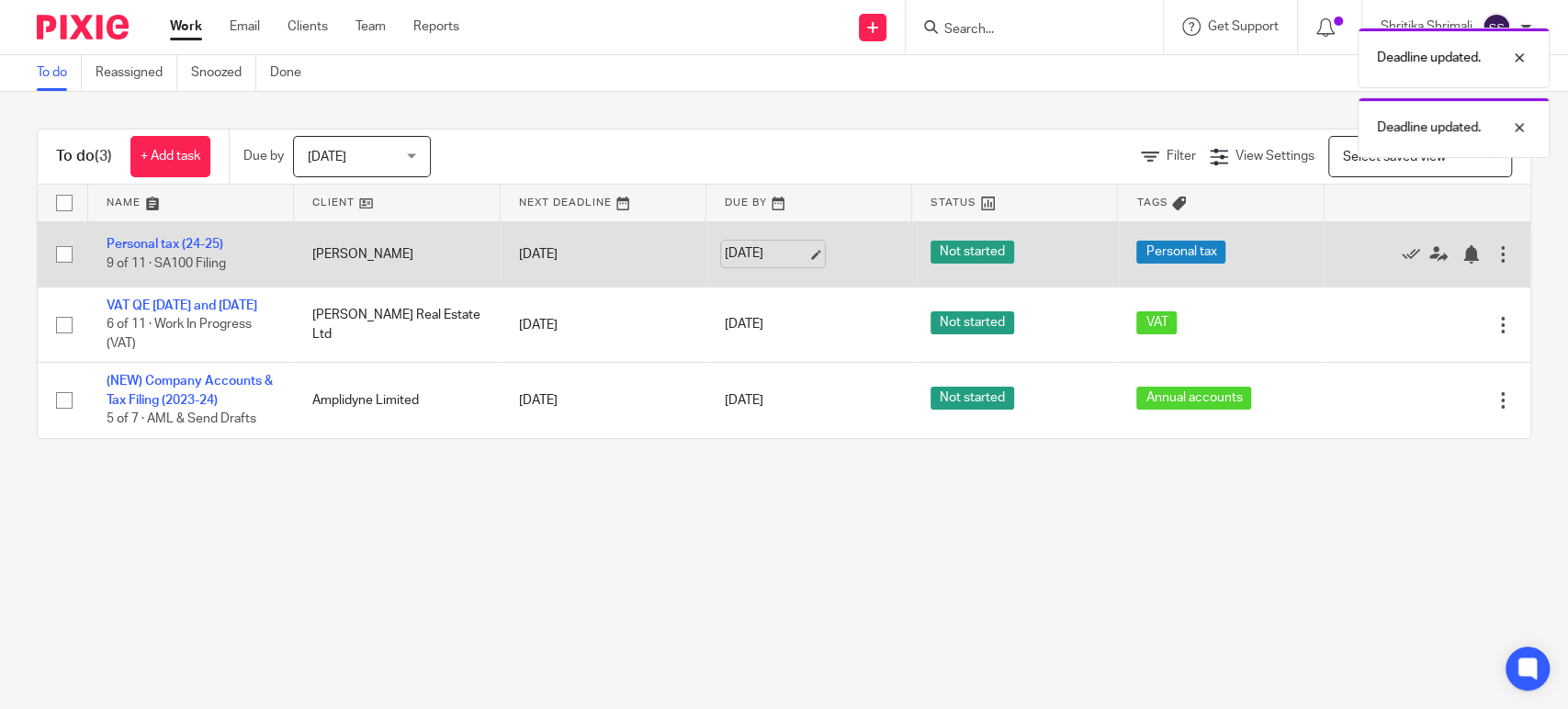
click at [771, 250] on link "[DATE]" at bounding box center [765, 254] width 83 height 19
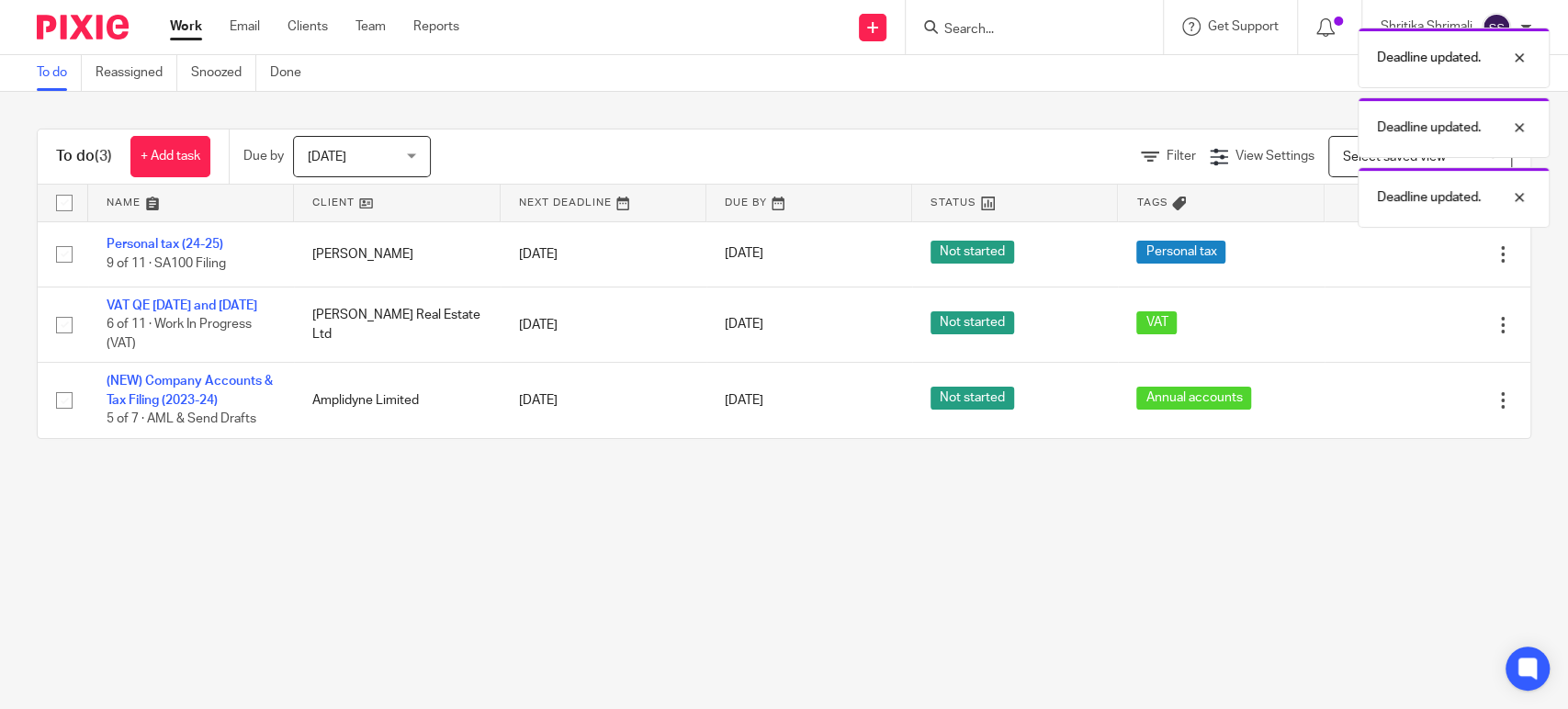
click at [185, 22] on link "Work" at bounding box center [186, 26] width 32 height 18
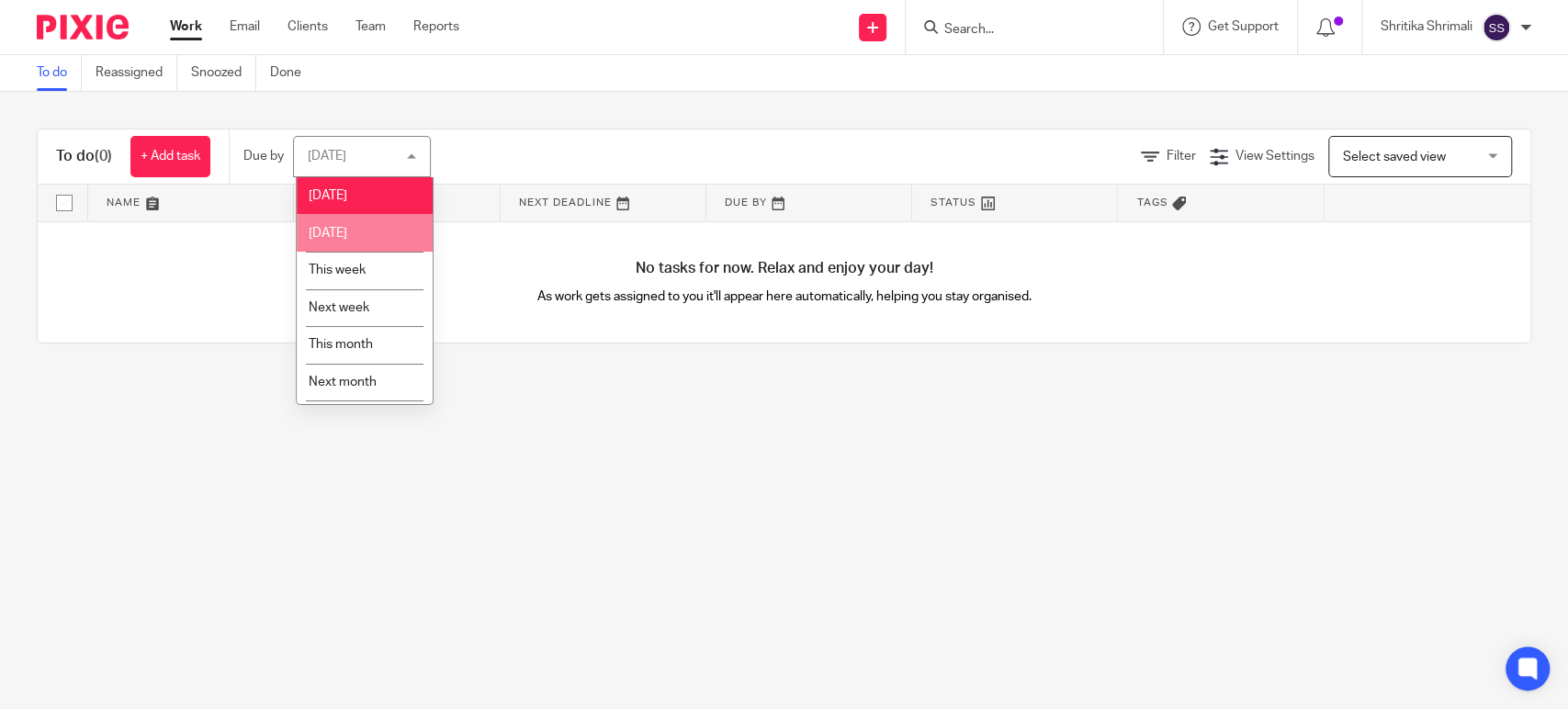
click at [381, 226] on li "Tomorrow" at bounding box center [364, 232] width 136 height 37
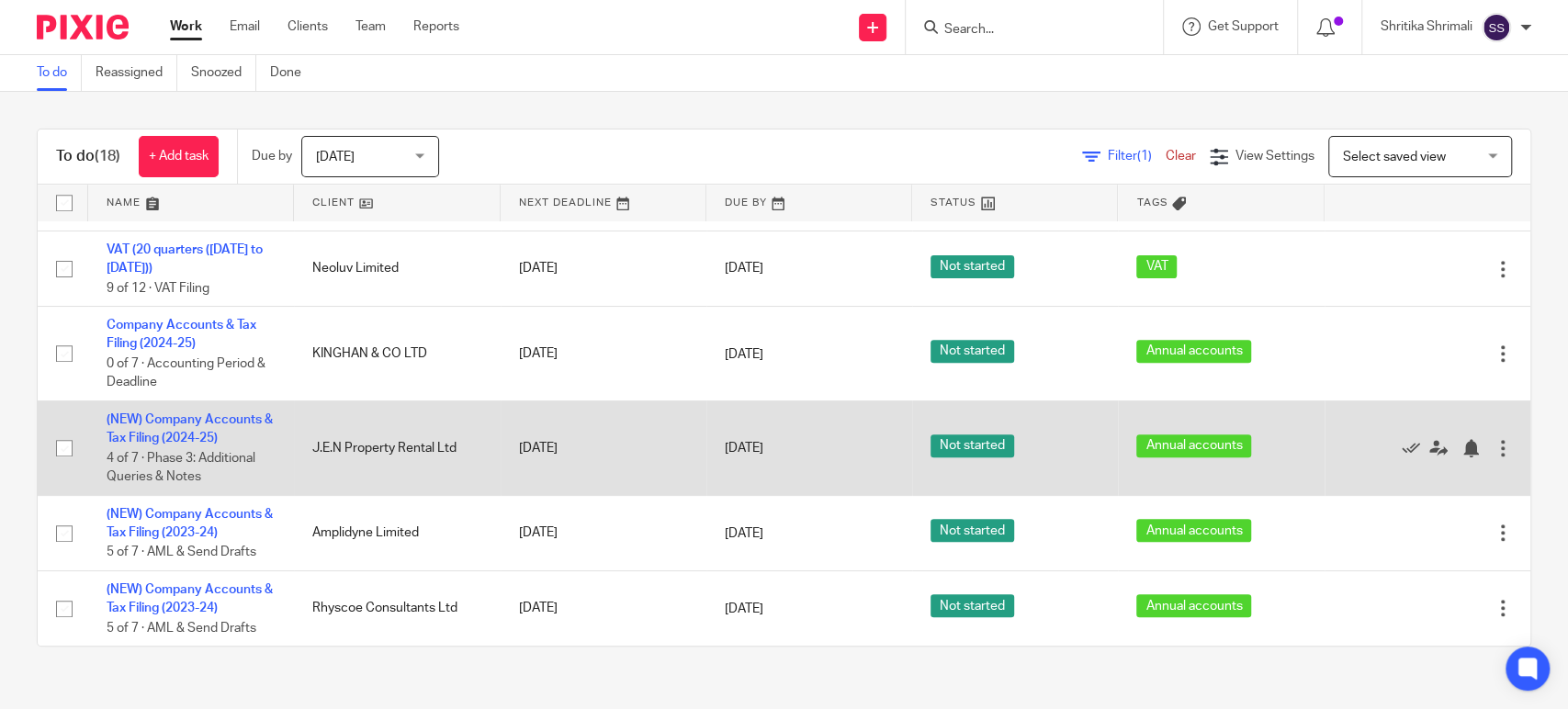
scroll to position [1125, 0]
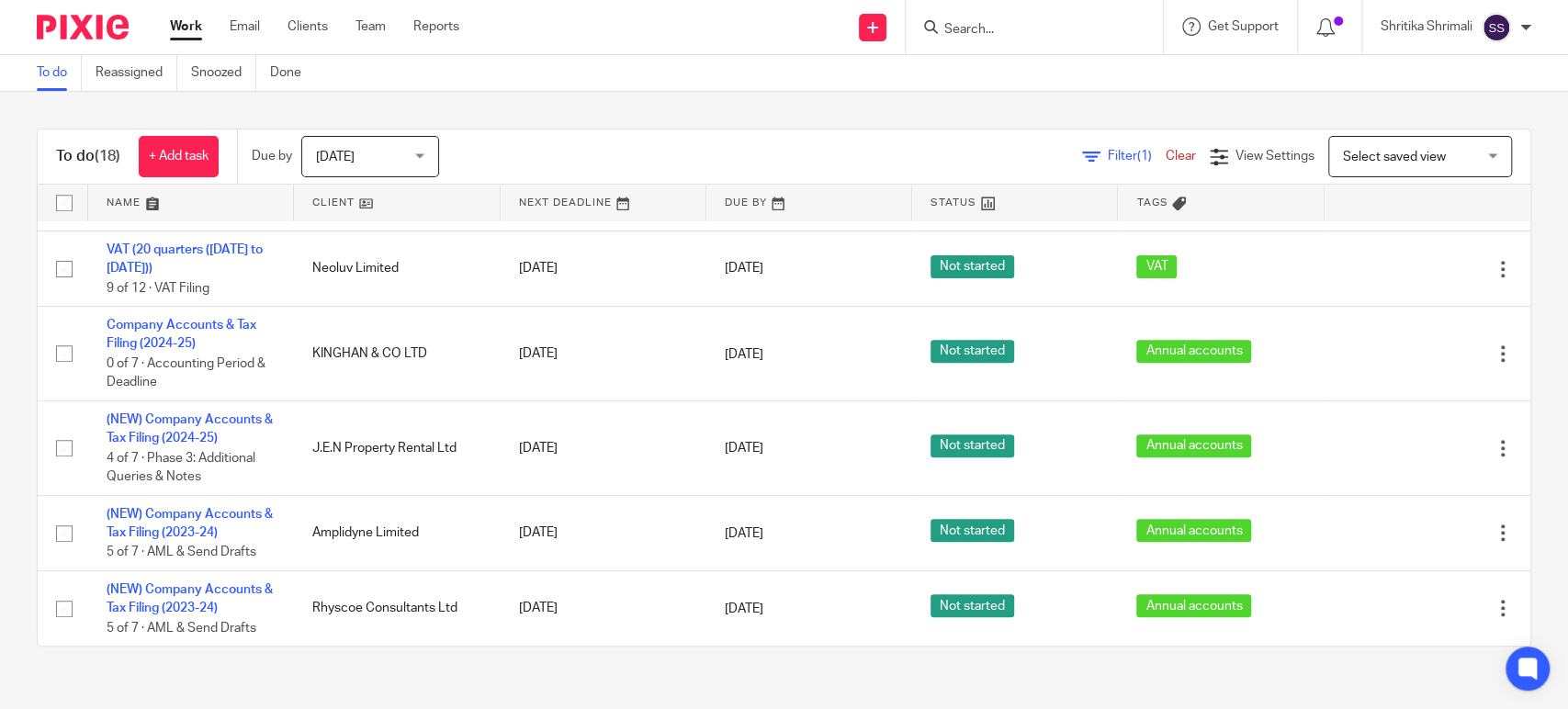
click at [187, 28] on link "Work" at bounding box center [186, 26] width 32 height 18
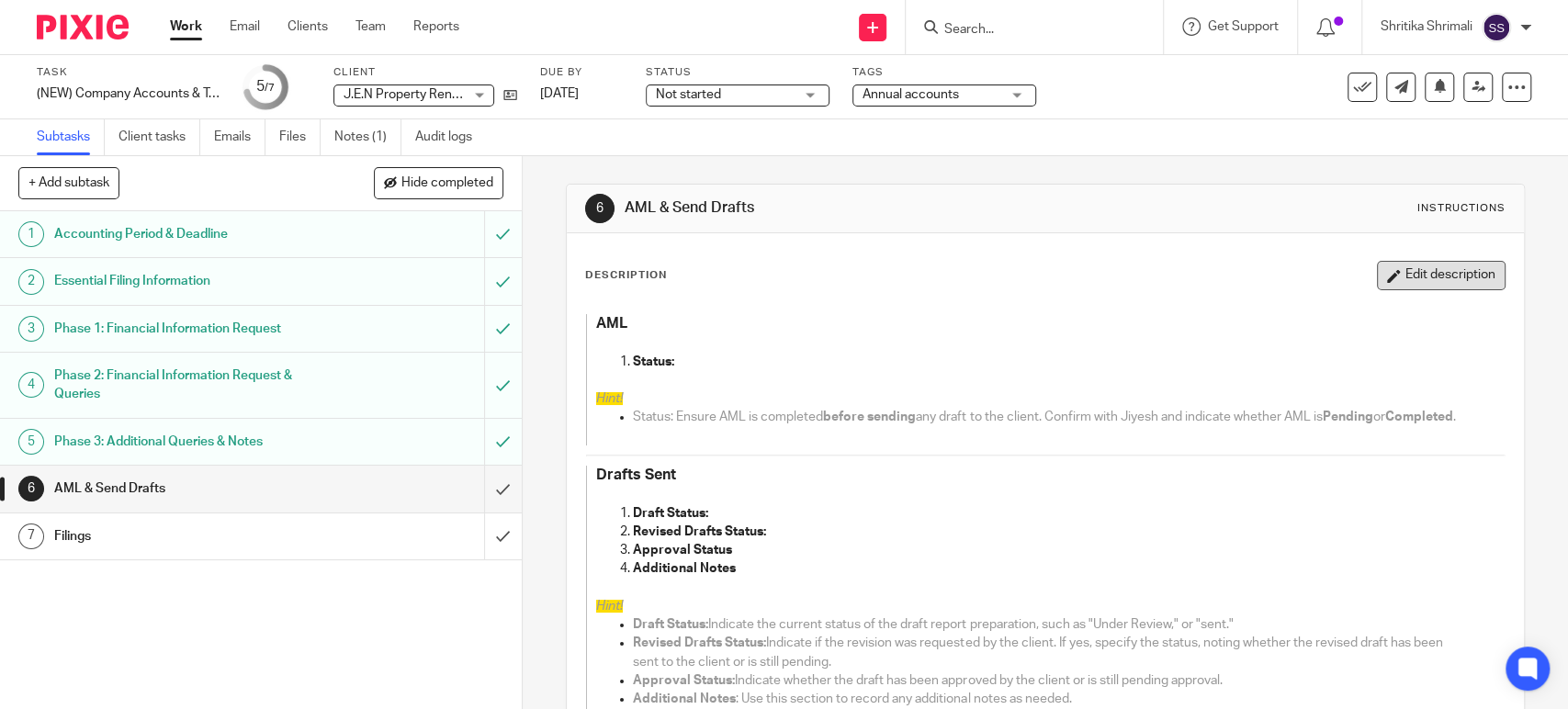
click at [1388, 277] on button "Edit description" at bounding box center [1441, 275] width 129 height 30
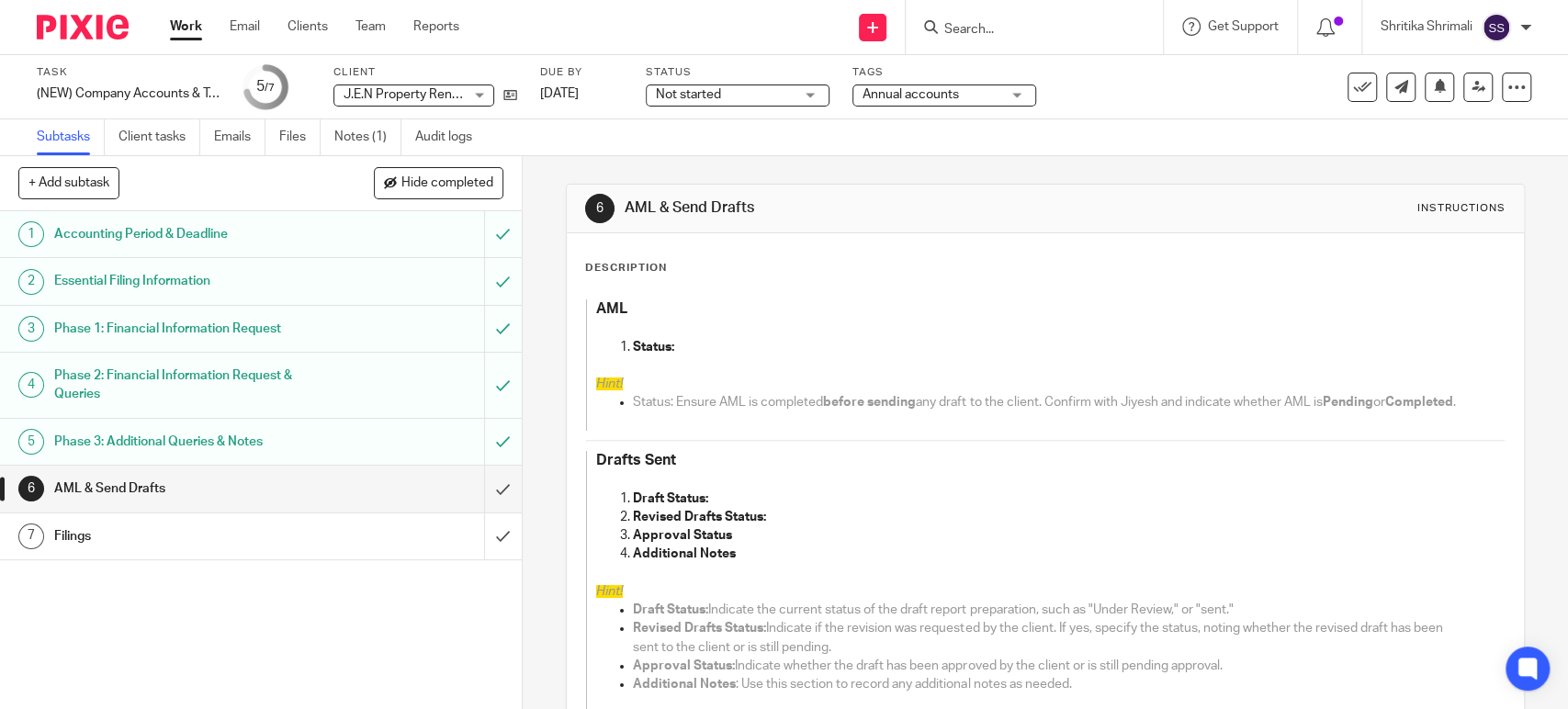
click at [732, 508] on p "Draft Status:" at bounding box center [1049, 498] width 834 height 18
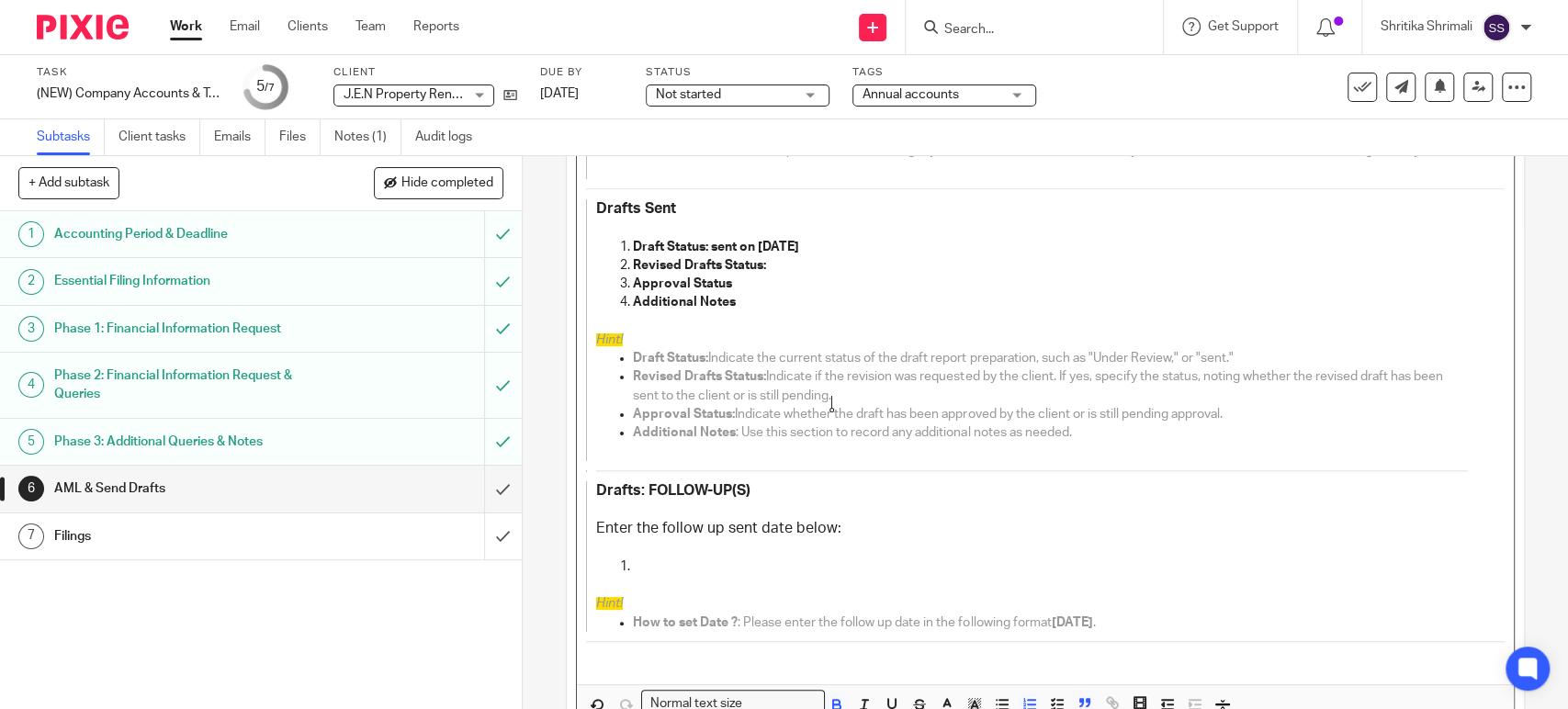
scroll to position [397, 0]
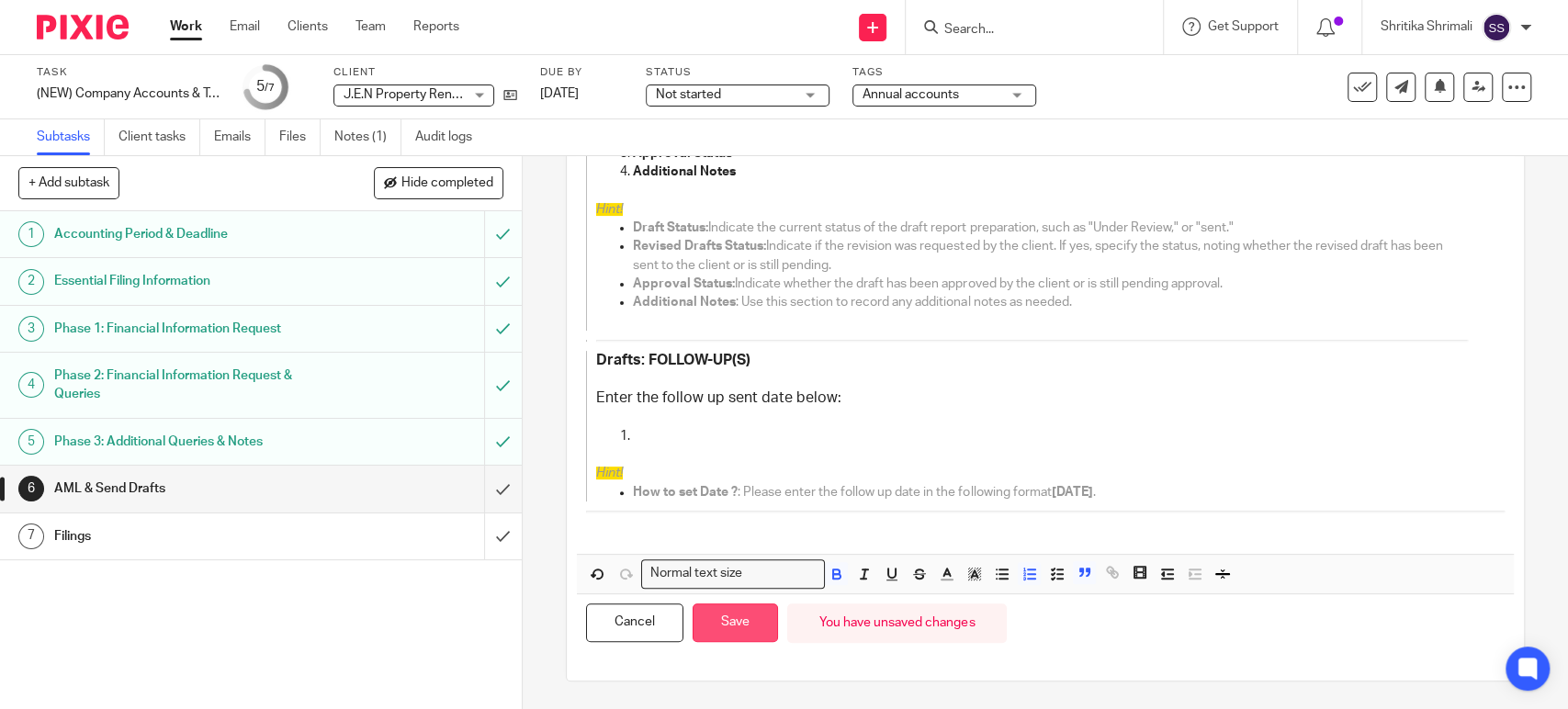
click at [751, 633] on button "Save" at bounding box center [735, 622] width 85 height 39
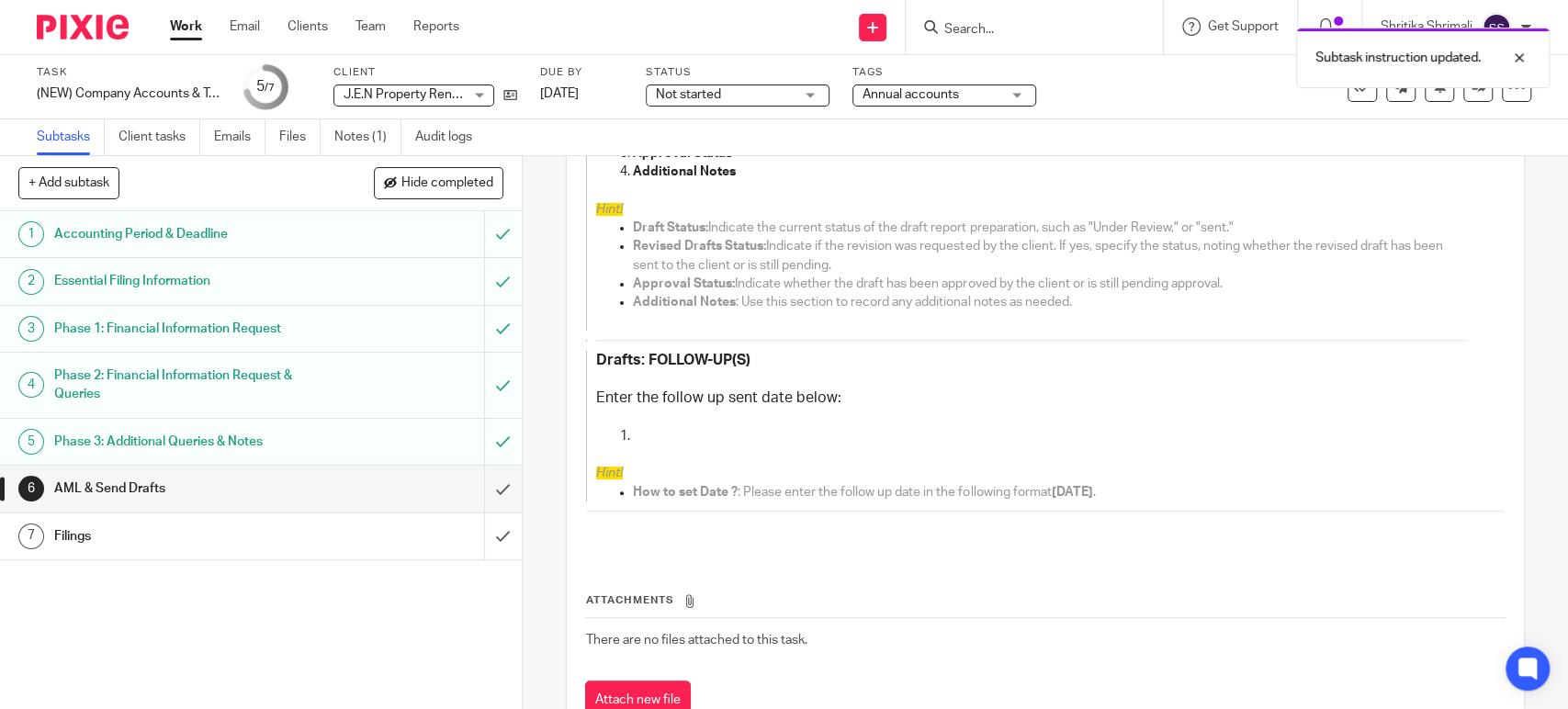
scroll to position [412, 0]
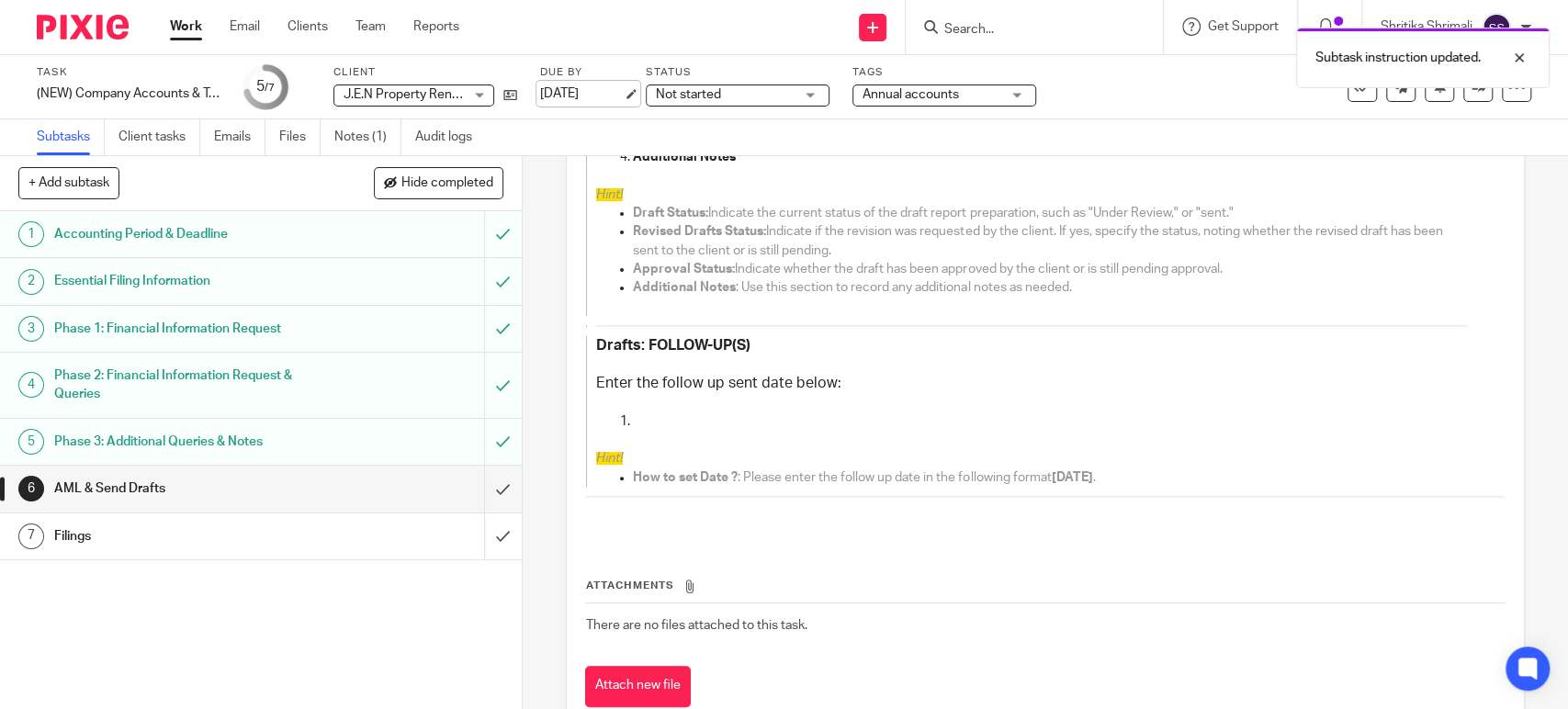
click at [590, 84] on link "[DATE]" at bounding box center [581, 94] width 83 height 19
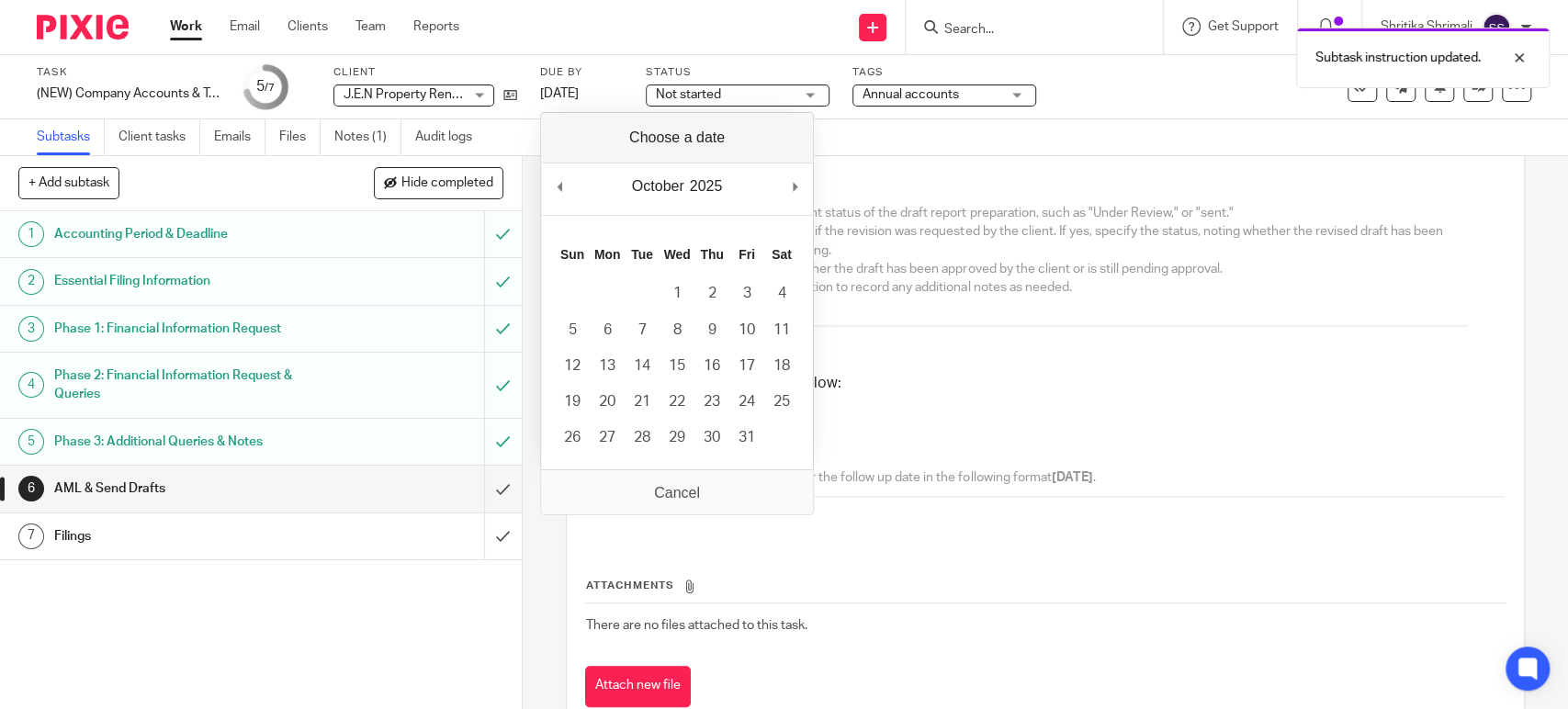
click at [689, 266] on th "Wed" at bounding box center [677, 252] width 35 height 46
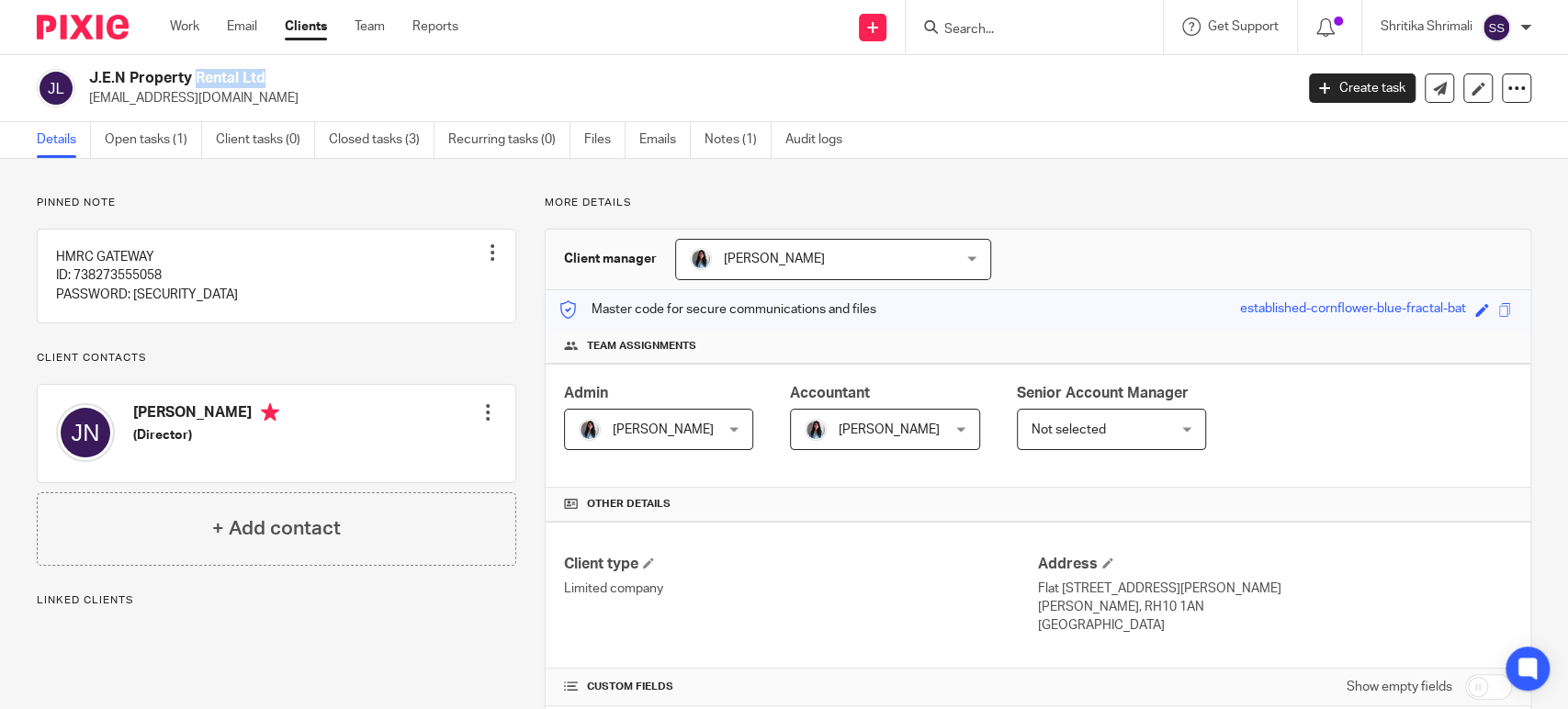
click at [199, 80] on h2 "J.E.N Property Rental Ltd" at bounding box center [566, 78] width 954 height 19
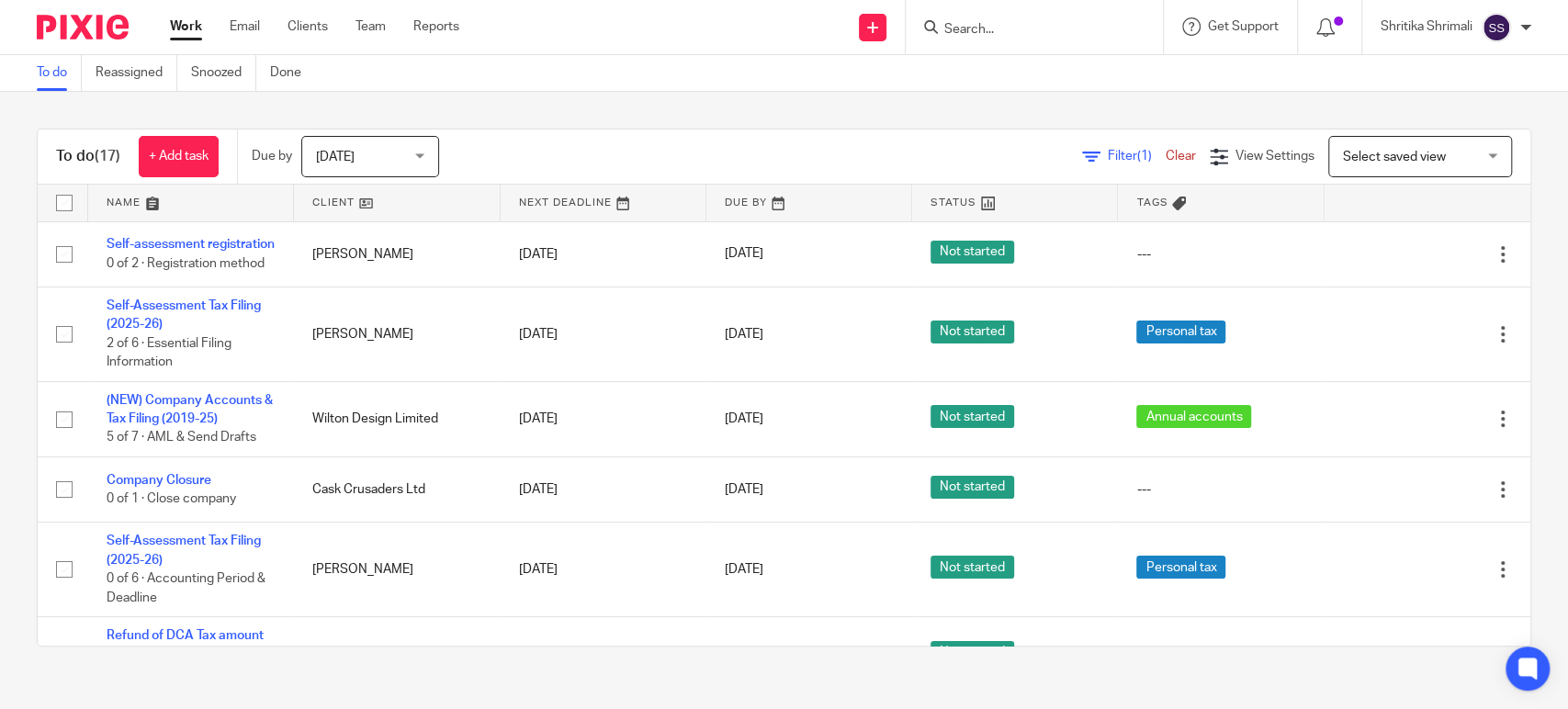
click at [390, 153] on span "[DATE]" at bounding box center [365, 156] width 97 height 38
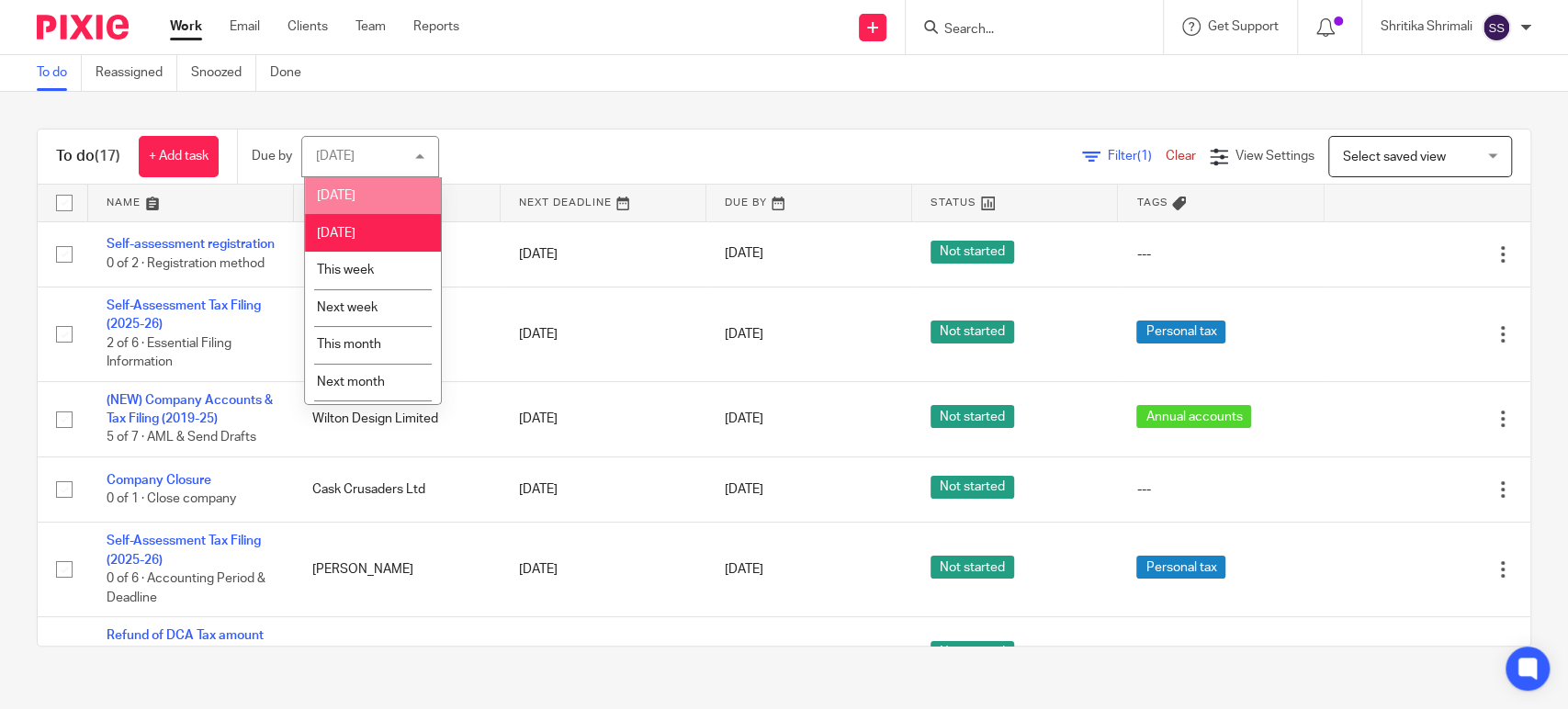
click at [403, 193] on li "[DATE]" at bounding box center [373, 196] width 136 height 37
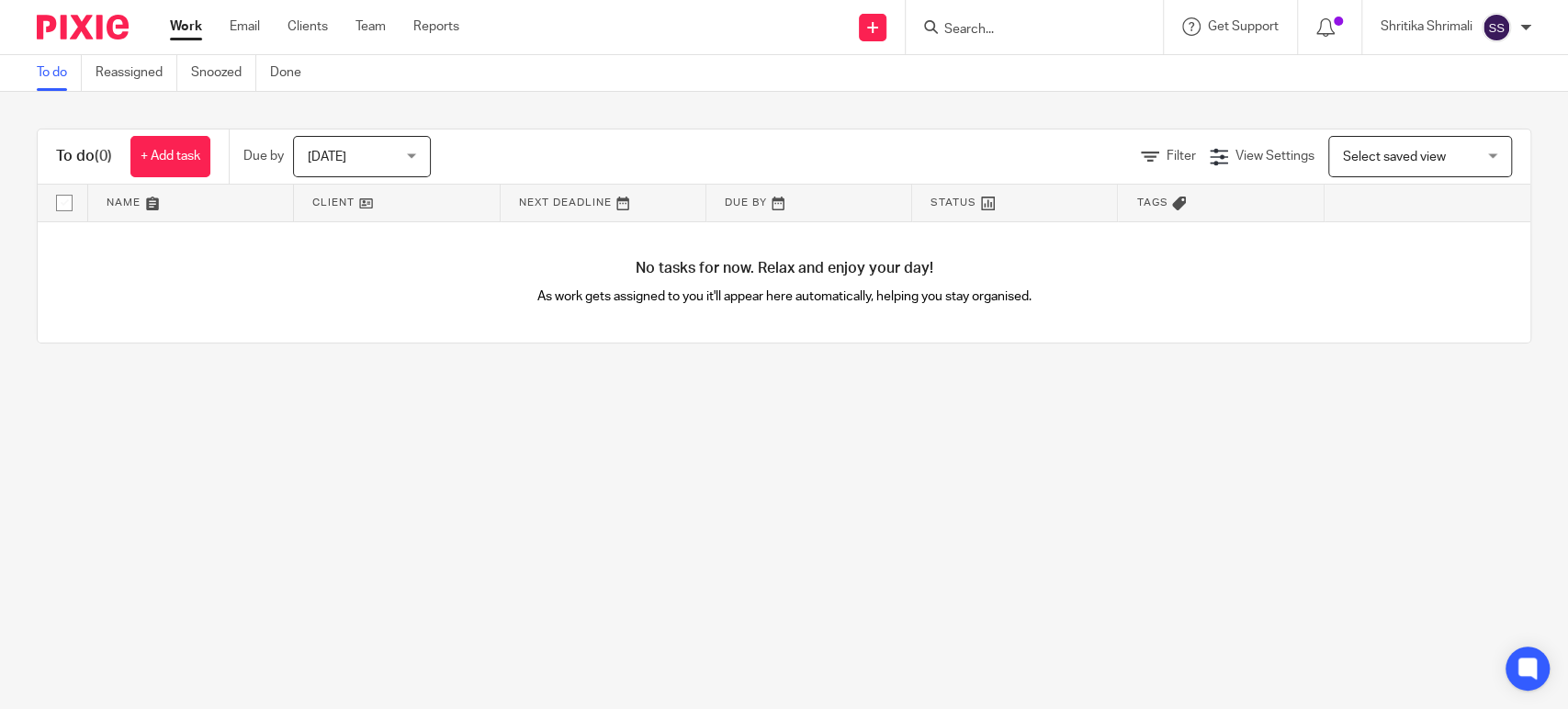
click at [658, 499] on main "To do Reassigned Snoozed Done To do (0) + Add task Due by [DATE] [DATE] [DATE] …" at bounding box center [784, 354] width 1568 height 709
click at [816, 382] on main "To do Reassigned Snoozed Done To do (0) + Add task Due by [DATE] [DATE] [DATE] …" at bounding box center [784, 354] width 1568 height 709
click at [968, 34] on input "Search" at bounding box center [1024, 30] width 165 height 16
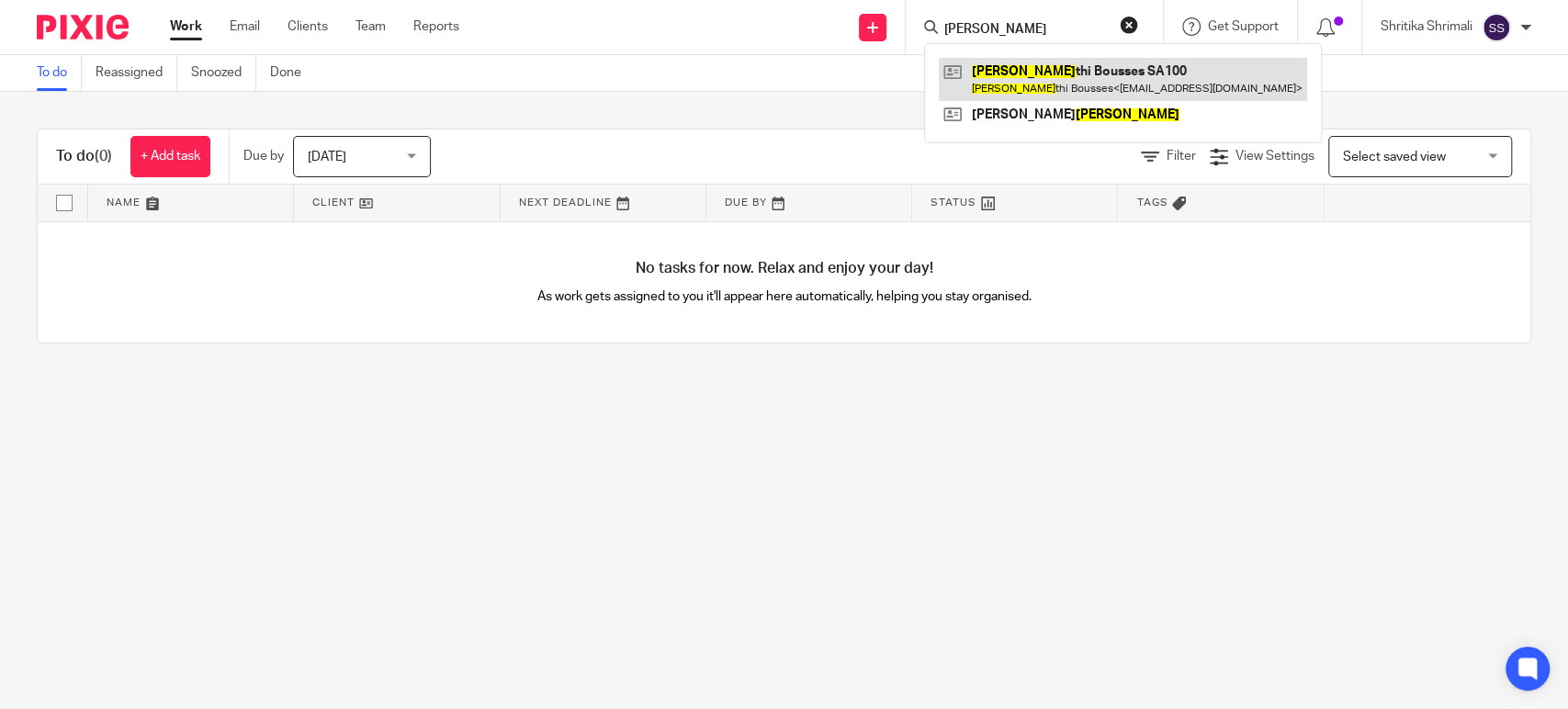
type input "[PERSON_NAME]"
click at [1032, 81] on link at bounding box center [1122, 79] width 368 height 42
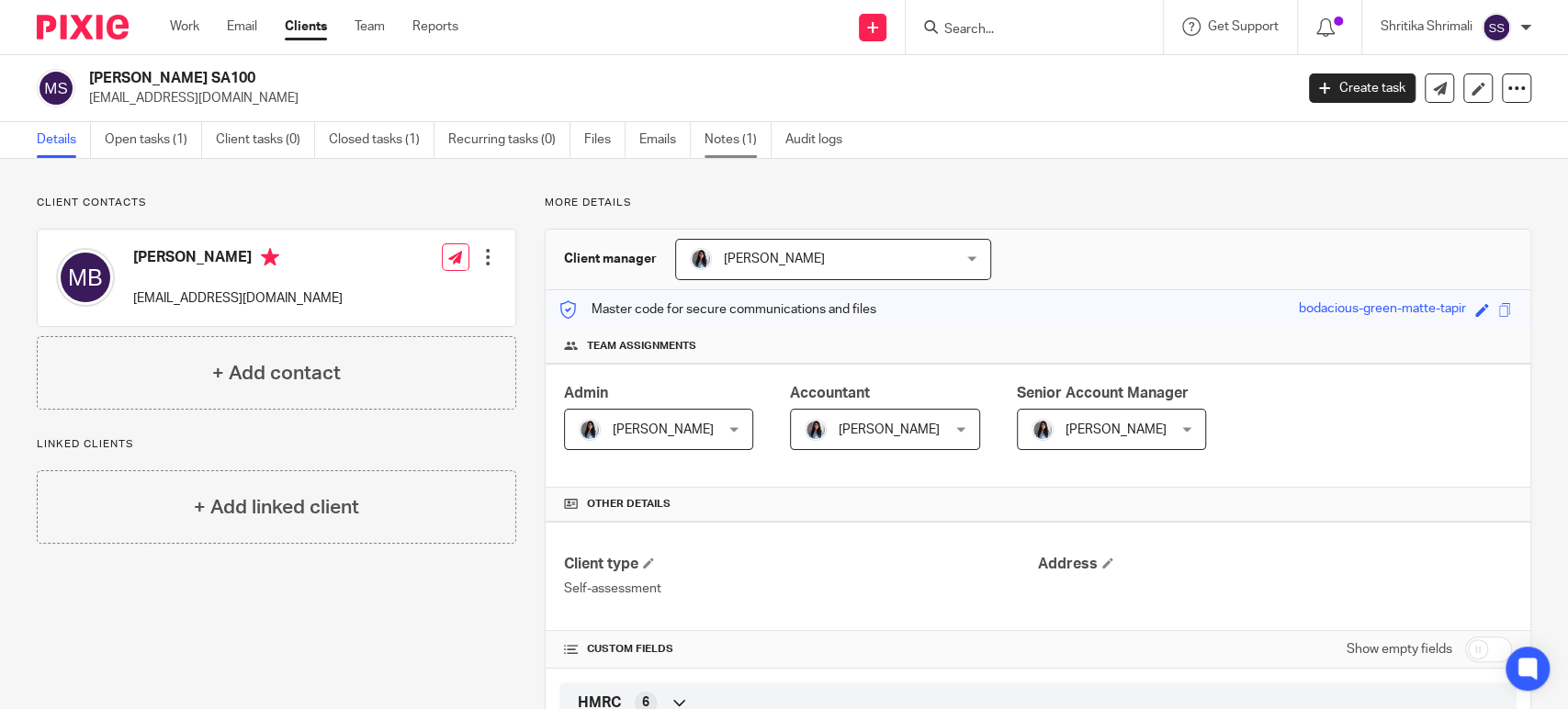
click at [742, 142] on link "Notes (1)" at bounding box center [738, 140] width 67 height 35
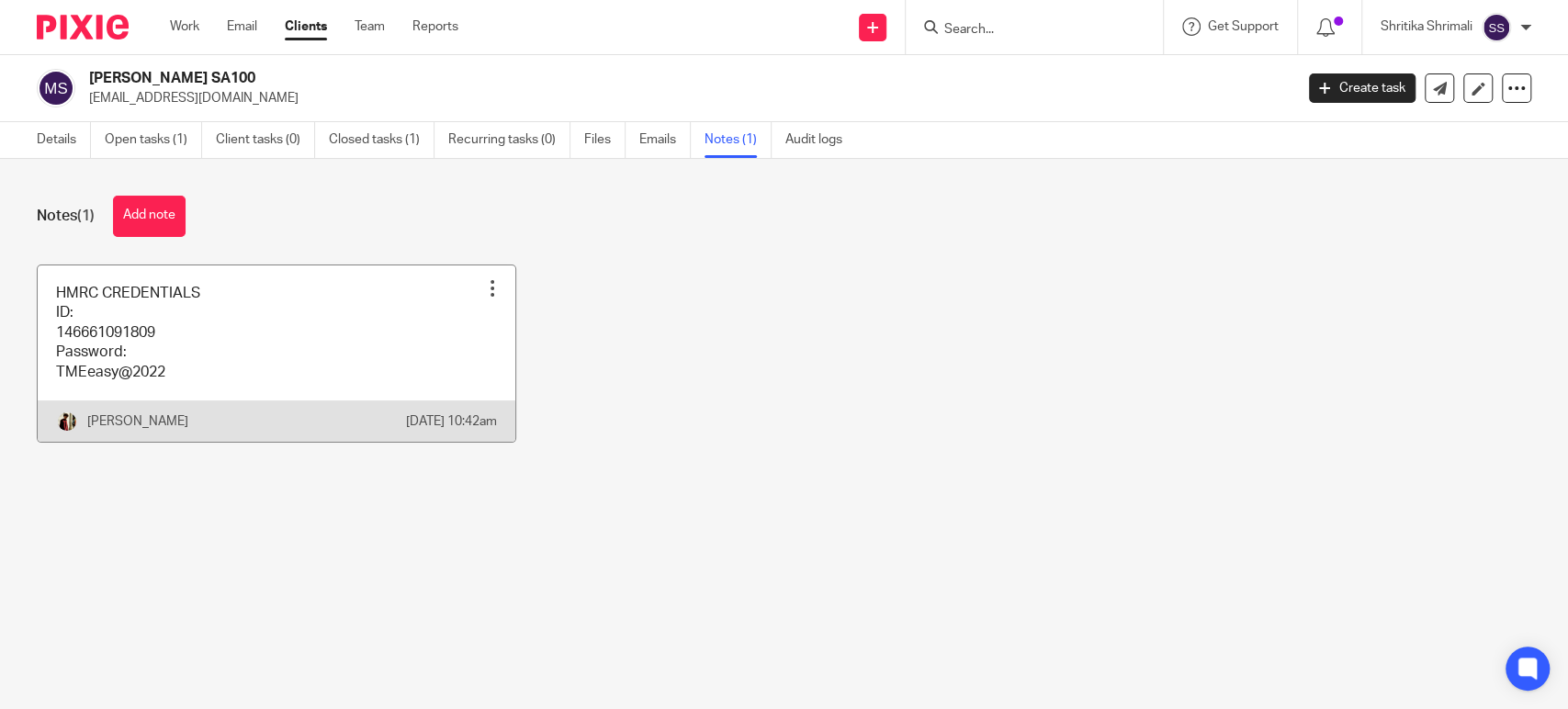
click at [211, 337] on link at bounding box center [276, 354] width 478 height 177
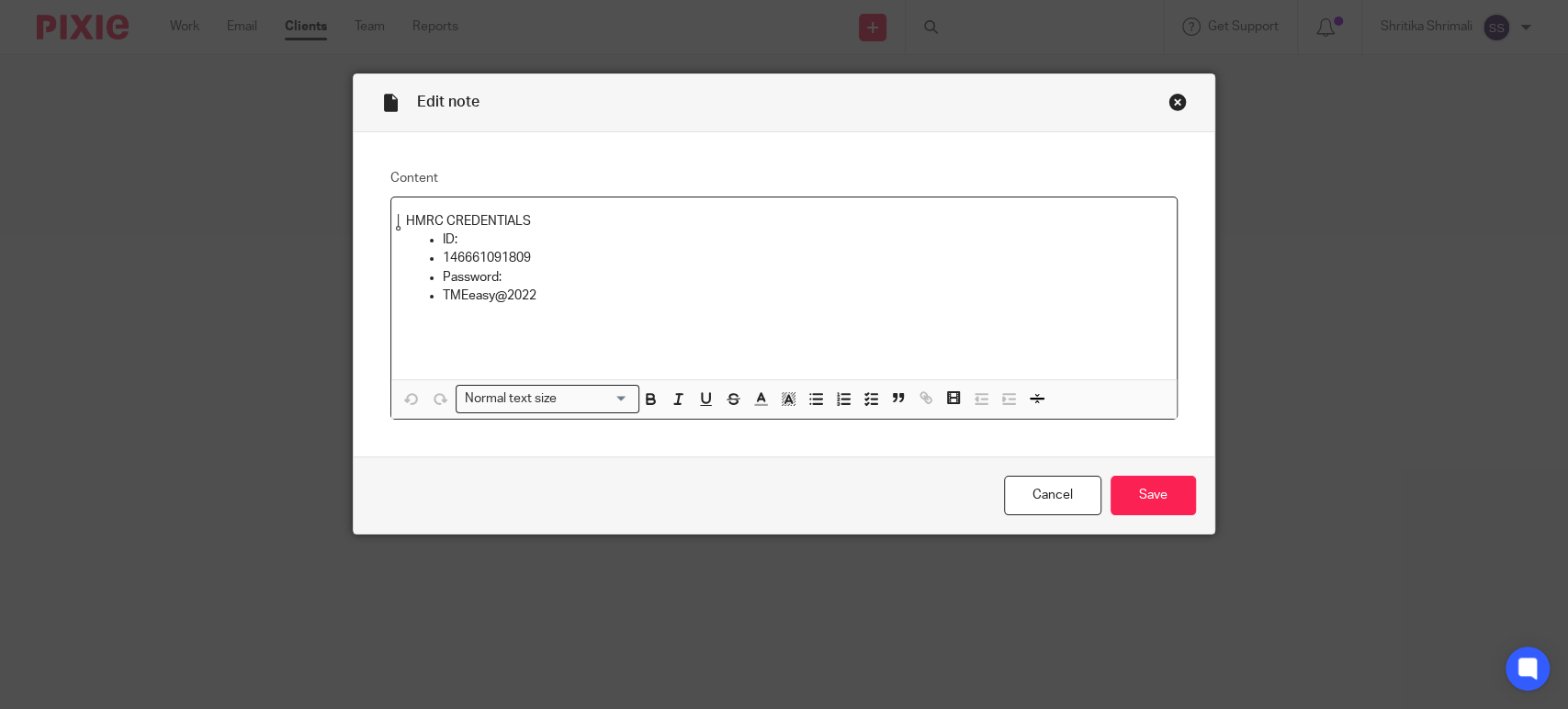
click at [544, 287] on p "TMEeasy@2022" at bounding box center [802, 295] width 720 height 18
click at [808, 407] on icon "button" at bounding box center [815, 397] width 16 height 16
click at [500, 281] on p "Password:" at bounding box center [802, 277] width 720 height 18
click at [807, 400] on icon "button" at bounding box center [815, 397] width 16 height 16
click at [537, 259] on p "146661091809" at bounding box center [802, 257] width 720 height 18
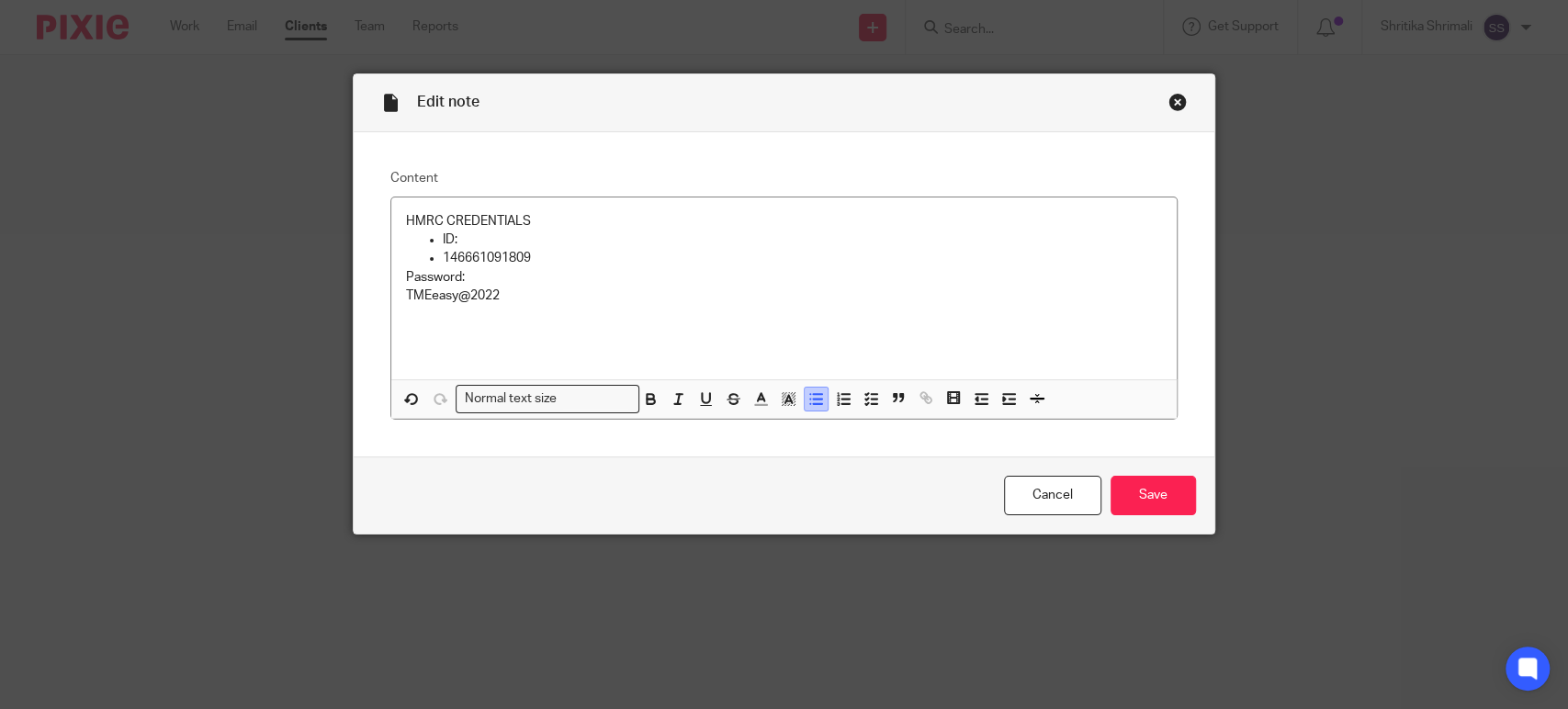
click at [805, 400] on button "button" at bounding box center [816, 399] width 23 height 23
drag, startPoint x: 470, startPoint y: 234, endPoint x: 525, endPoint y: 286, distance: 75.7
click at [470, 234] on p "ID:" at bounding box center [802, 239] width 720 height 18
click at [807, 406] on icon "button" at bounding box center [815, 397] width 16 height 16
click at [1170, 106] on div "Close this dialog window" at bounding box center [1177, 101] width 18 height 18
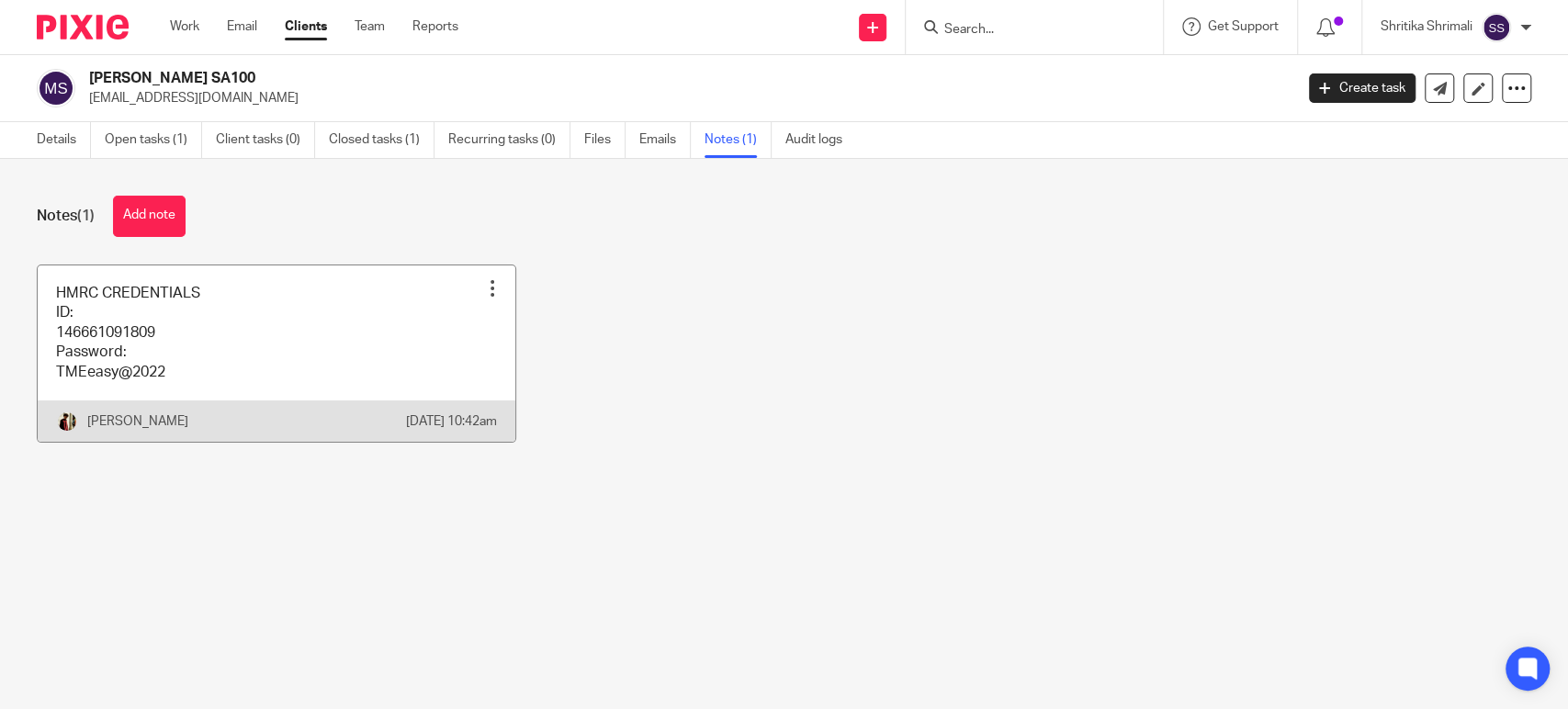
click at [289, 382] on link at bounding box center [276, 354] width 478 height 177
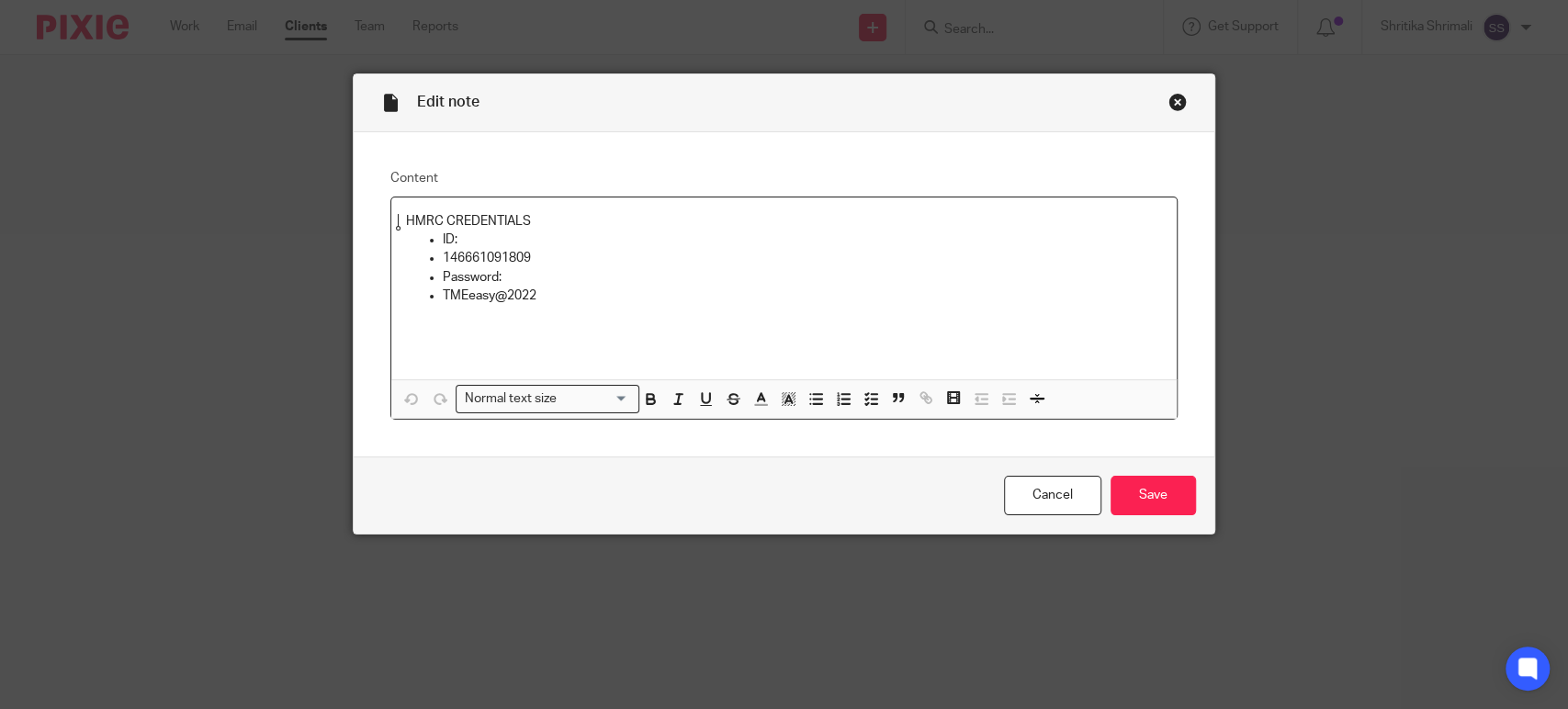
click at [500, 260] on p "146661091809" at bounding box center [802, 257] width 720 height 18
copy p "146661091809"
click at [928, 278] on p "Password:" at bounding box center [802, 277] width 720 height 18
click at [442, 294] on p "TMEeasy@2022" at bounding box center [802, 295] width 720 height 18
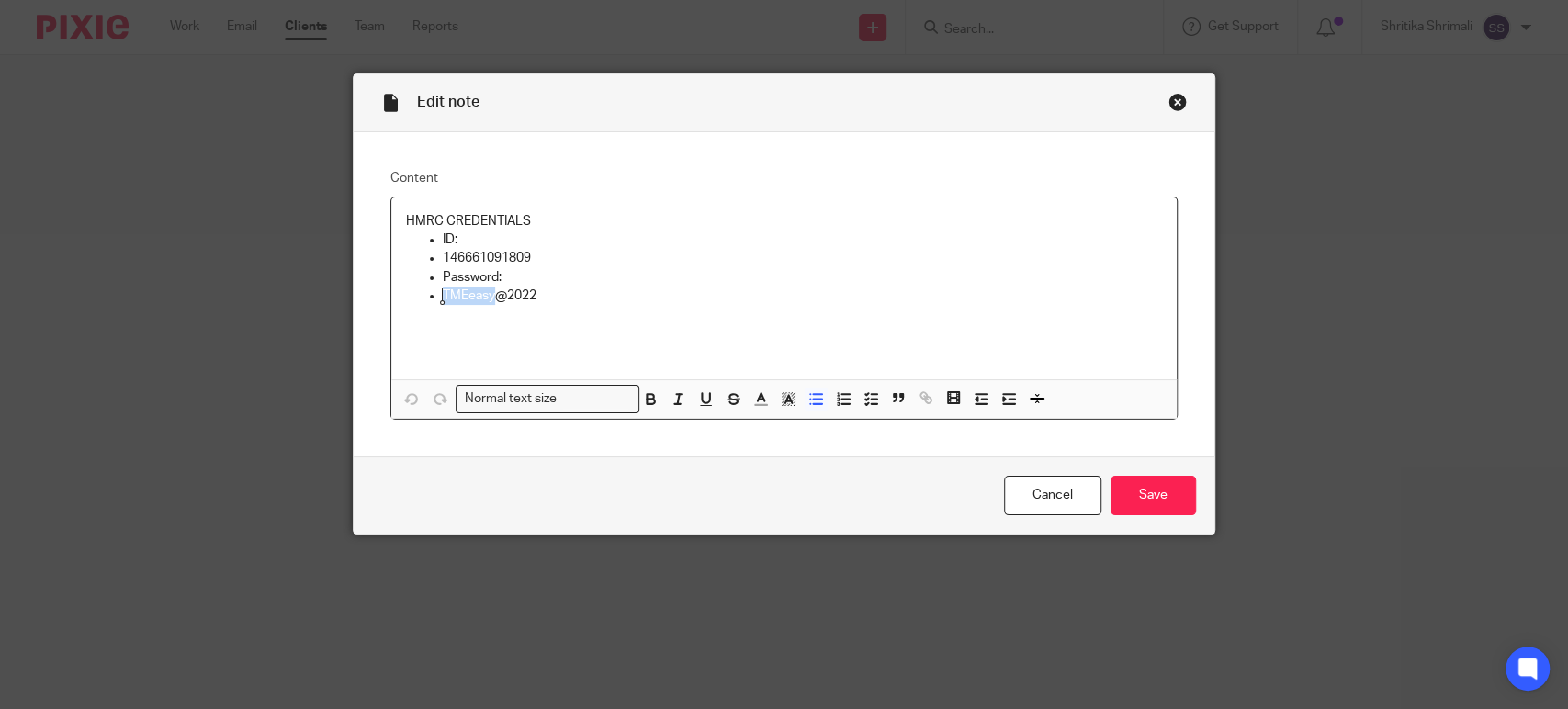
click at [442, 294] on p "TMEeasy@2022" at bounding box center [802, 295] width 720 height 18
copy p "TMEeasy@2022"
click at [799, 292] on p "TMEeasy@2022" at bounding box center [802, 295] width 720 height 18
click at [1068, 483] on link "Cancel" at bounding box center [1053, 495] width 97 height 39
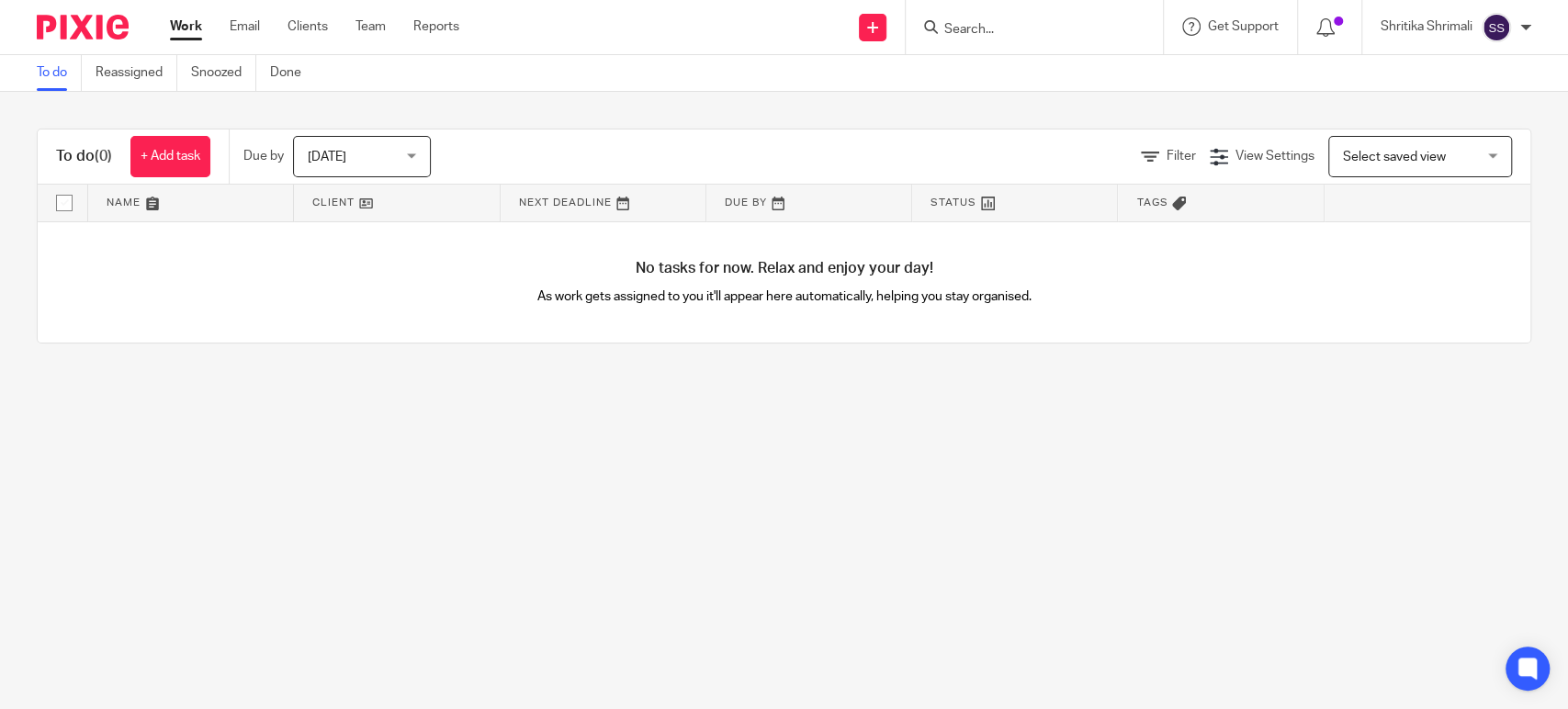
click at [389, 150] on span "[DATE]" at bounding box center [356, 156] width 97 height 38
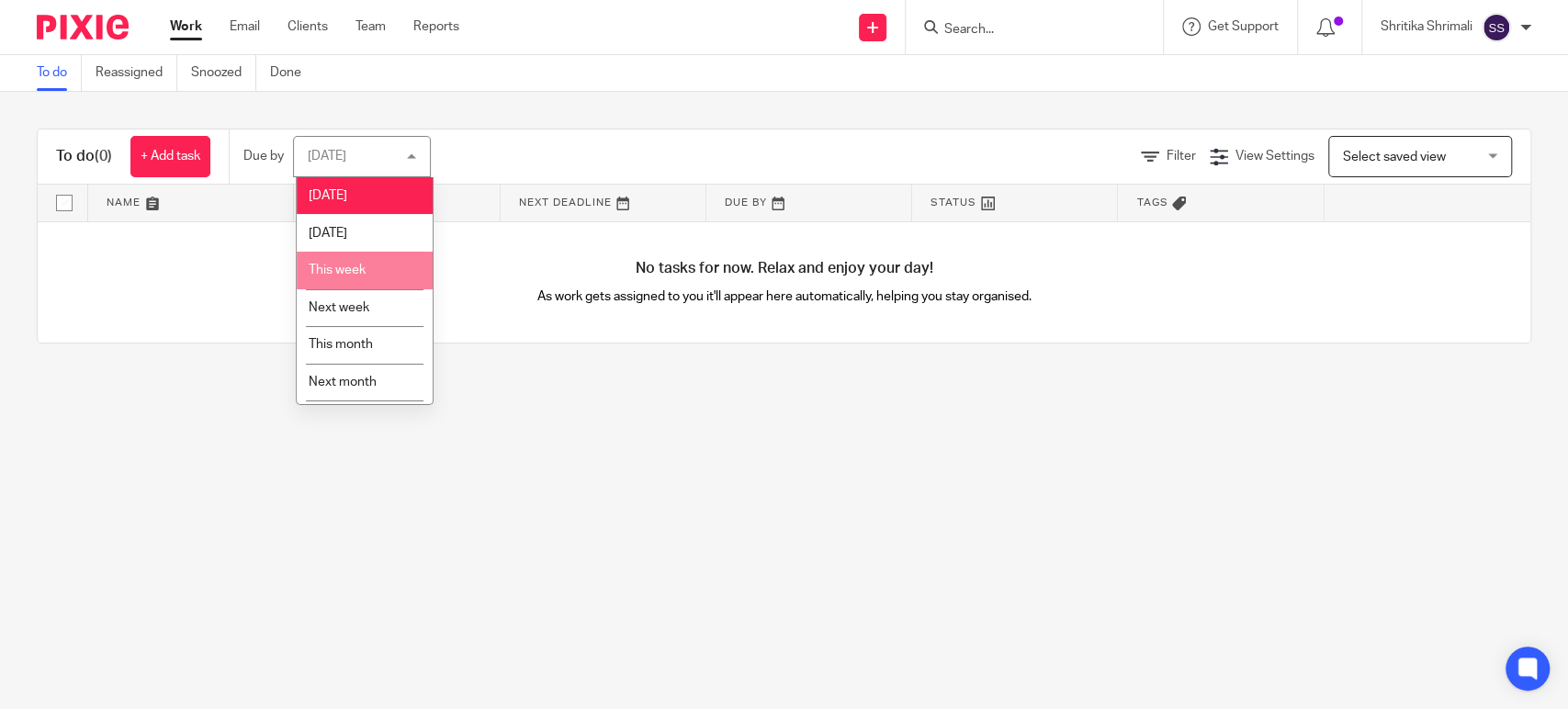
scroll to position [35, 0]
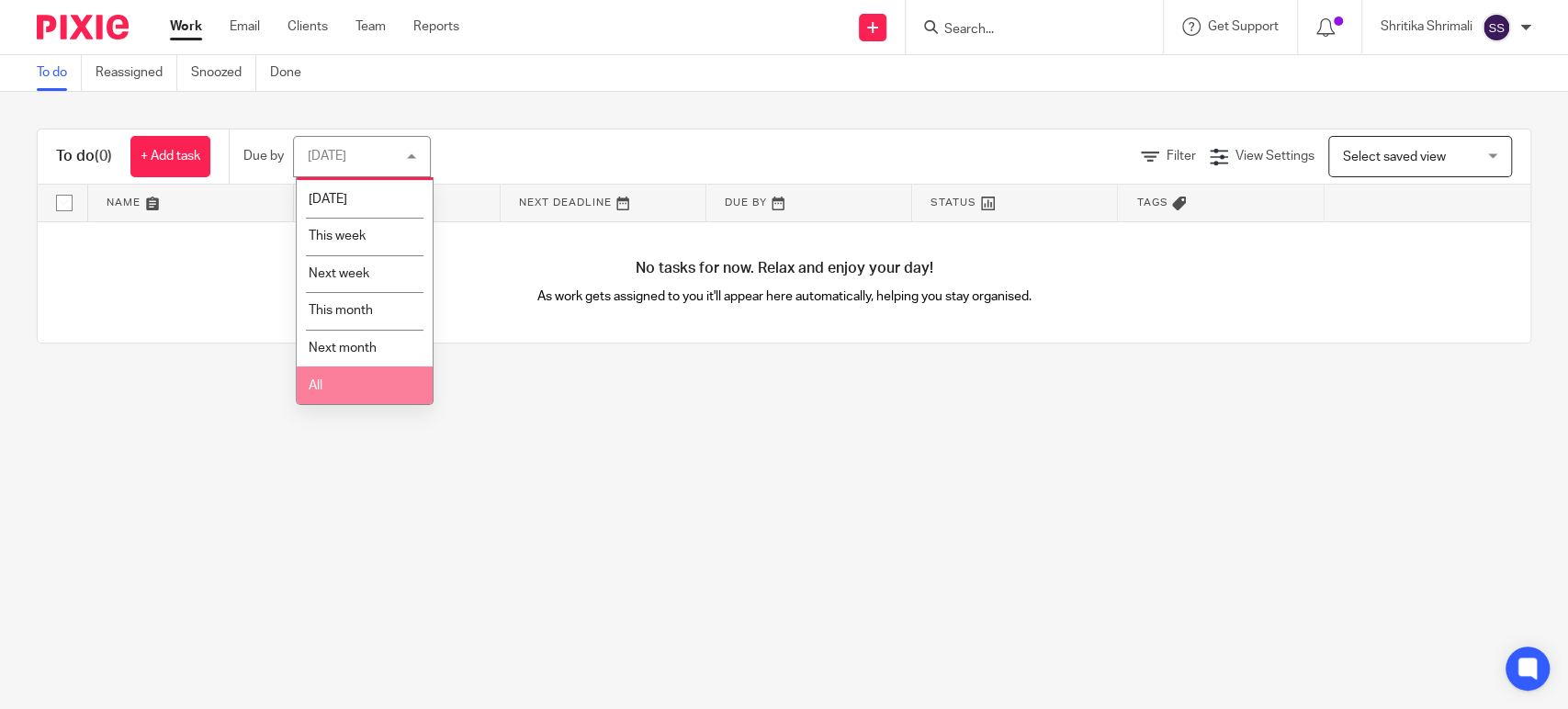
click at [324, 383] on li "All" at bounding box center [364, 385] width 136 height 37
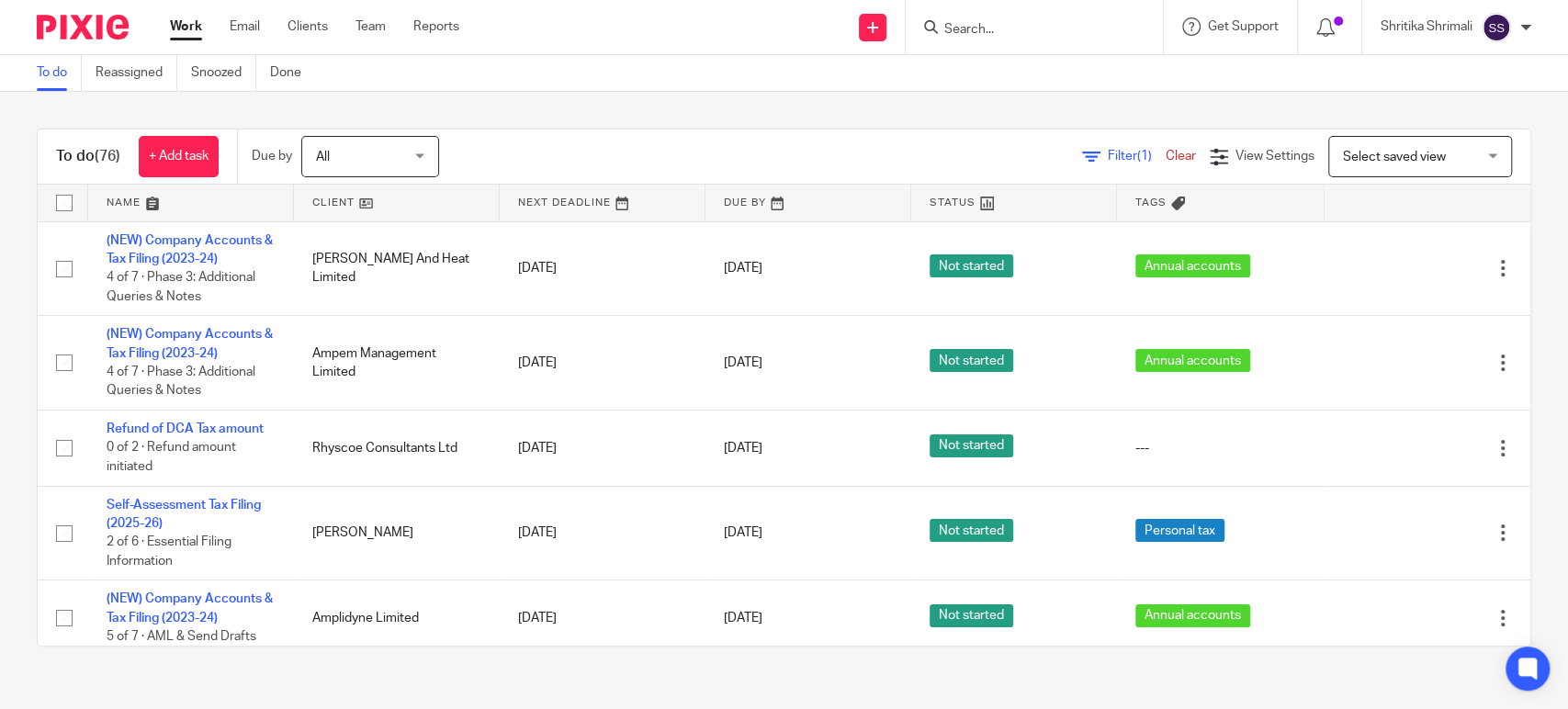
click at [419, 149] on div "All All" at bounding box center [370, 156] width 138 height 41
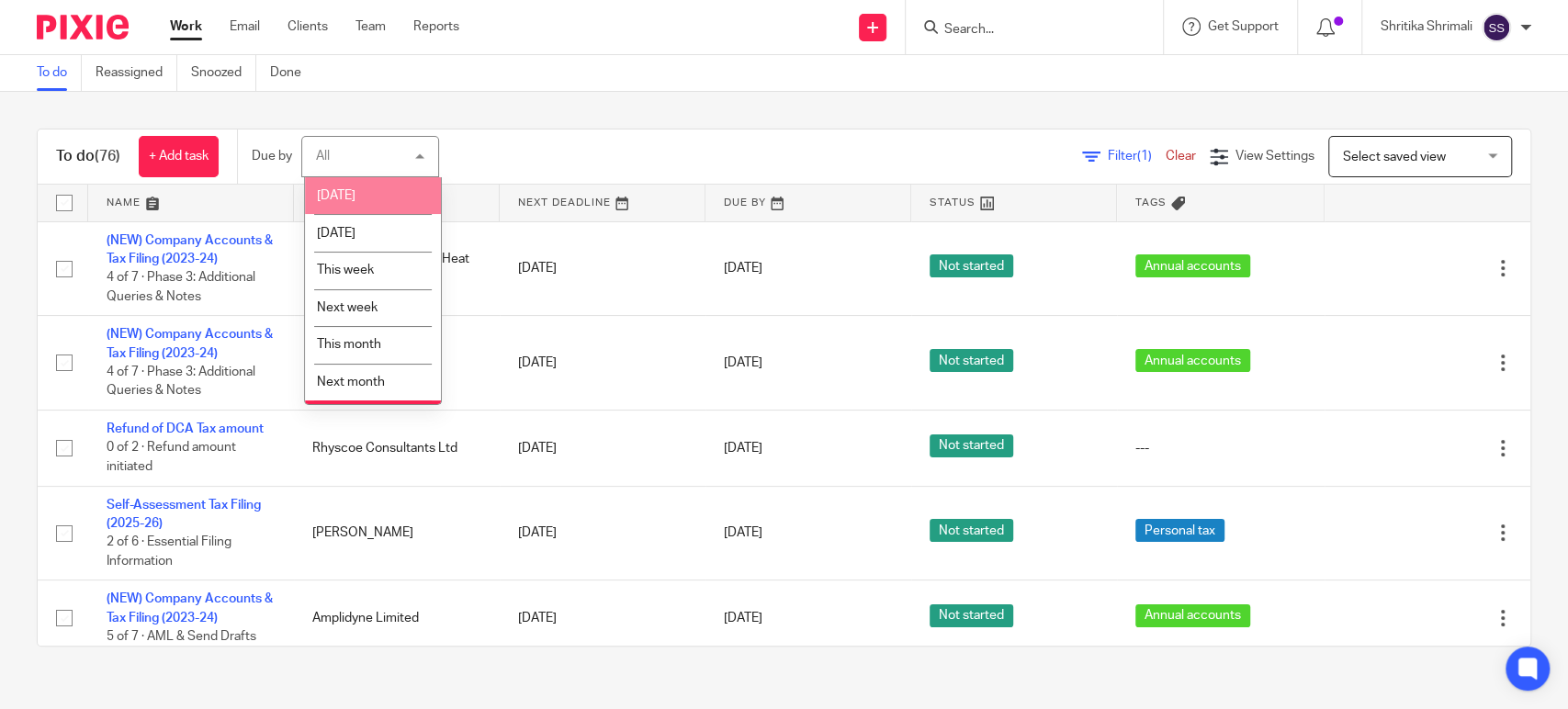
click at [390, 203] on li "[DATE]" at bounding box center [373, 196] width 136 height 37
